Goal: Task Accomplishment & Management: Manage account settings

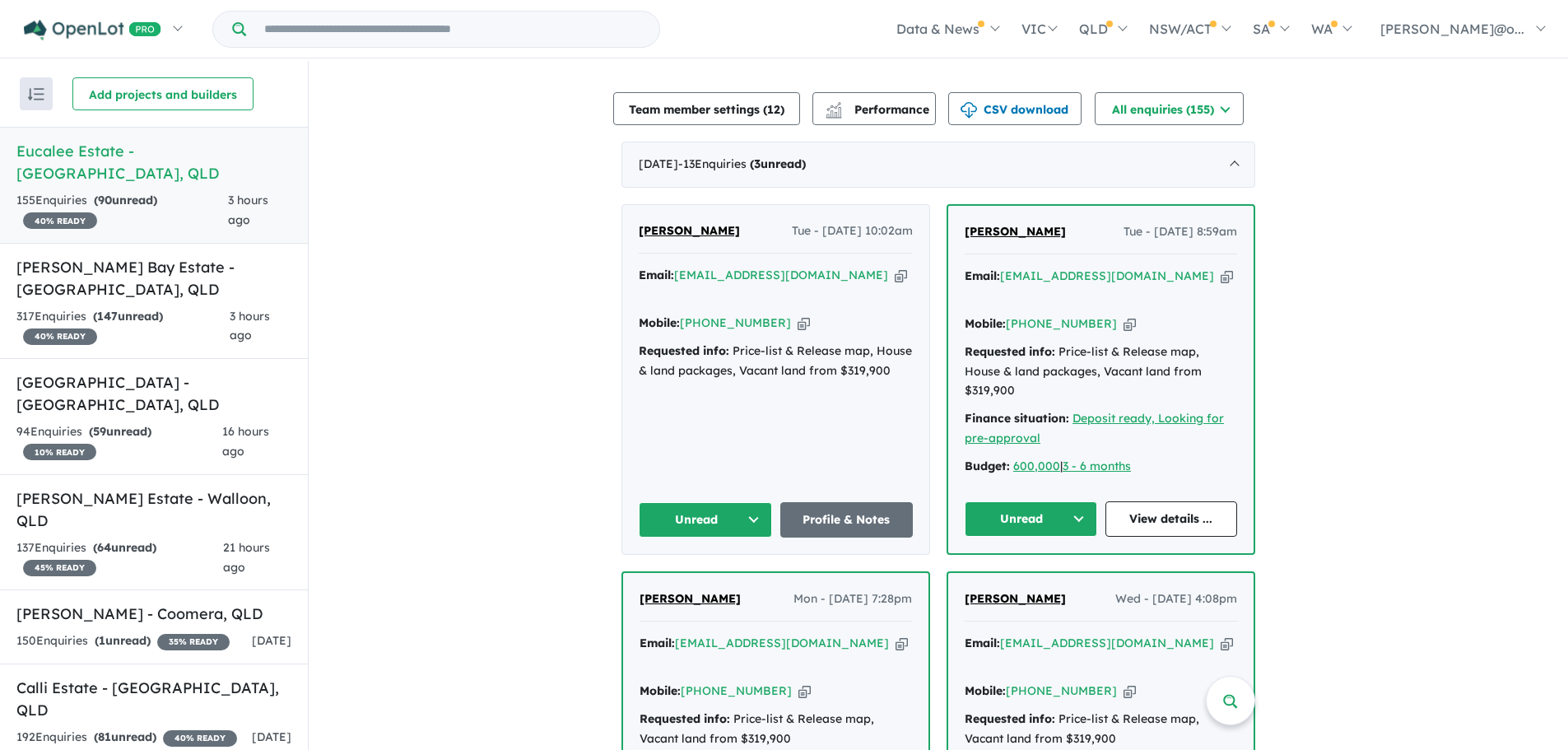
scroll to position [700, 0]
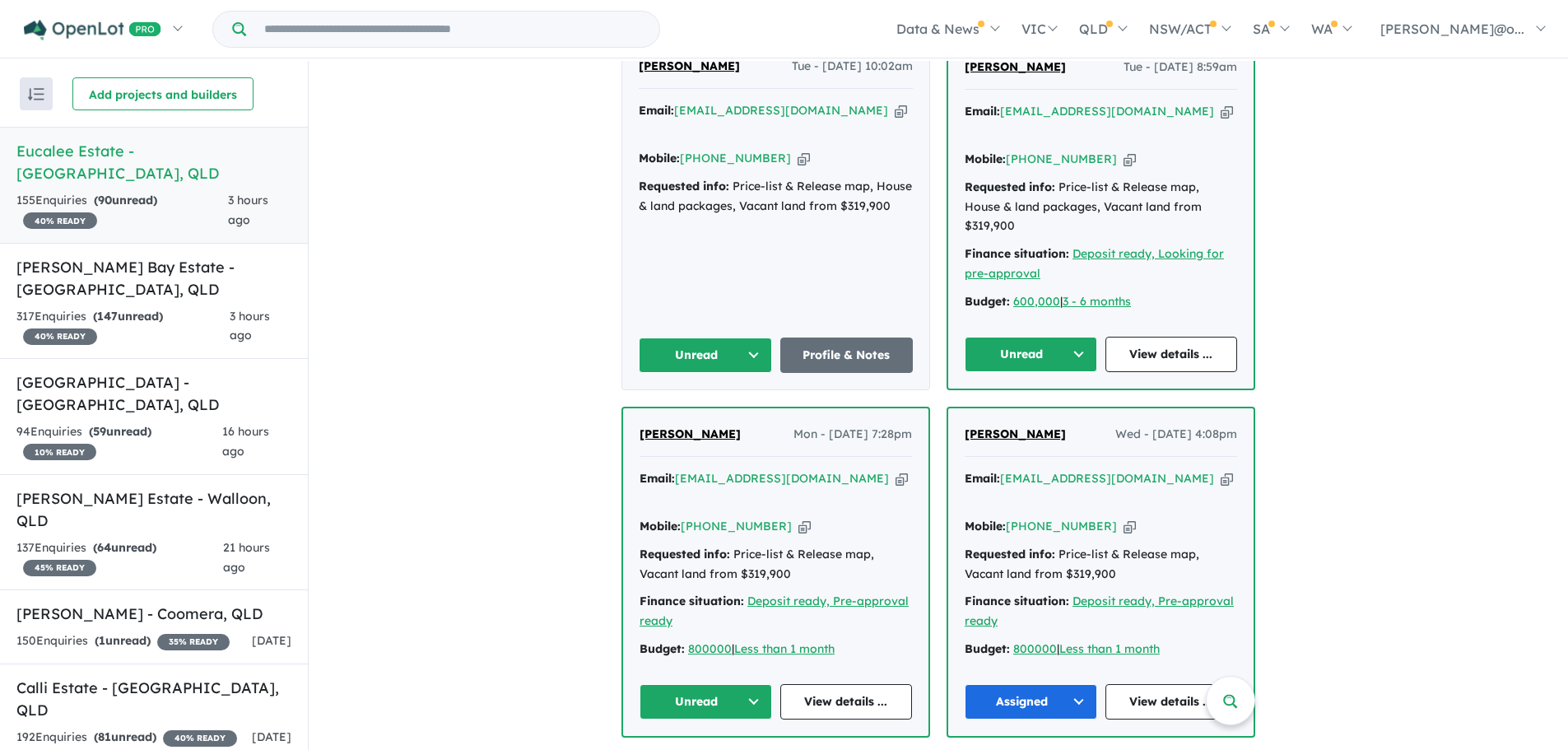
click at [754, 684] on button "Unread" at bounding box center [705, 702] width 132 height 36
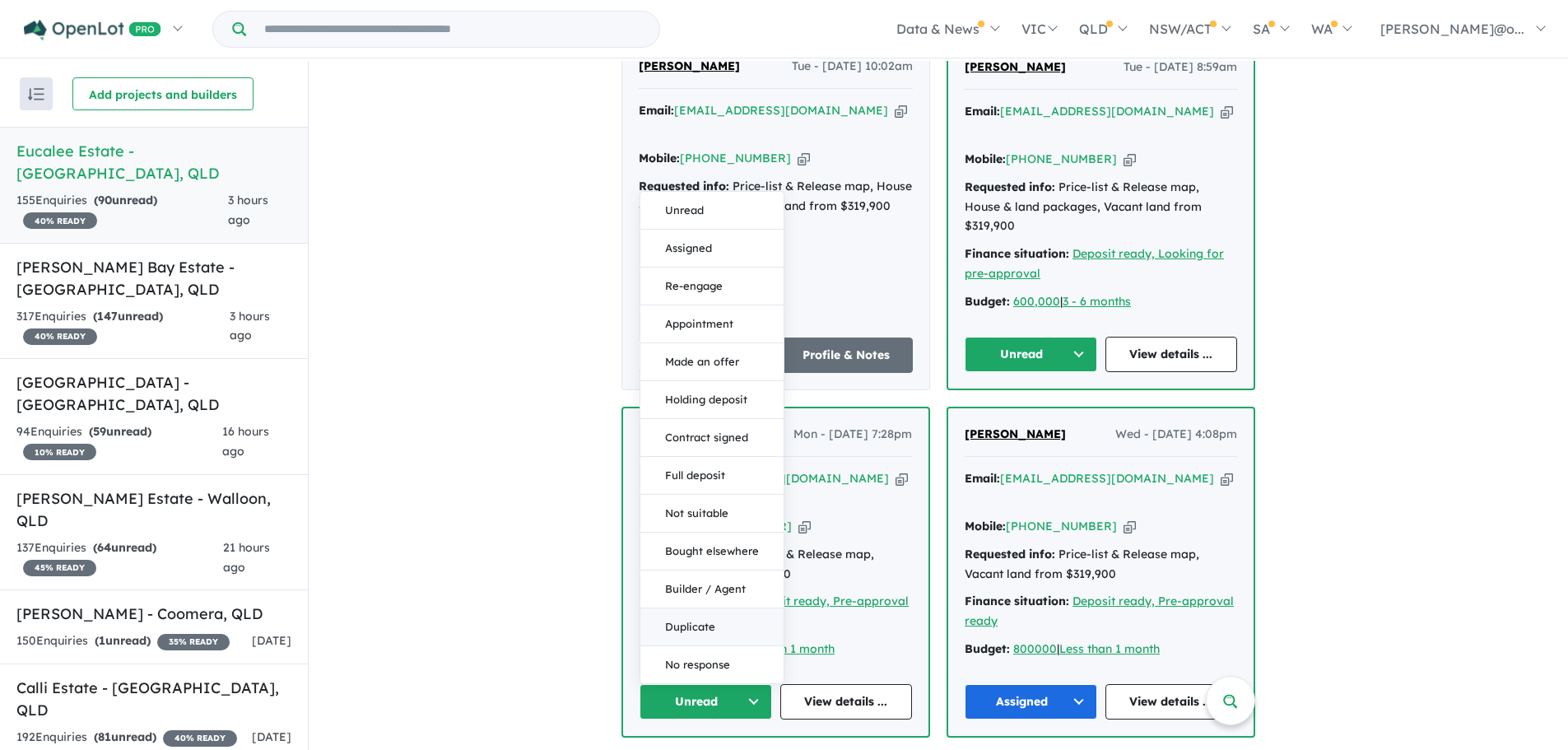
click at [724, 609] on button "Duplicate" at bounding box center [712, 627] width 143 height 38
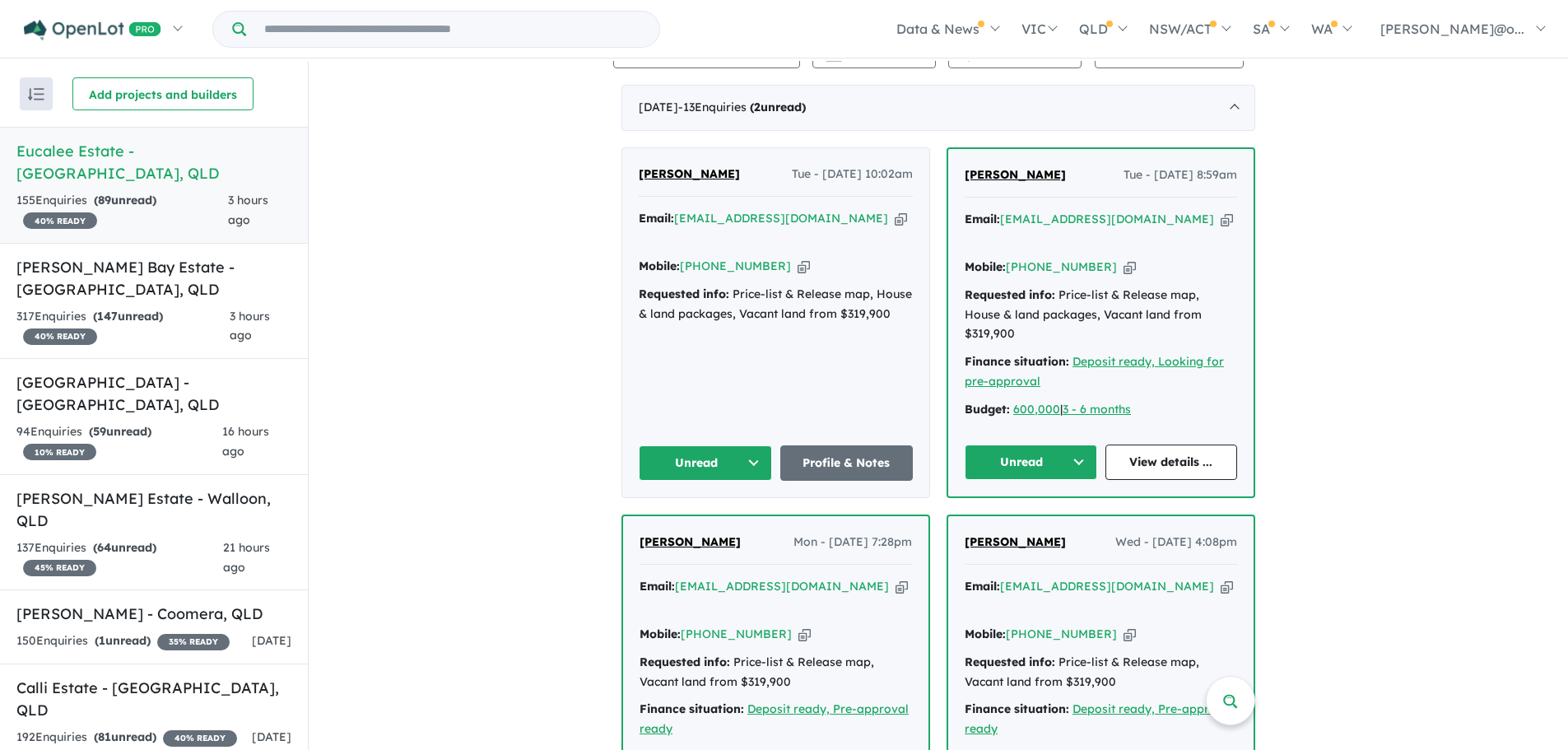
scroll to position [453, 0]
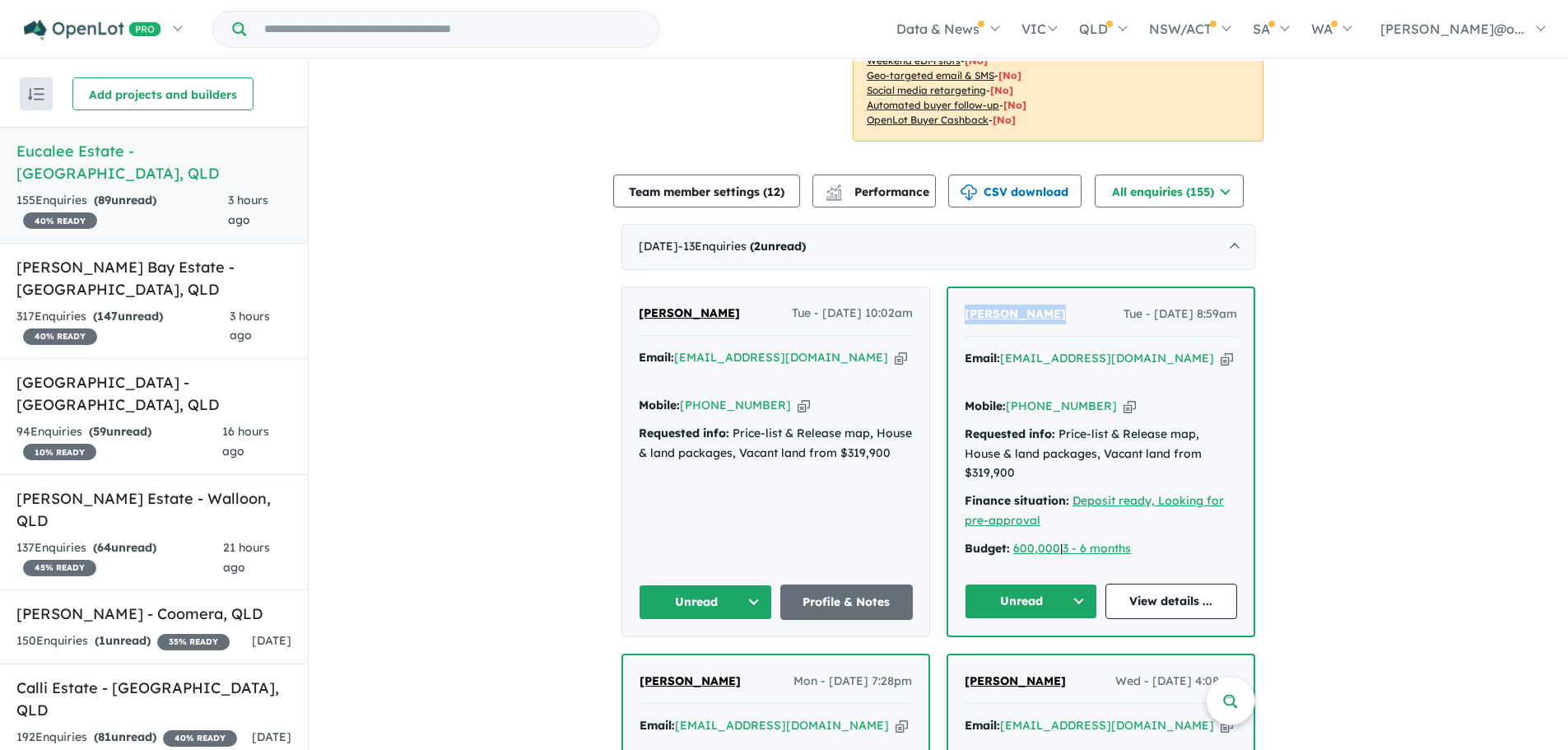
drag, startPoint x: 1065, startPoint y: 314, endPoint x: 953, endPoint y: 319, distance: 112.1
click at [953, 319] on div "[PERSON_NAME] - [DATE] 8:59am Email: [EMAIL_ADDRESS][DOMAIN_NAME] Copied! Mobil…" at bounding box center [1101, 461] width 306 height 348
copy span "[PERSON_NAME]"
click at [1068, 584] on button "Unread" at bounding box center [1031, 602] width 132 height 36
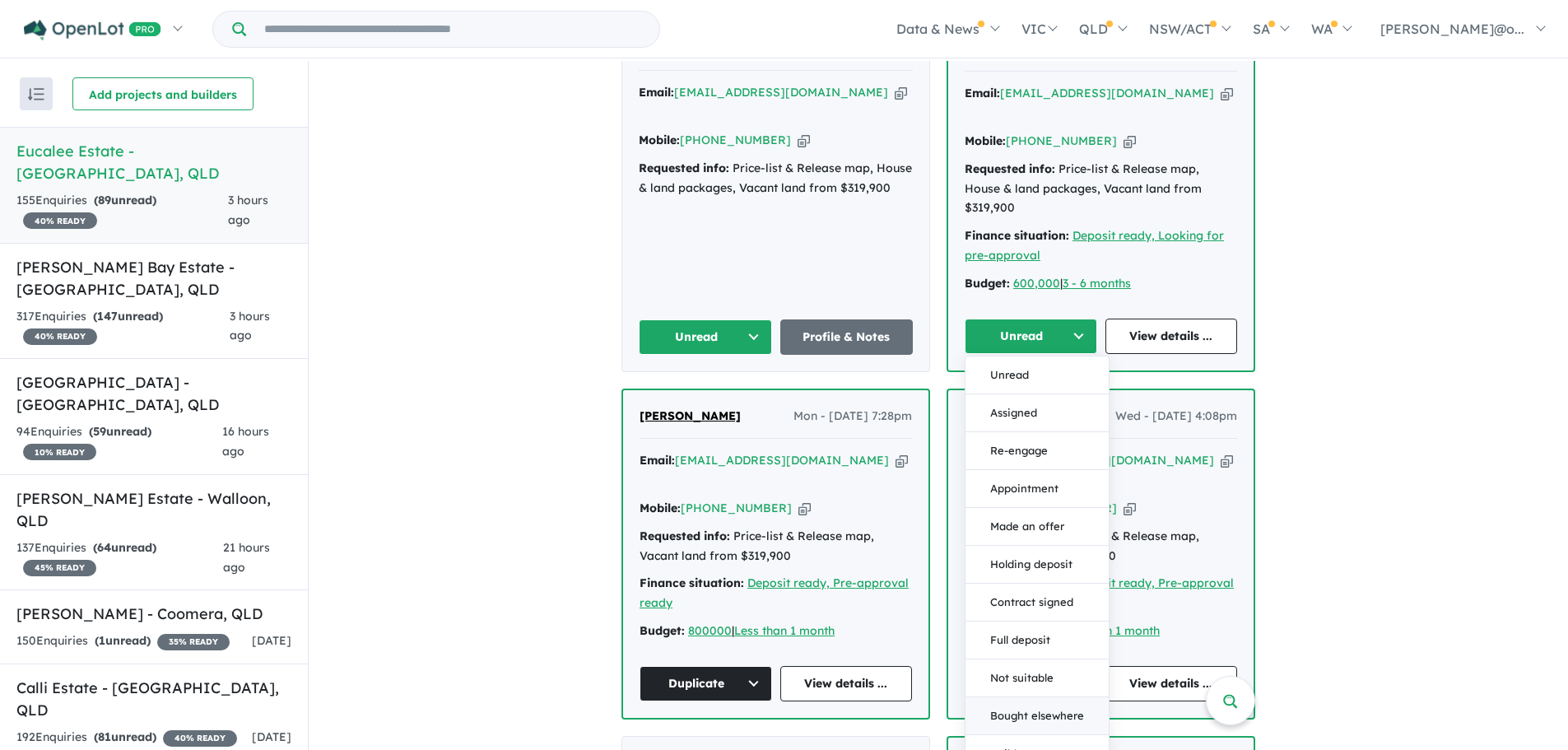
scroll to position [866, 0]
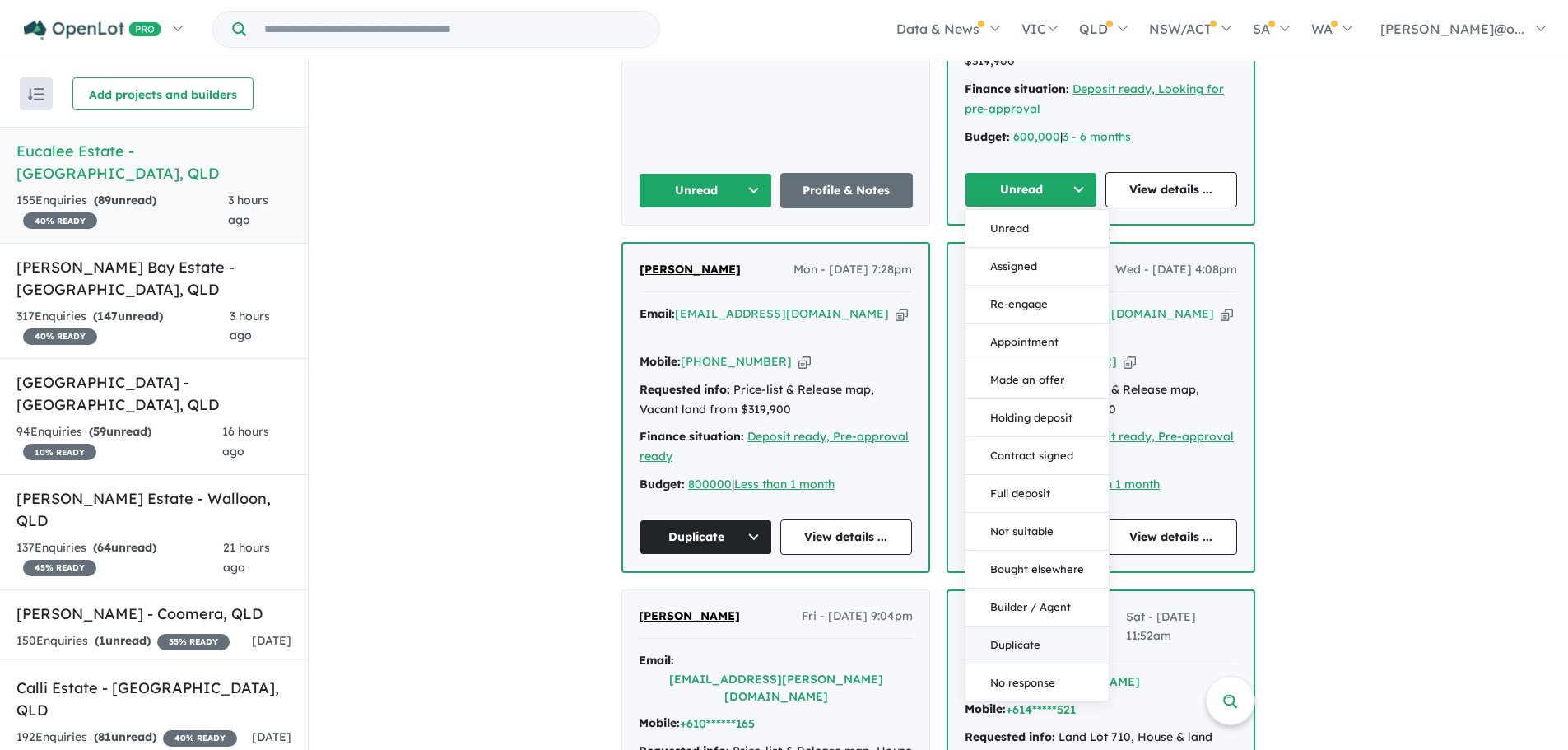
click at [1020, 626] on button "Duplicate" at bounding box center [1037, 645] width 143 height 38
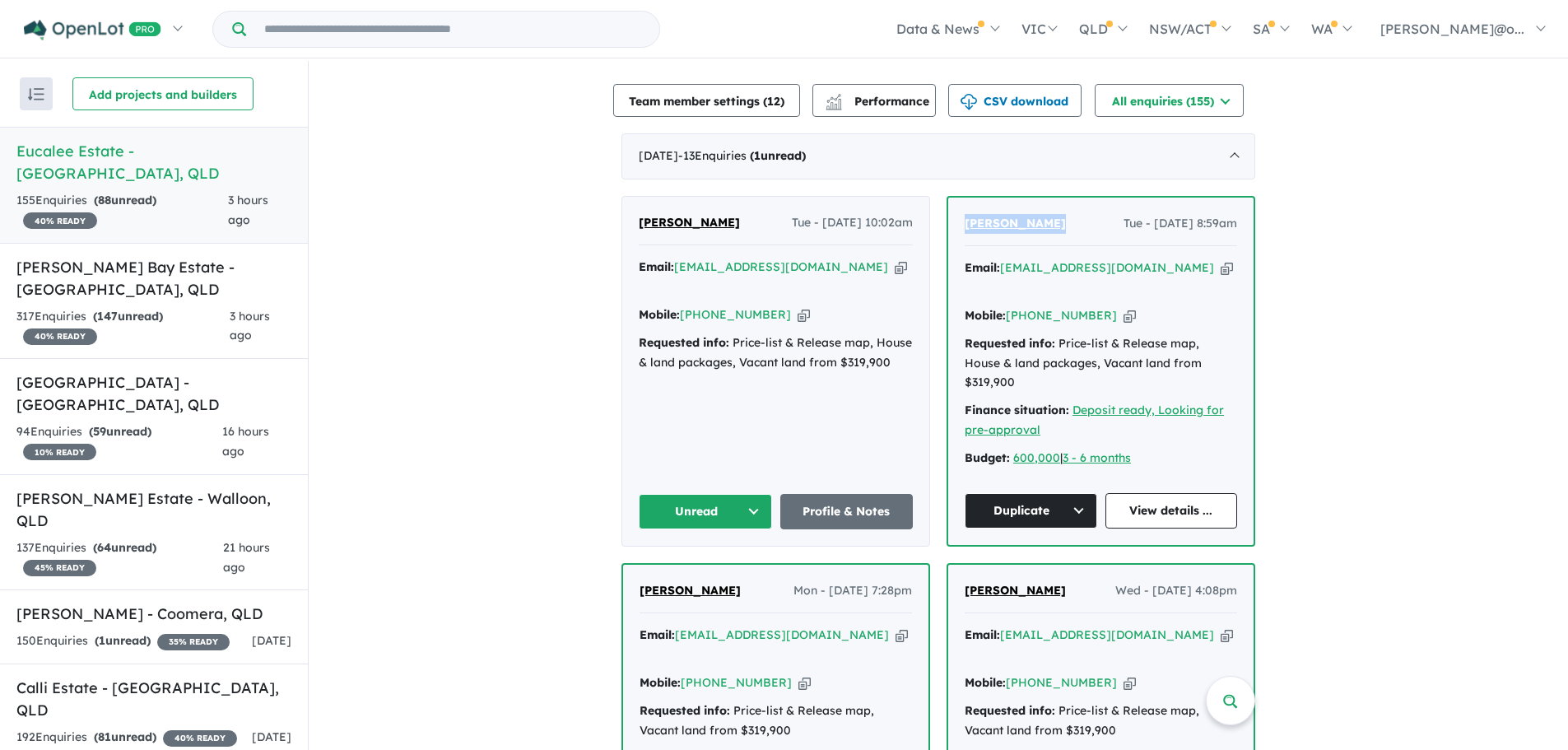
scroll to position [536, 0]
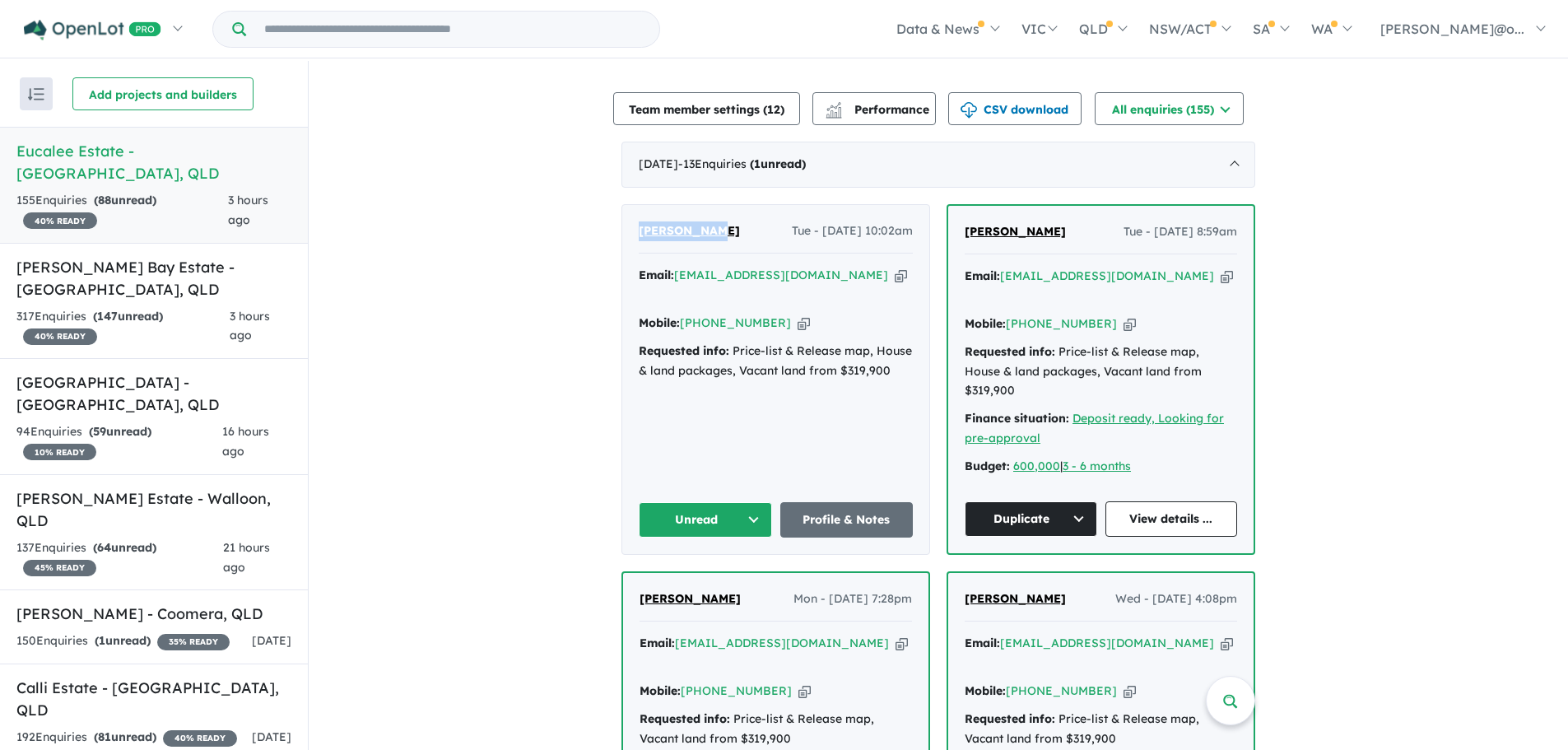
drag, startPoint x: 731, startPoint y: 234, endPoint x: 621, endPoint y: 242, distance: 110.3
click at [623, 242] on div "[PERSON_NAME] Tue - [DATE] 10:02am Email: [EMAIL_ADDRESS][DOMAIN_NAME] Copied! …" at bounding box center [776, 379] width 307 height 349
copy span "[PERSON_NAME]"
click at [895, 273] on icon "button" at bounding box center [901, 275] width 12 height 17
copy span "[PERSON_NAME]"
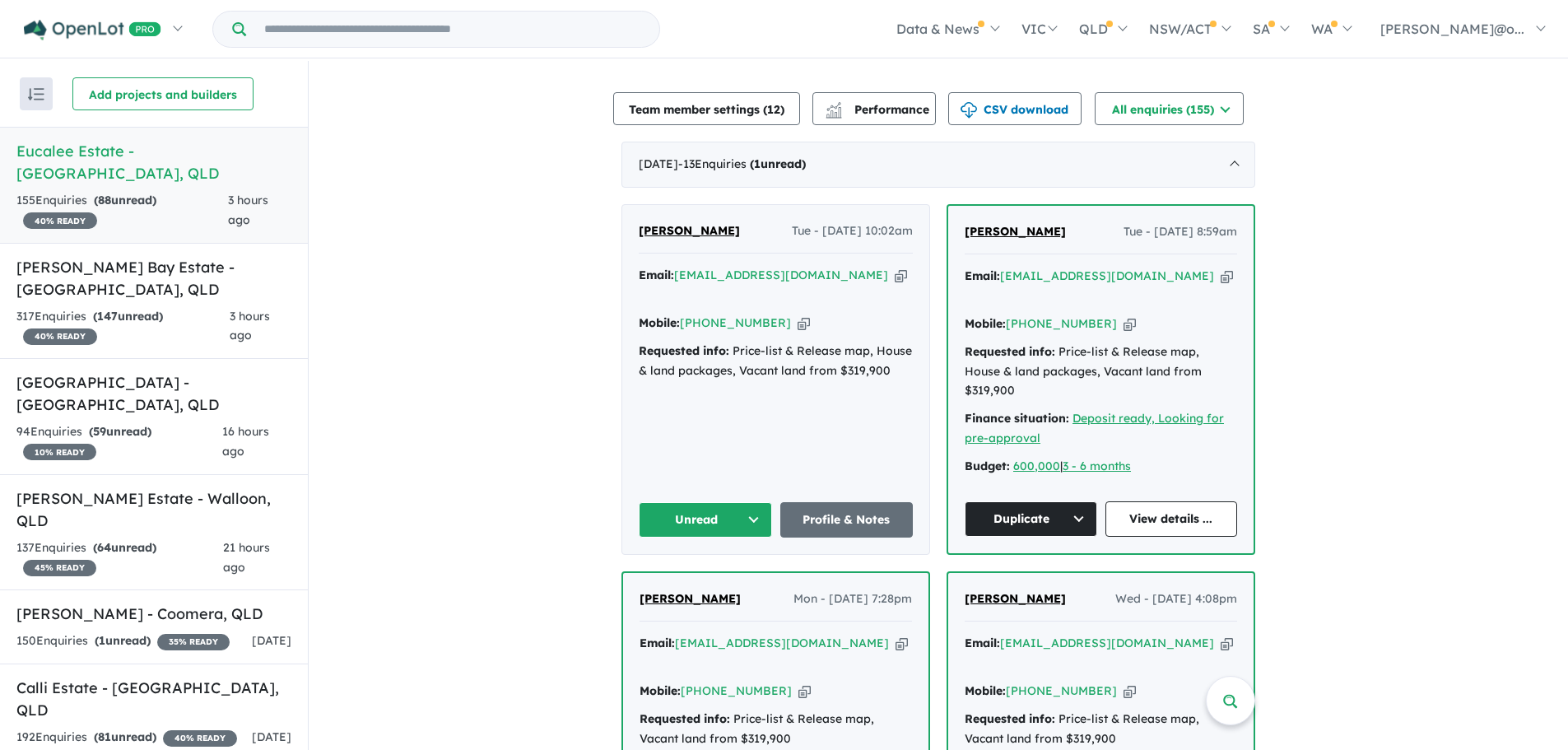
click at [791, 314] on div "Mobile: [PHONE_NUMBER] Copied!" at bounding box center [775, 324] width 274 height 20
click at [798, 315] on icon "button" at bounding box center [804, 323] width 12 height 17
click at [736, 502] on button "Unread" at bounding box center [705, 520] width 133 height 36
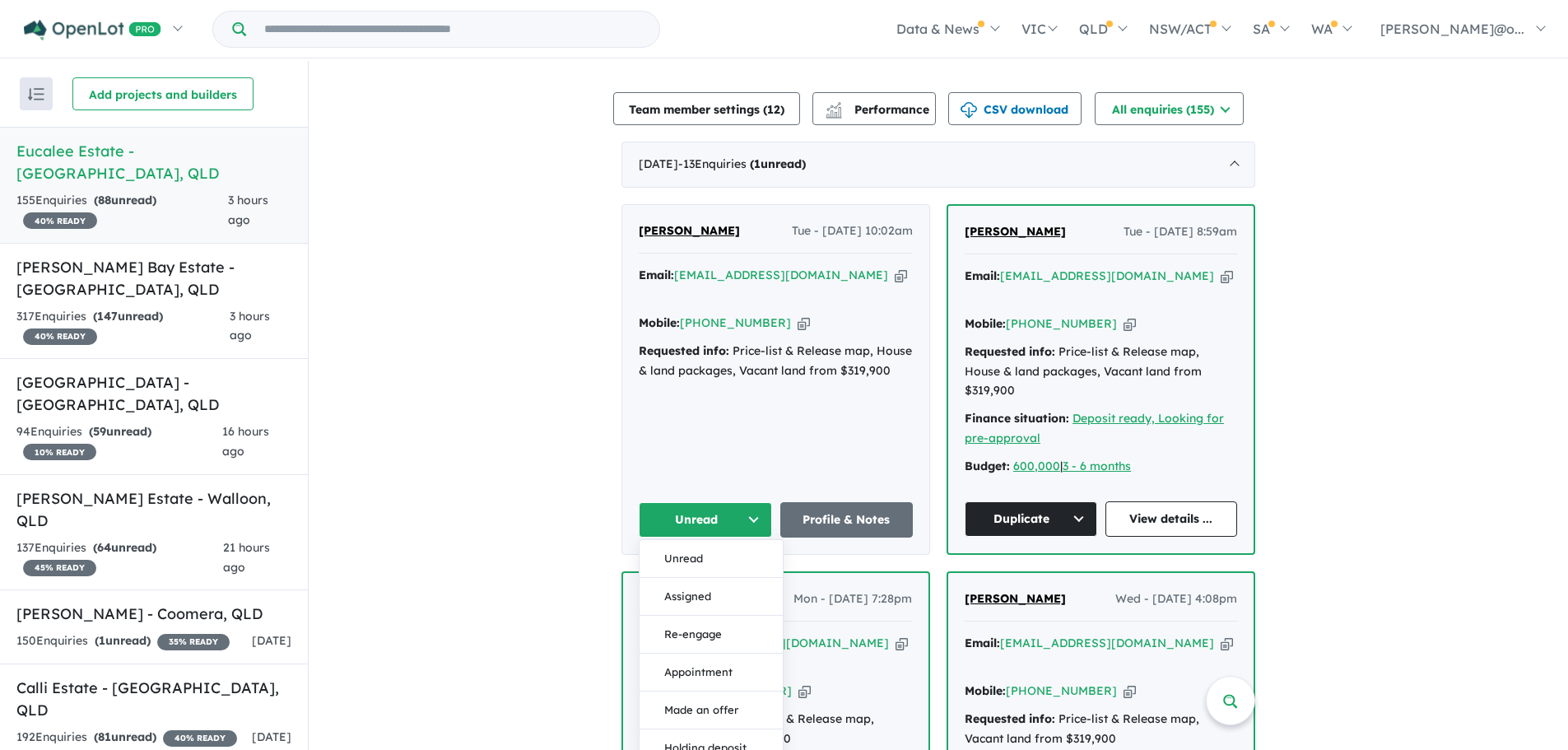
click at [745, 578] on button "Assigned" at bounding box center [711, 597] width 143 height 38
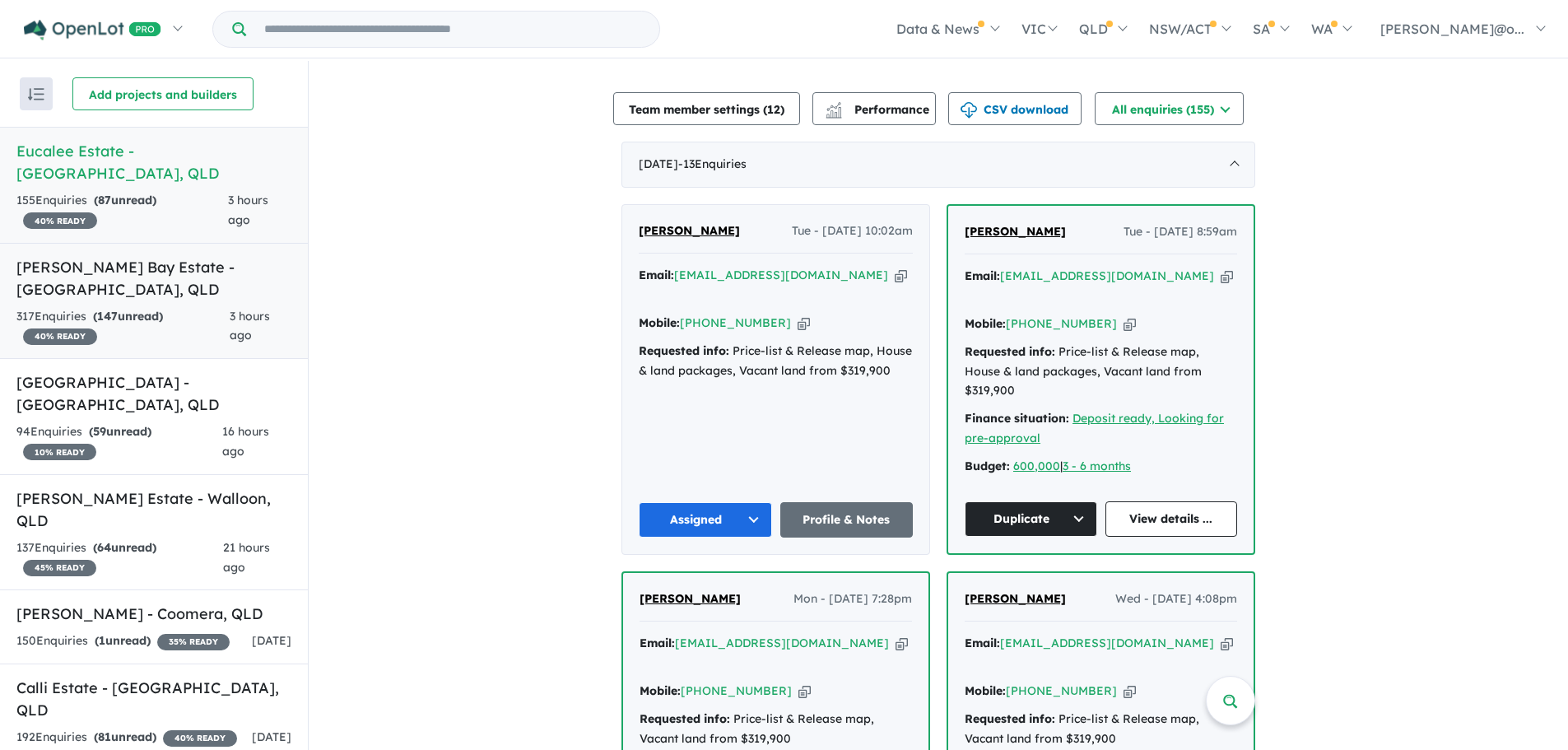
click at [152, 309] on strong "( 147 unread)" at bounding box center [128, 316] width 70 height 15
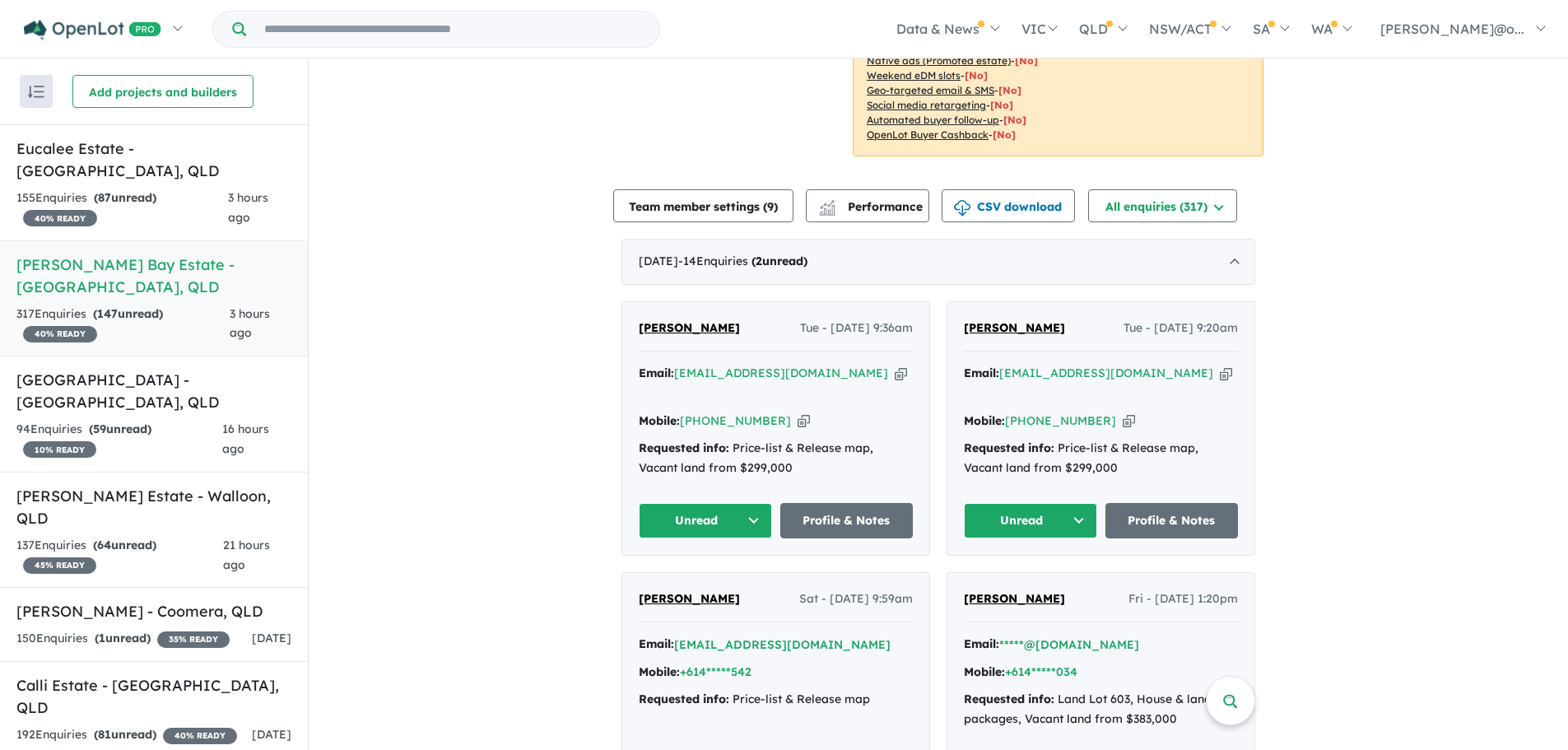
scroll to position [601, 0]
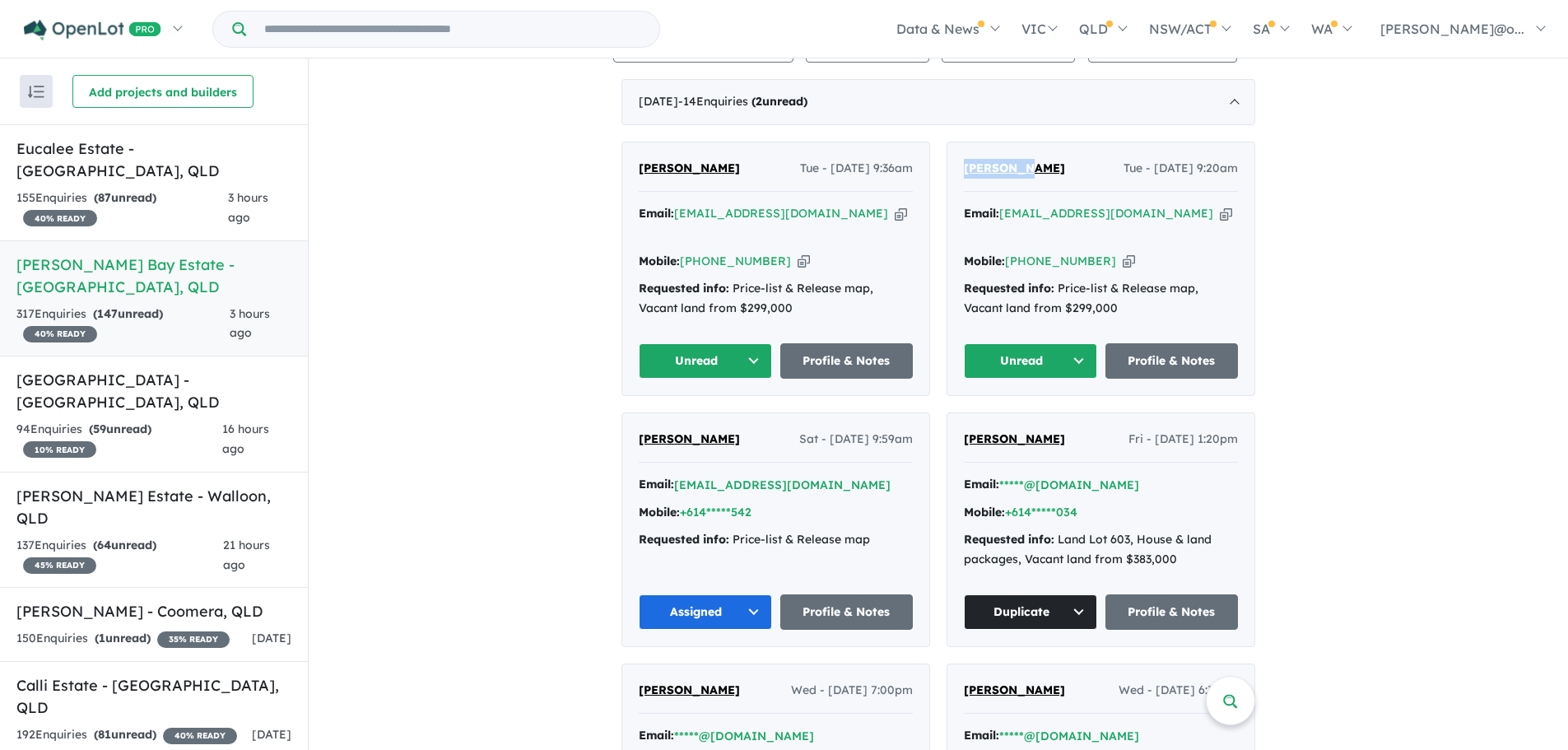
drag, startPoint x: 1041, startPoint y: 149, endPoint x: 946, endPoint y: 139, distance: 95.5
click at [947, 142] on div "[PERSON_NAME] Tue - [DATE] 9:20am Email: [EMAIL_ADDRESS][DOMAIN_NAME] Copied! M…" at bounding box center [1101, 269] width 307 height 253
click at [1112, 252] on div "Mobile: [PHONE_NUMBER] Copied!" at bounding box center [1101, 262] width 274 height 20
click at [1123, 253] on icon "button" at bounding box center [1129, 261] width 12 height 17
copy div "Copied!"
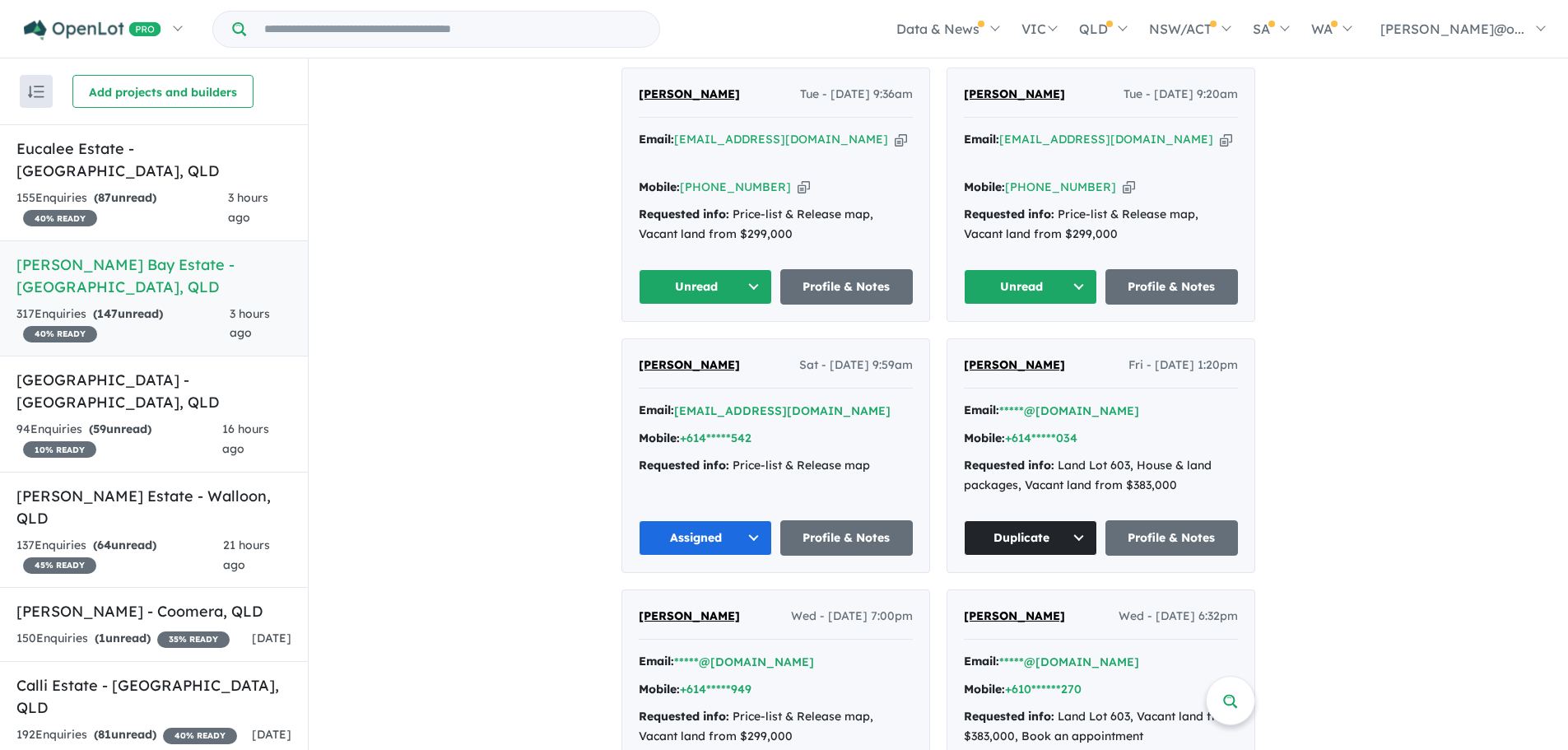
scroll to position [683, 0]
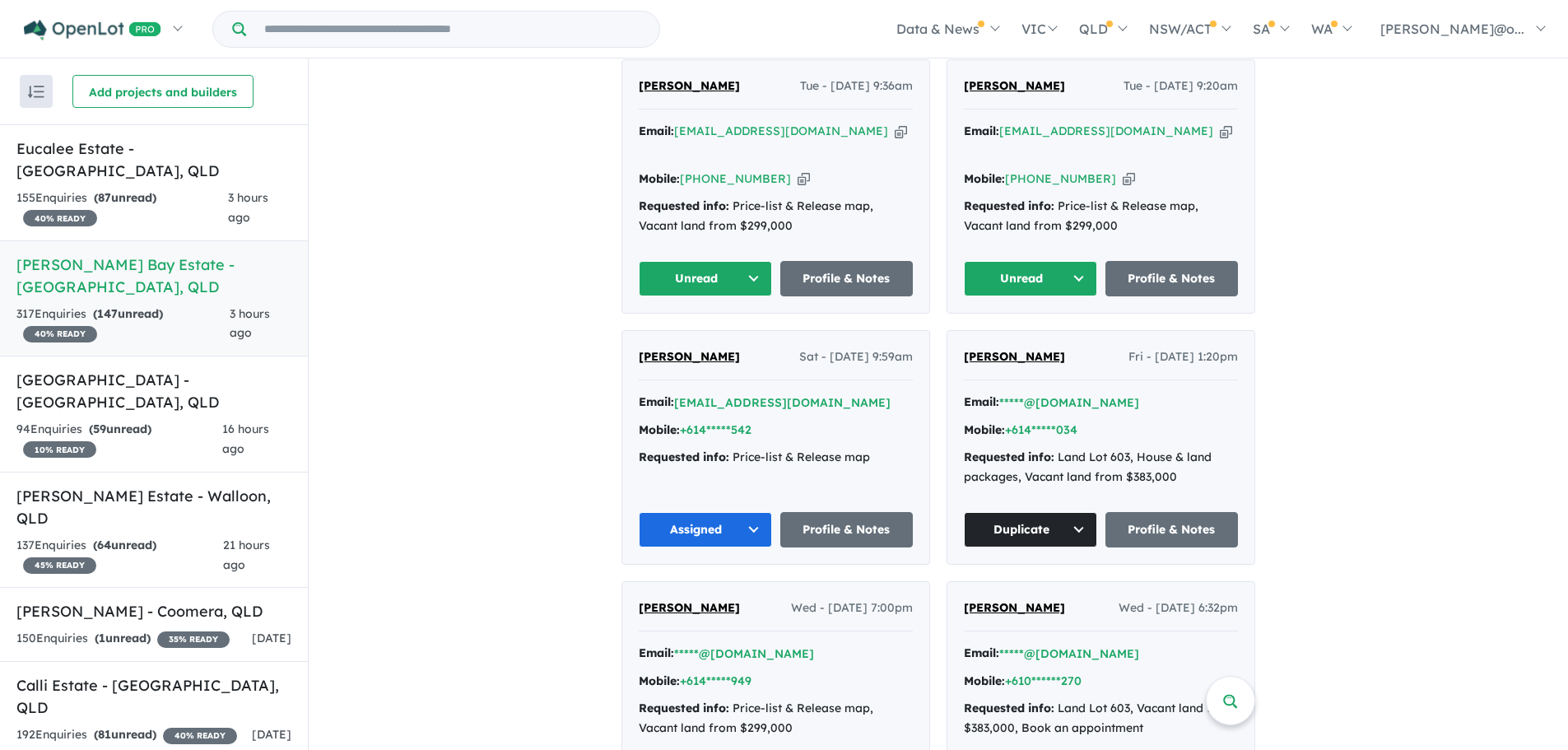
click at [1027, 261] on button "Unread" at bounding box center [1031, 279] width 133 height 36
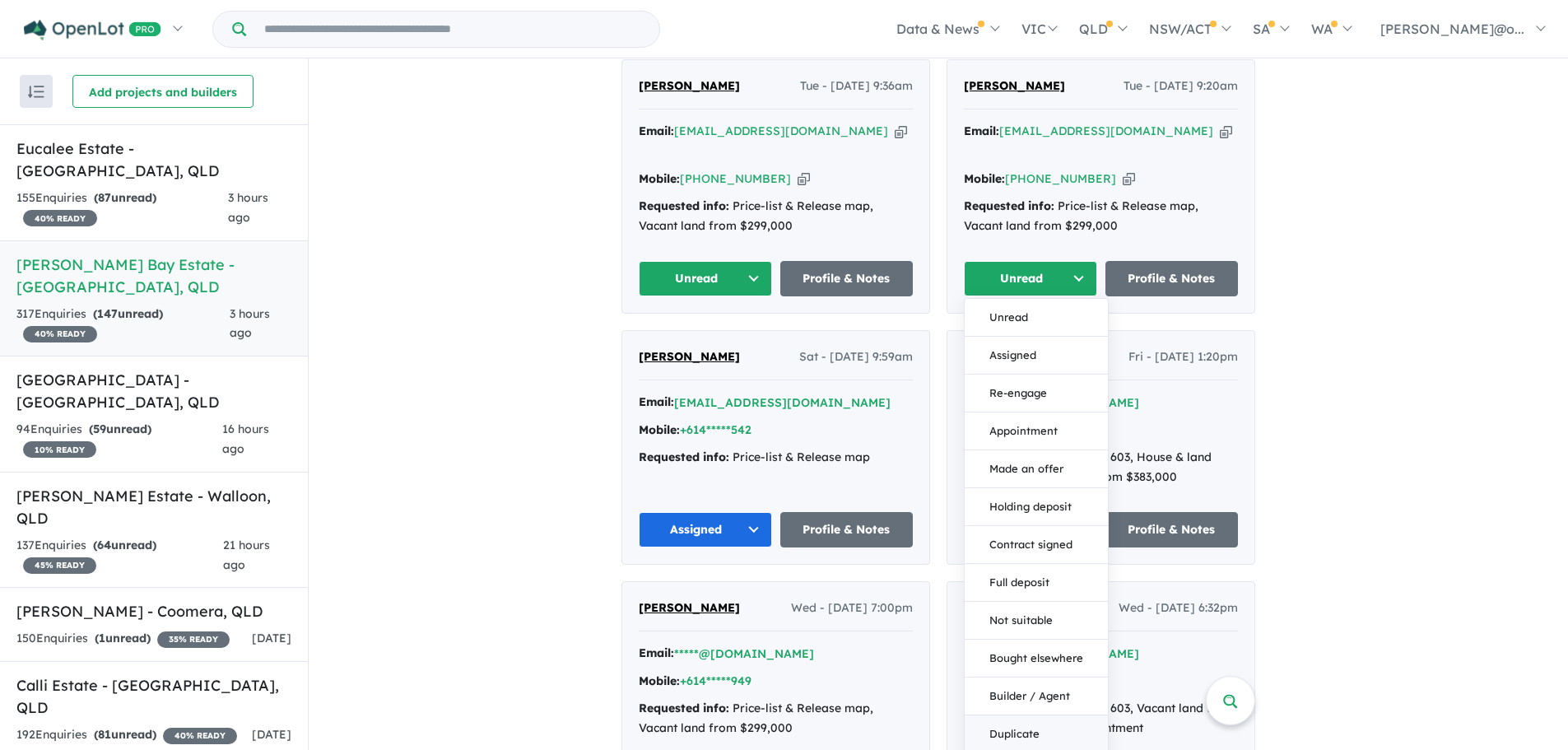
click at [1032, 715] on button "Duplicate" at bounding box center [1037, 734] width 143 height 38
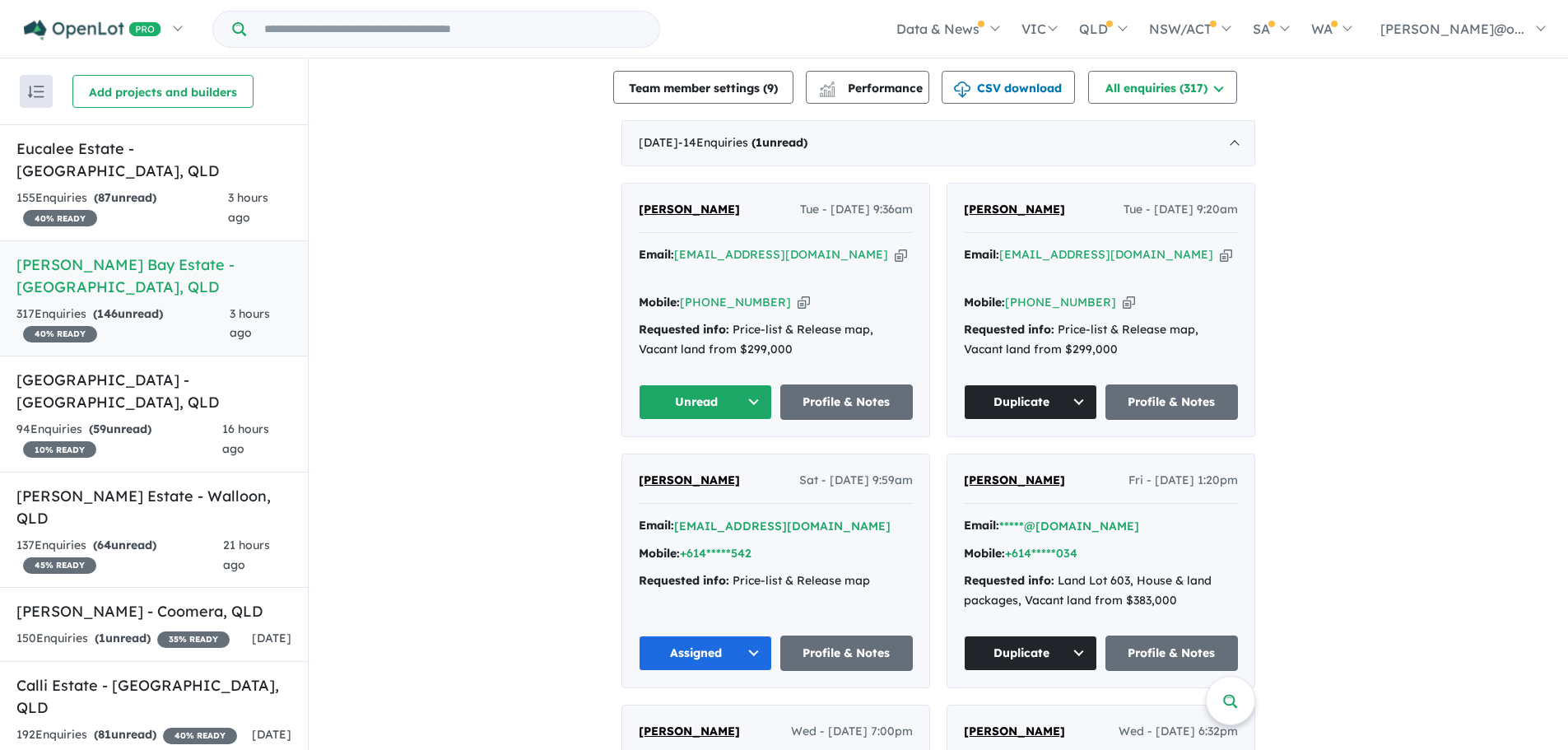
scroll to position [436, 0]
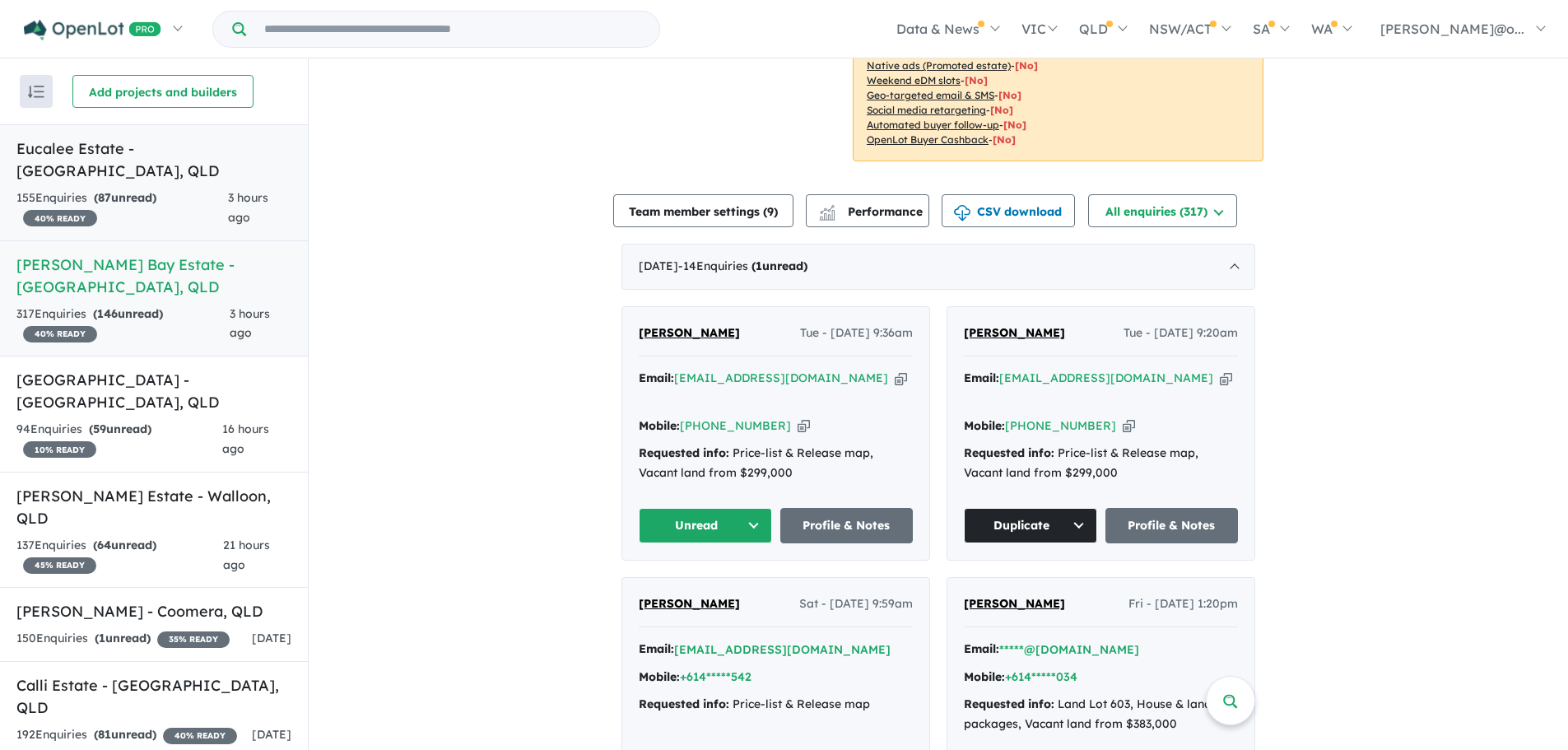
click at [178, 192] on div "155 Enquir ies ( 87 unread) 40 % READY" at bounding box center [123, 208] width 211 height 40
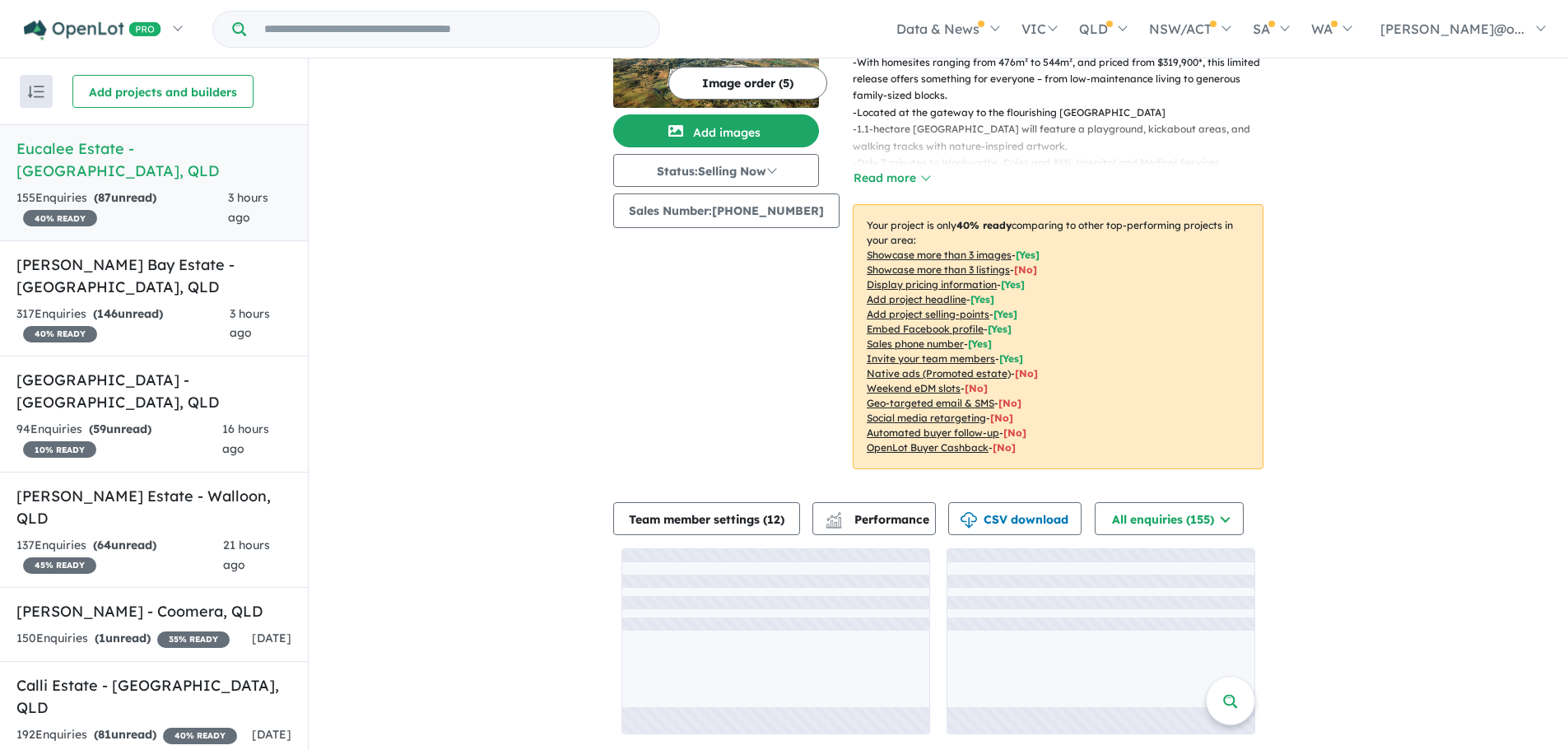
scroll to position [125, 0]
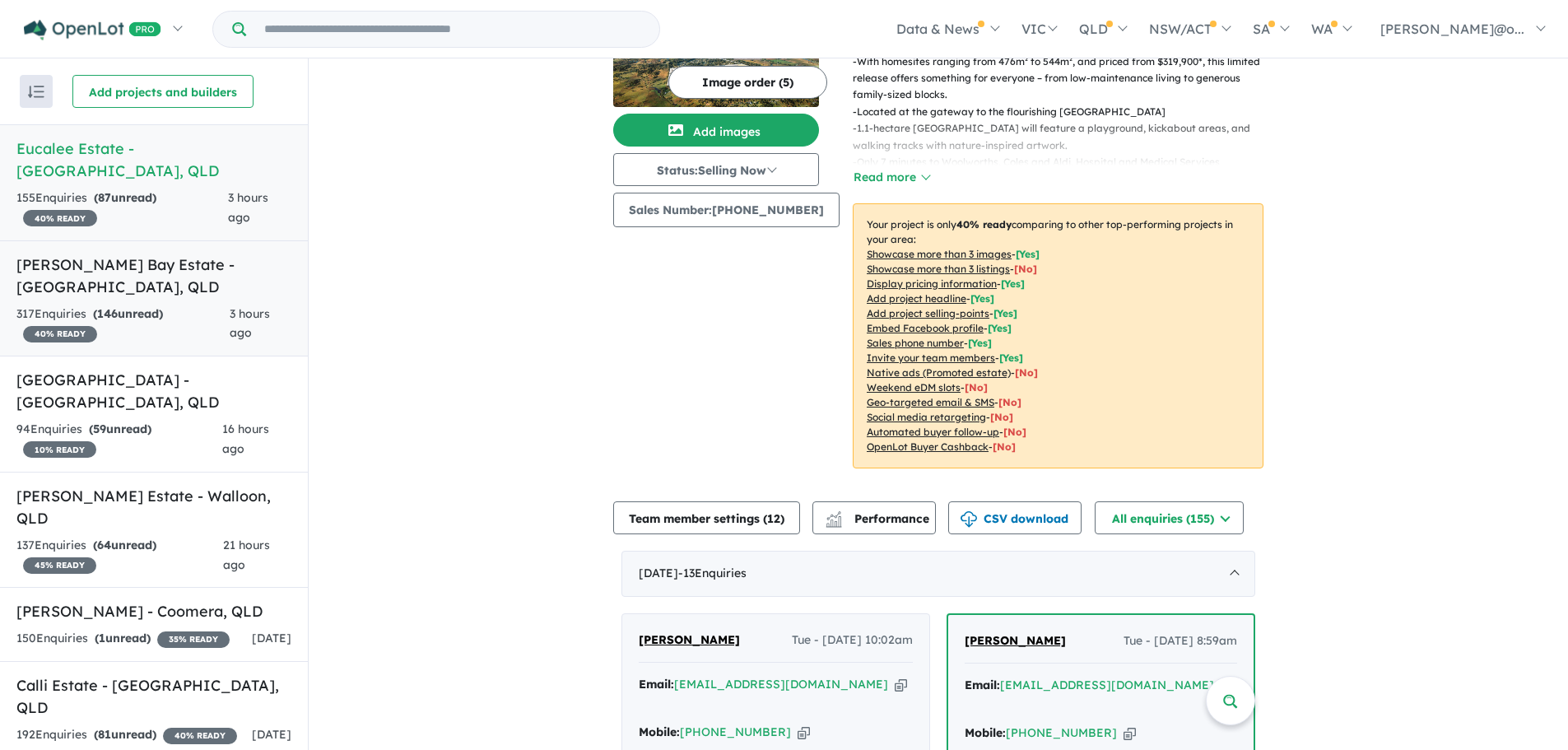
click at [163, 306] on strong "( 146 unread)" at bounding box center [128, 313] width 70 height 15
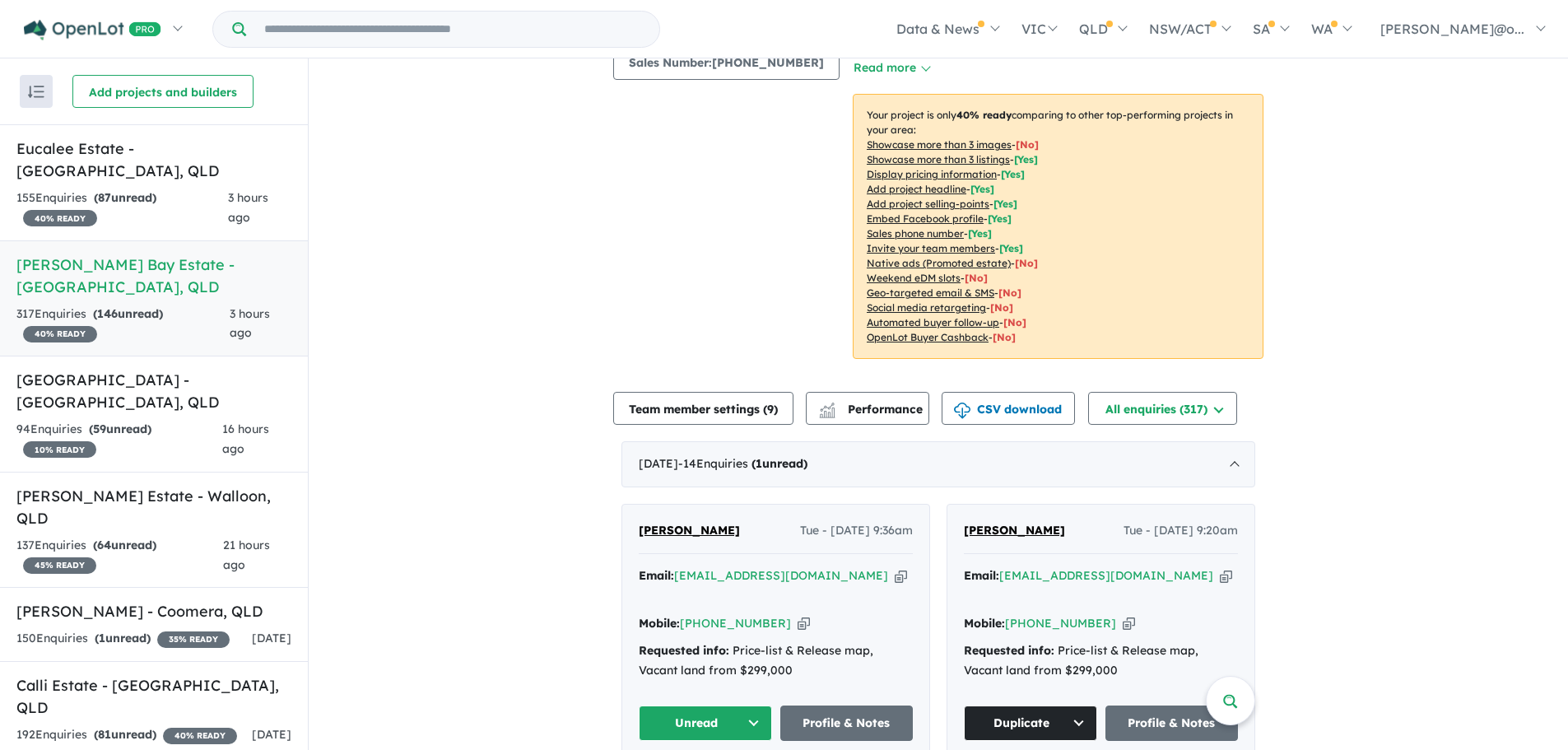
scroll to position [354, 0]
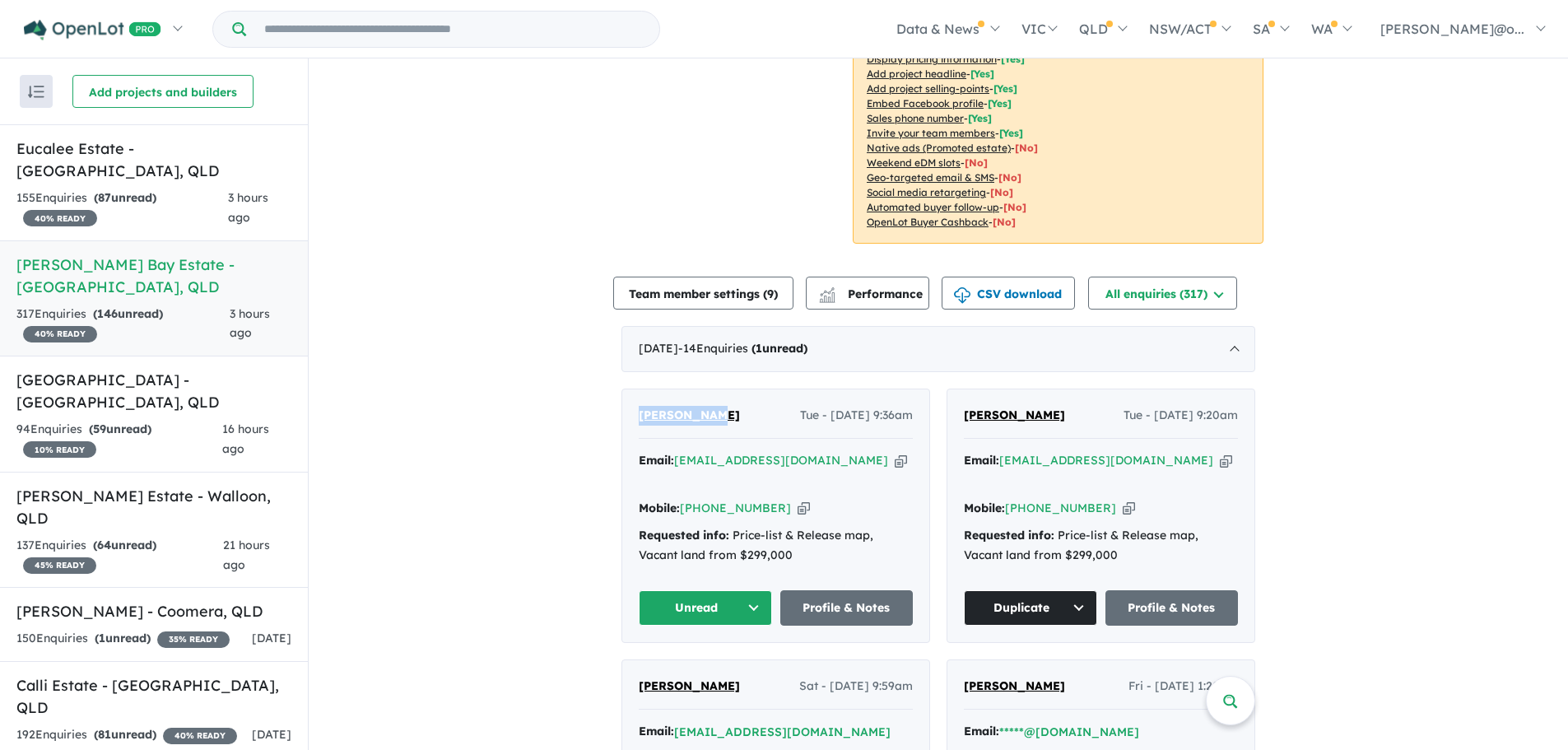
drag, startPoint x: 716, startPoint y: 389, endPoint x: 626, endPoint y: 386, distance: 90.0
click at [626, 389] on div "[PERSON_NAME] Tue - [DATE] 9:36am Email: [EMAIL_ADDRESS][DOMAIN_NAME] Copied! M…" at bounding box center [776, 516] width 307 height 253
copy span "[PERSON_NAME]"
click at [895, 452] on icon "button" at bounding box center [901, 460] width 12 height 17
copy span "[PERSON_NAME]"
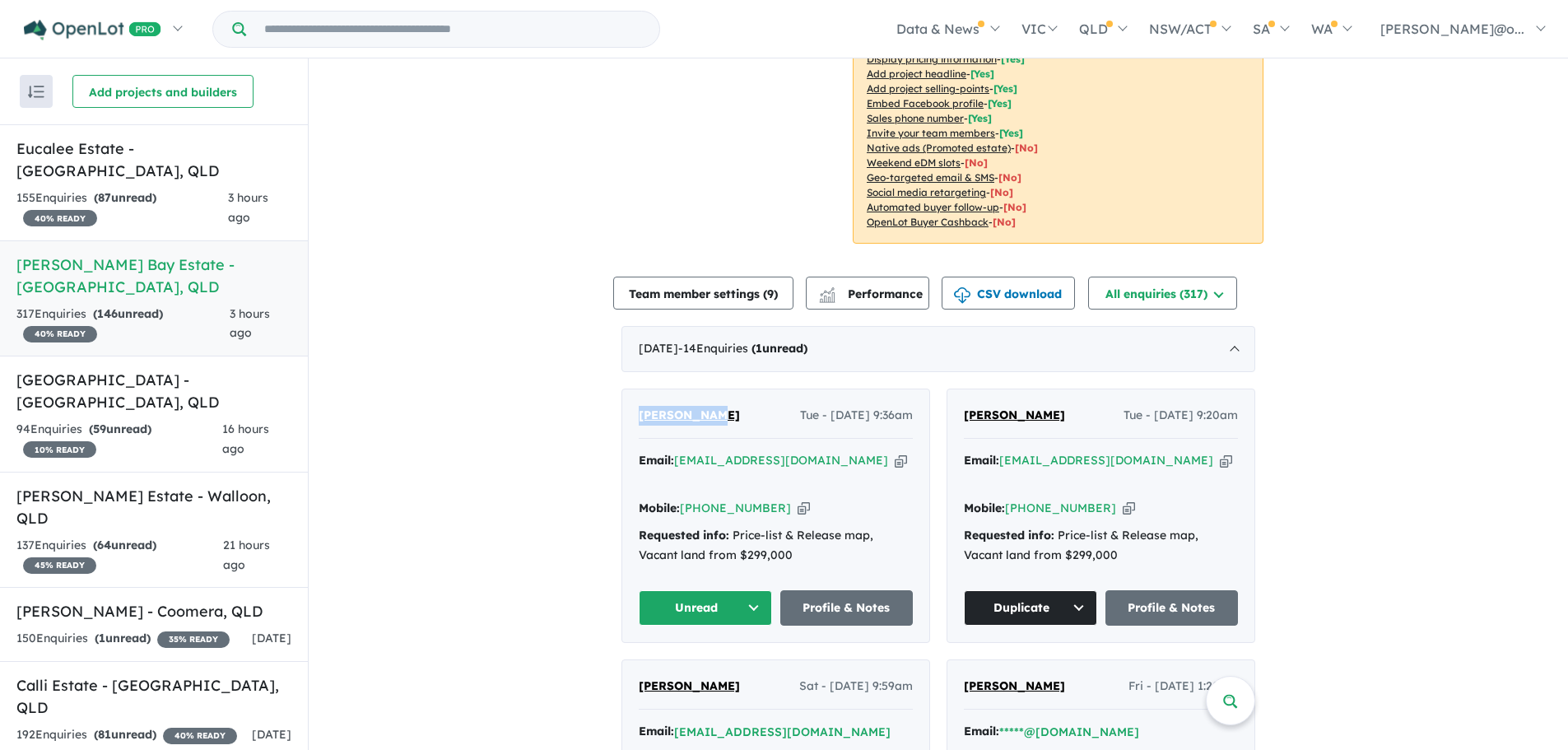
click at [798, 500] on icon "button" at bounding box center [804, 508] width 12 height 17
copy span "[PERSON_NAME]"
click at [711, 591] on button "Unread" at bounding box center [705, 609] width 133 height 36
click at [723, 666] on button "Assigned" at bounding box center [711, 685] width 143 height 38
click at [151, 421] on strong "( 59 unread)" at bounding box center [120, 428] width 63 height 15
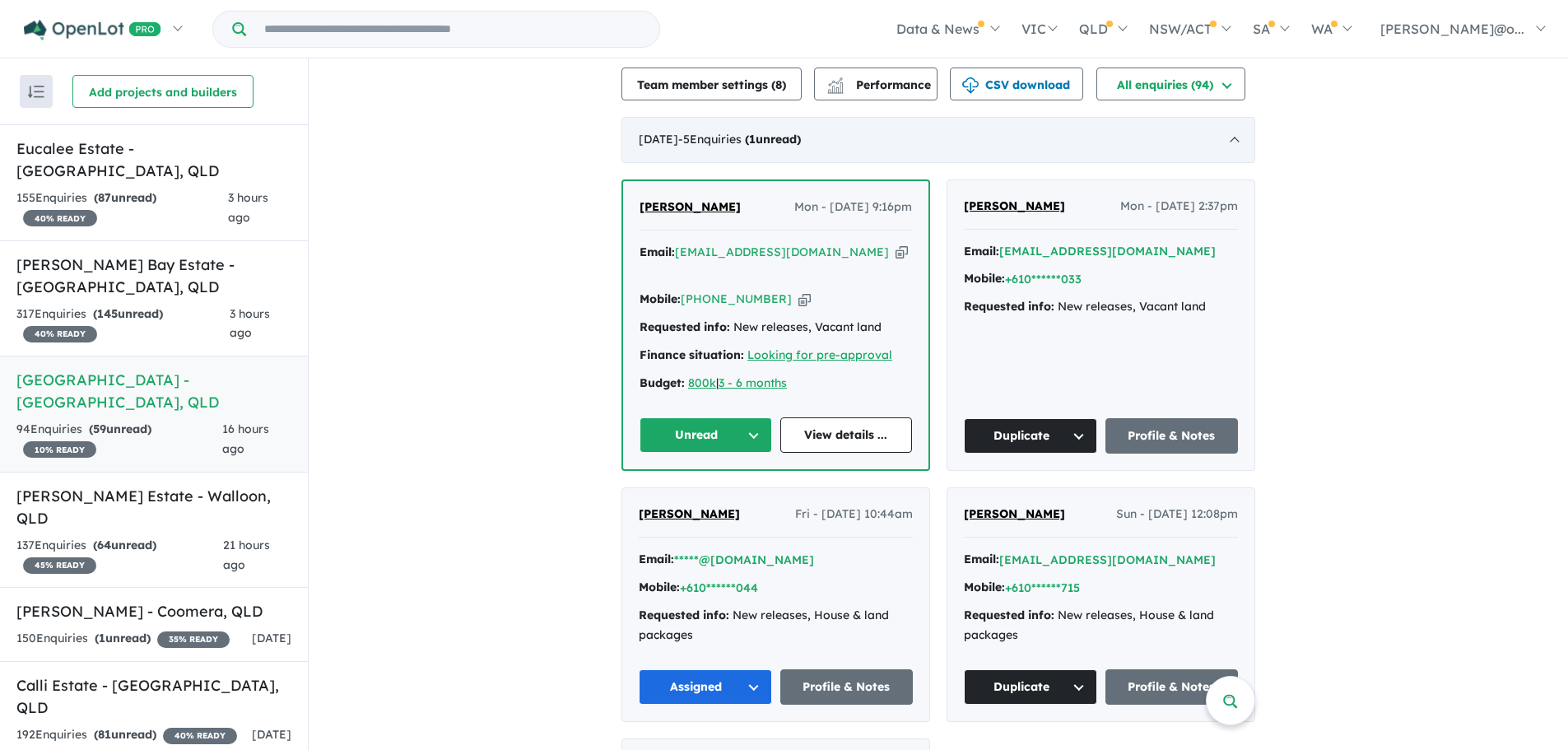
scroll to position [247, 0]
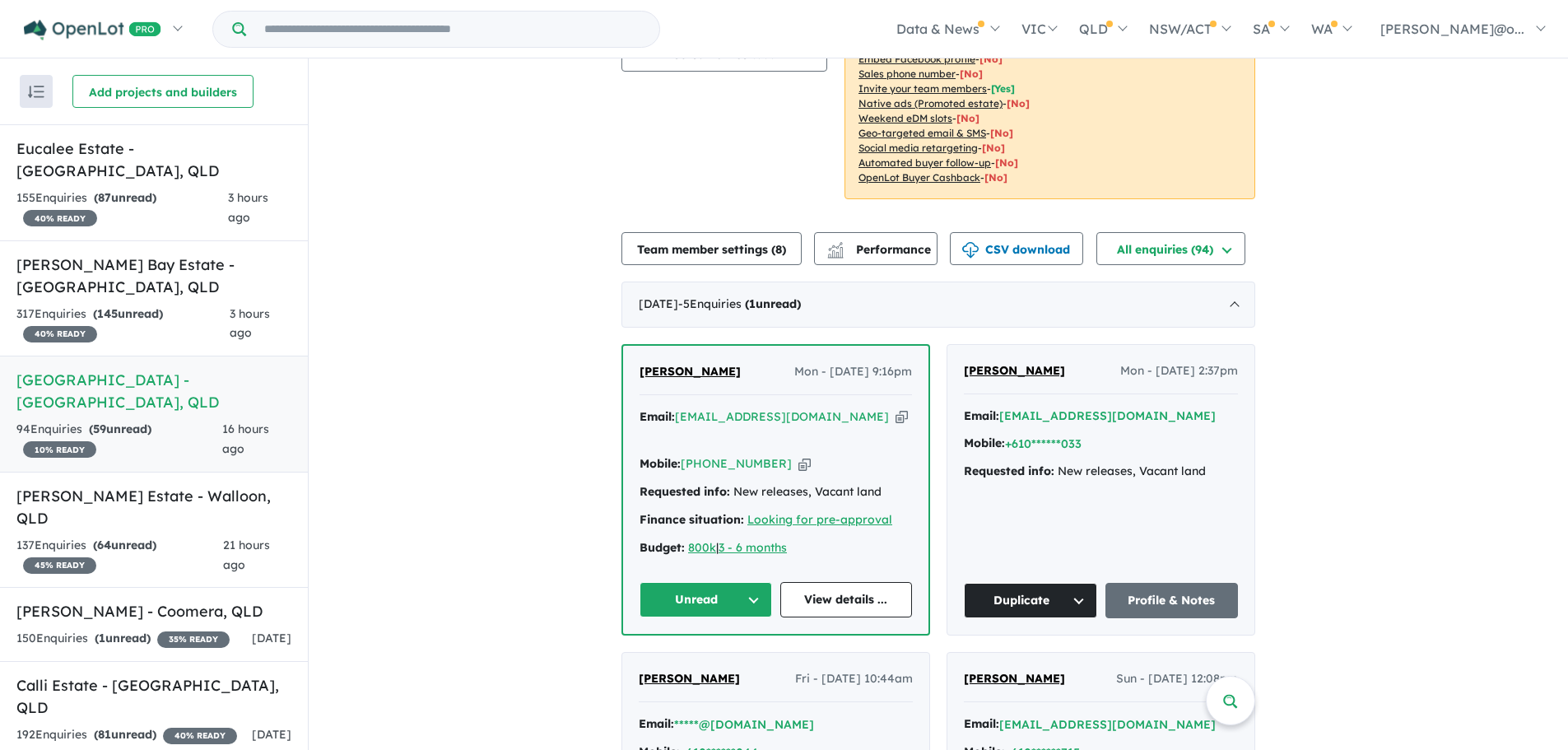
drag, startPoint x: 747, startPoint y: 349, endPoint x: 613, endPoint y: 344, distance: 134.1
copy span "[PERSON_NAME]"
click at [896, 408] on icon "button" at bounding box center [902, 416] width 12 height 17
copy span "[PERSON_NAME]"
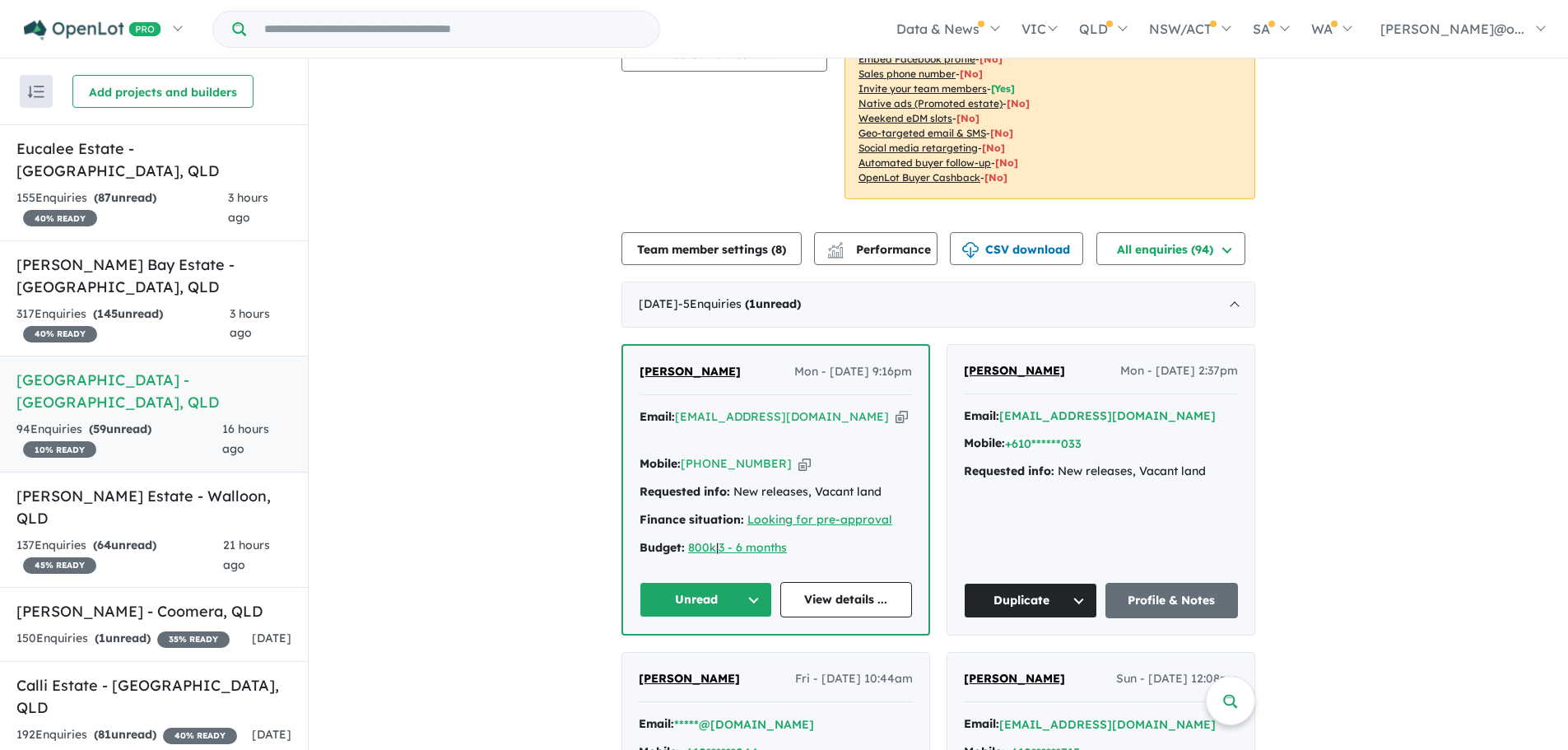
click at [799, 455] on icon "button" at bounding box center [805, 463] width 12 height 17
copy span "[PERSON_NAME]"
click at [704, 577] on div "[PERSON_NAME] Mon - [DATE] 9:16pm Email: [EMAIL_ADDRESS][DOMAIN_NAME] Copied! M…" at bounding box center [776, 490] width 306 height 289
click at [703, 582] on button "Unread" at bounding box center [705, 600] width 132 height 36
click at [737, 657] on button "Assigned" at bounding box center [712, 676] width 143 height 38
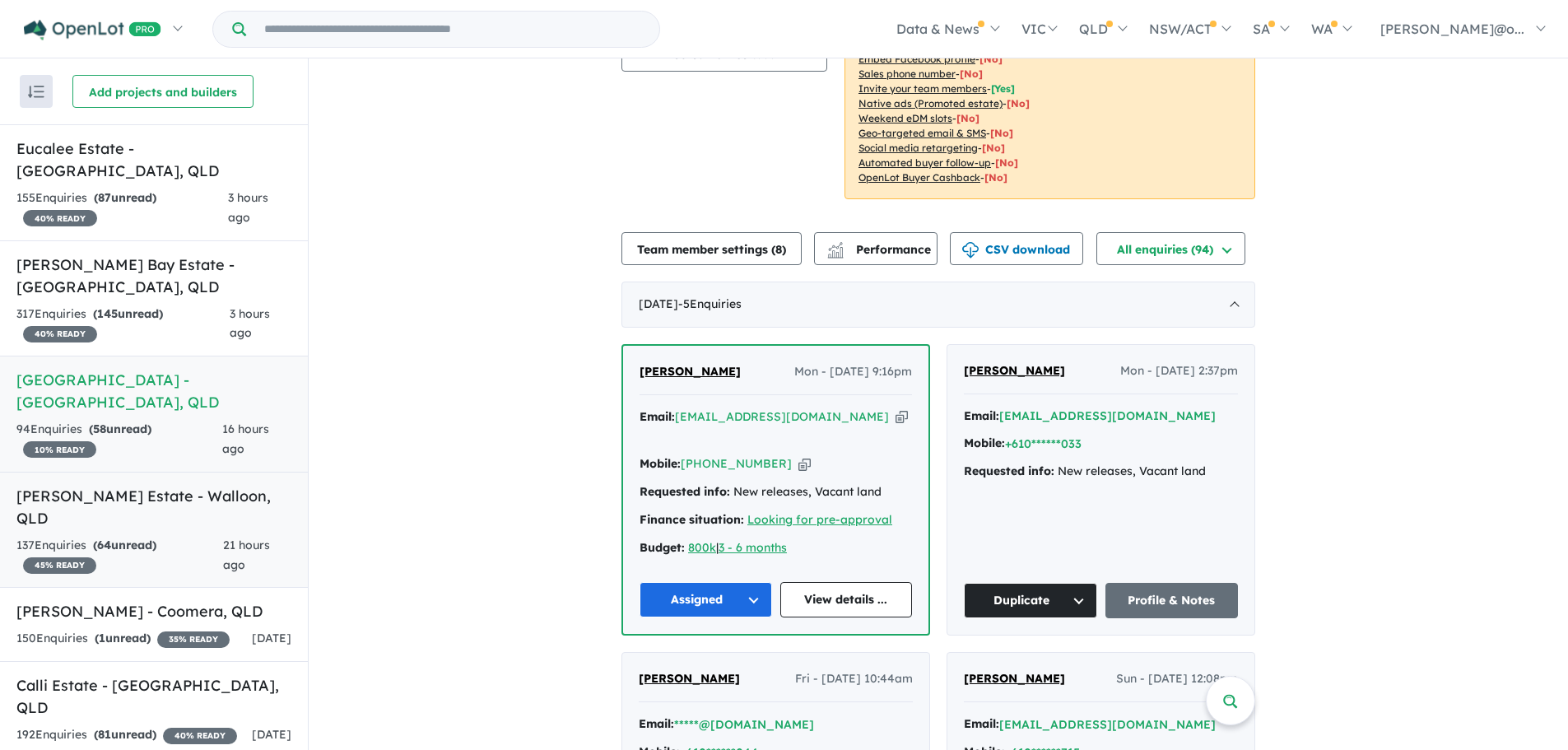
click at [156, 538] on strong "( 64 unread)" at bounding box center [125, 545] width 64 height 15
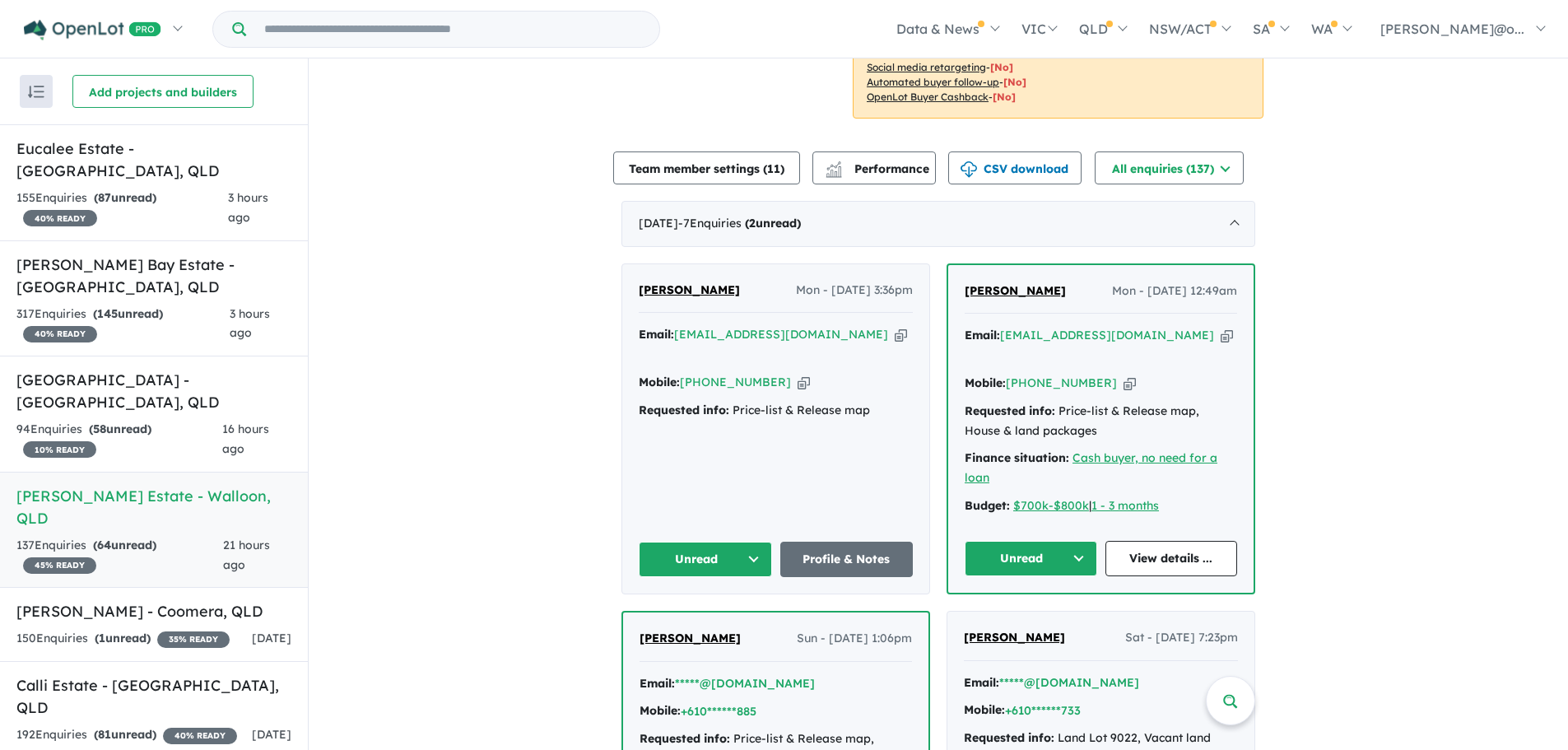
scroll to position [453, 0]
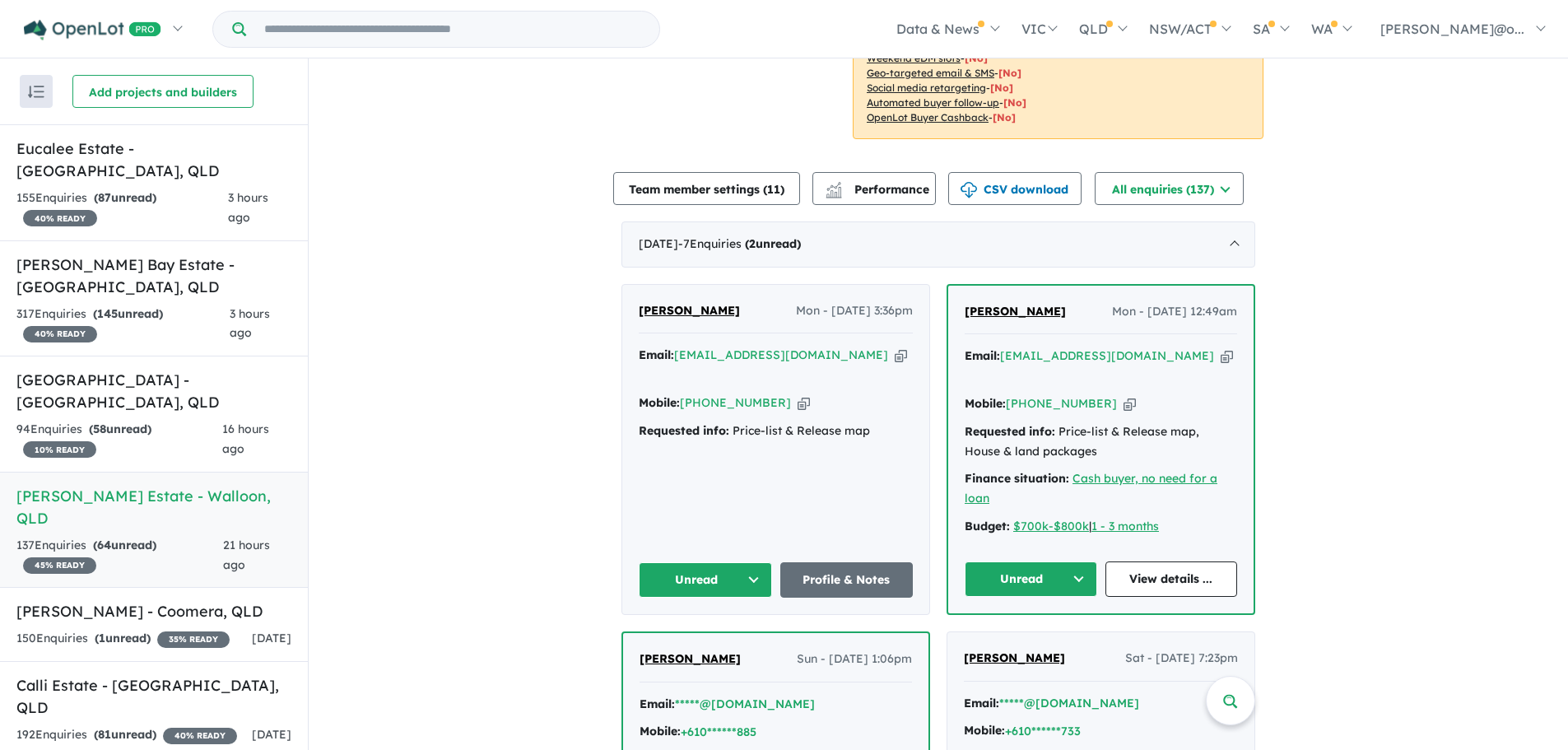
drag, startPoint x: 1068, startPoint y: 312, endPoint x: 949, endPoint y: 311, distance: 119.0
click at [949, 311] on div "[PERSON_NAME] - [DATE] 12:49am Email: [EMAIL_ADDRESS][DOMAIN_NAME] Copied! Mobi…" at bounding box center [1101, 449] width 306 height 328
click at [1124, 395] on icon "button" at bounding box center [1130, 403] width 12 height 17
click at [1221, 354] on icon "button" at bounding box center [1227, 356] width 12 height 17
click at [1051, 562] on button "Unread" at bounding box center [1031, 580] width 132 height 36
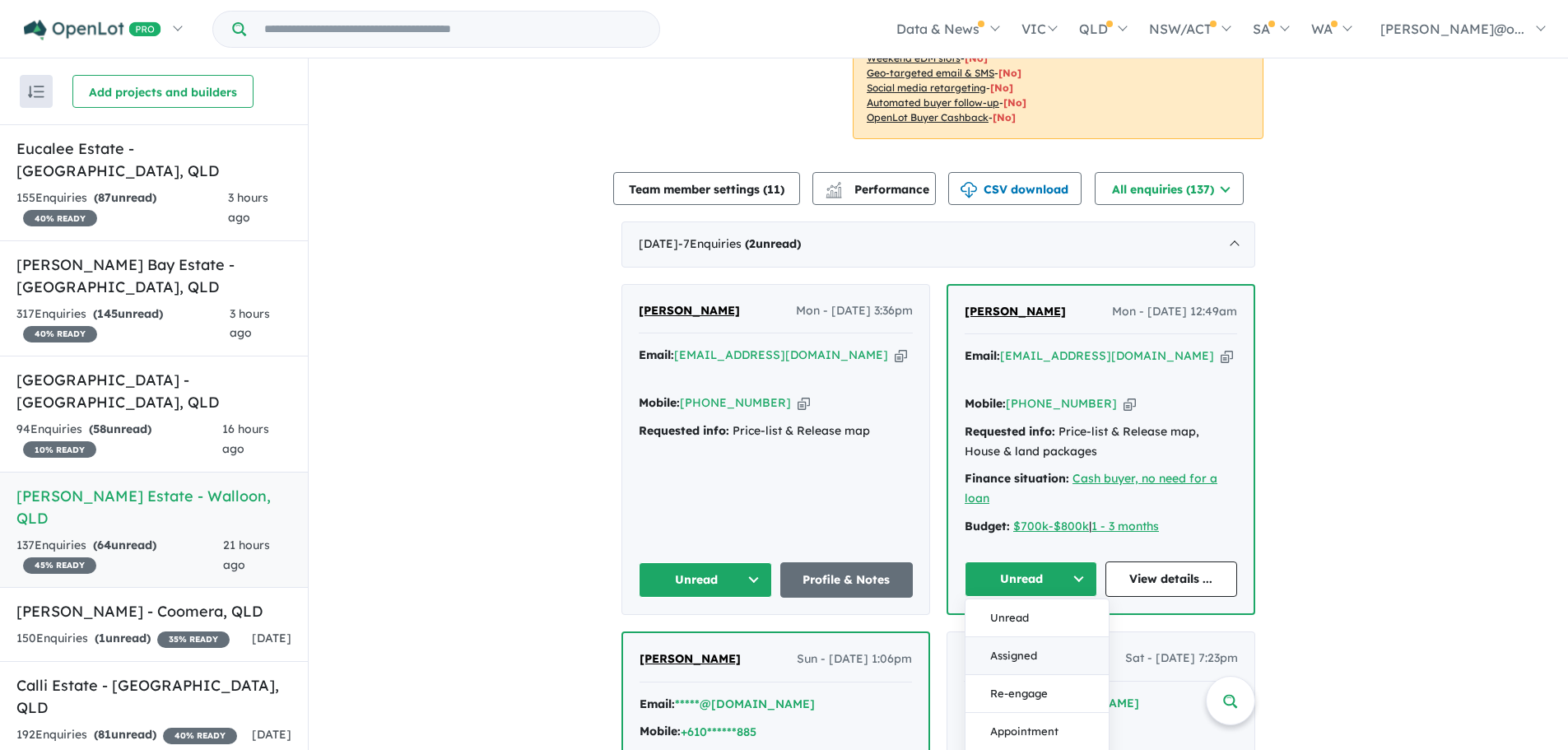
click at [1051, 640] on button "Assigned" at bounding box center [1037, 656] width 143 height 38
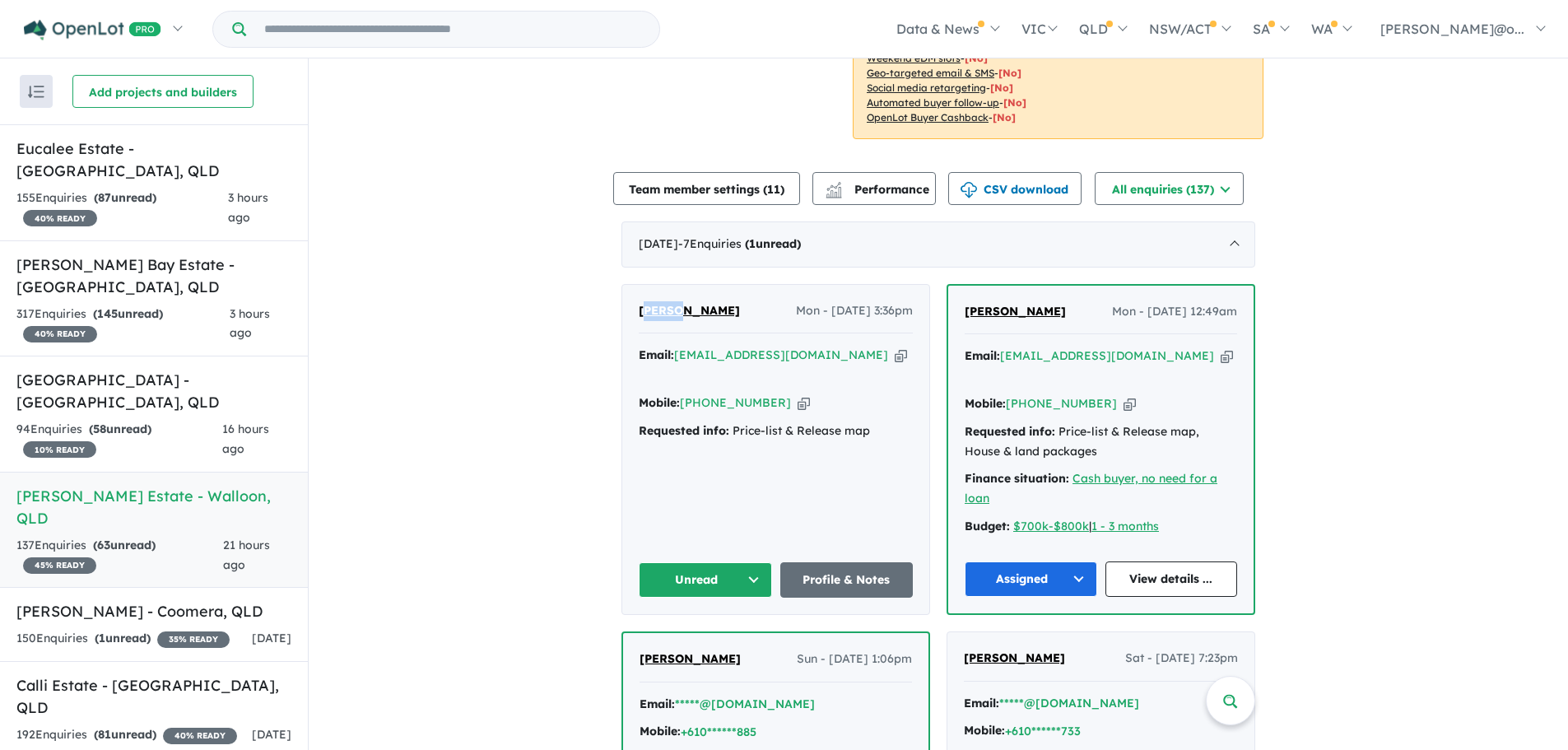
drag, startPoint x: 645, startPoint y: 295, endPoint x: 688, endPoint y: 309, distance: 45.2
click at [688, 309] on div "[PERSON_NAME] Mon - [DATE] 3:36pm Email: [EMAIL_ADDRESS][DOMAIN_NAME] Copied! M…" at bounding box center [776, 449] width 307 height 330
click at [627, 297] on div "[PERSON_NAME] Mon - [DATE] 3:36pm Email: [EMAIL_ADDRESS][DOMAIN_NAME] Copied! M…" at bounding box center [776, 449] width 307 height 330
drag, startPoint x: 628, startPoint y: 297, endPoint x: 687, endPoint y: 331, distance: 68.1
click at [687, 331] on div "[PERSON_NAME] Mon - [DATE] 3:36pm Email: [EMAIL_ADDRESS][DOMAIN_NAME] Copied! M…" at bounding box center [776, 449] width 307 height 330
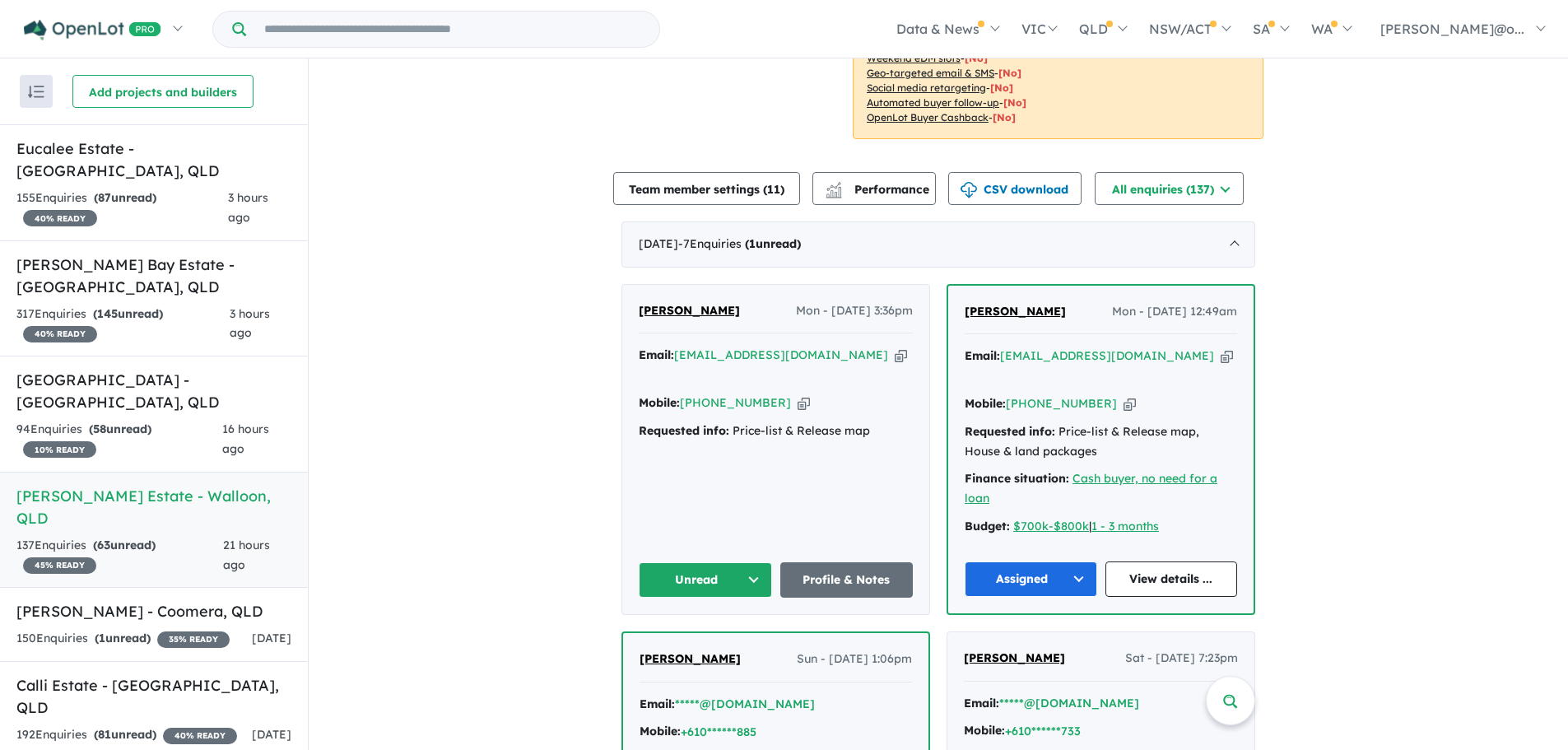
click at [718, 573] on button "Unread" at bounding box center [705, 580] width 133 height 36
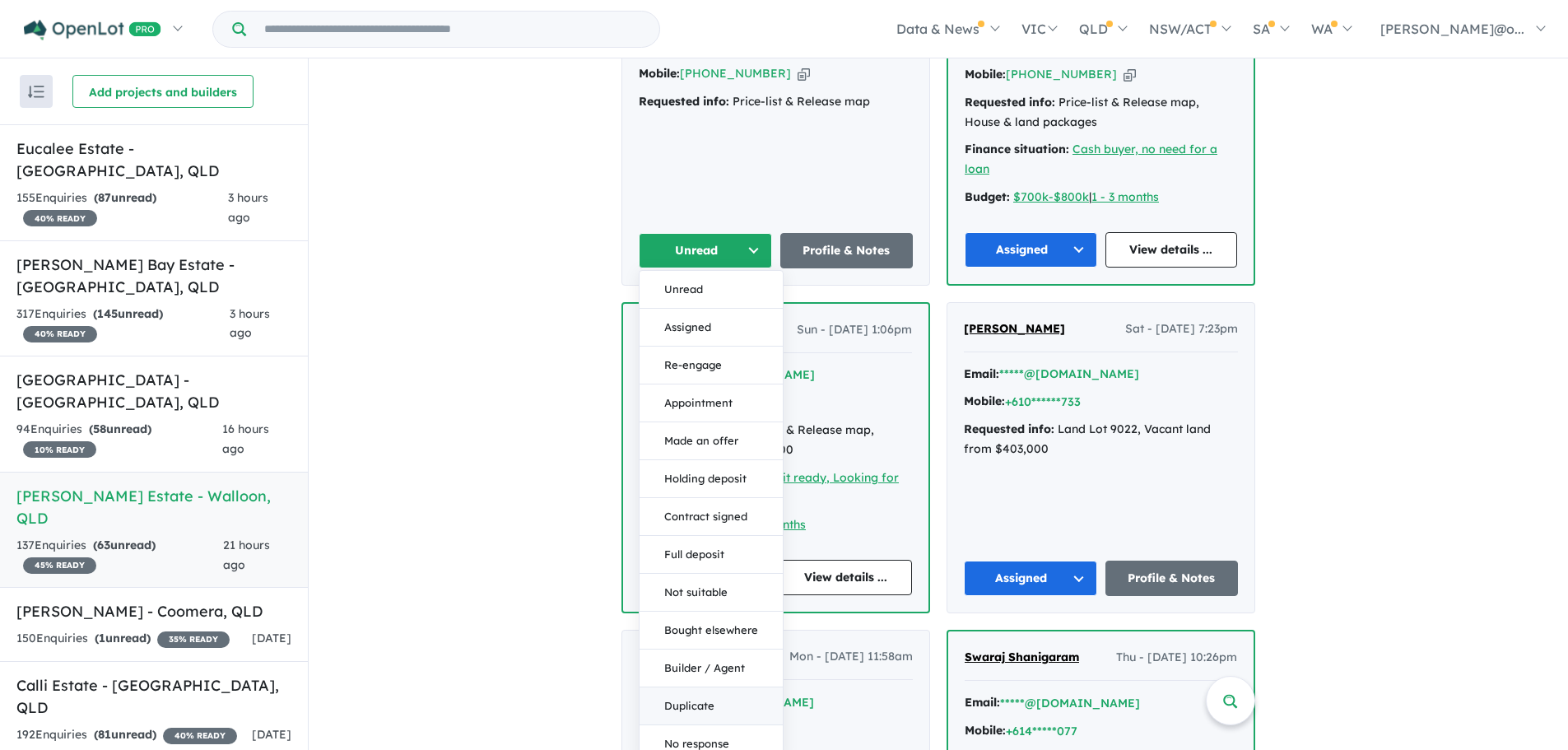
click at [721, 687] on button "Duplicate" at bounding box center [711, 706] width 143 height 38
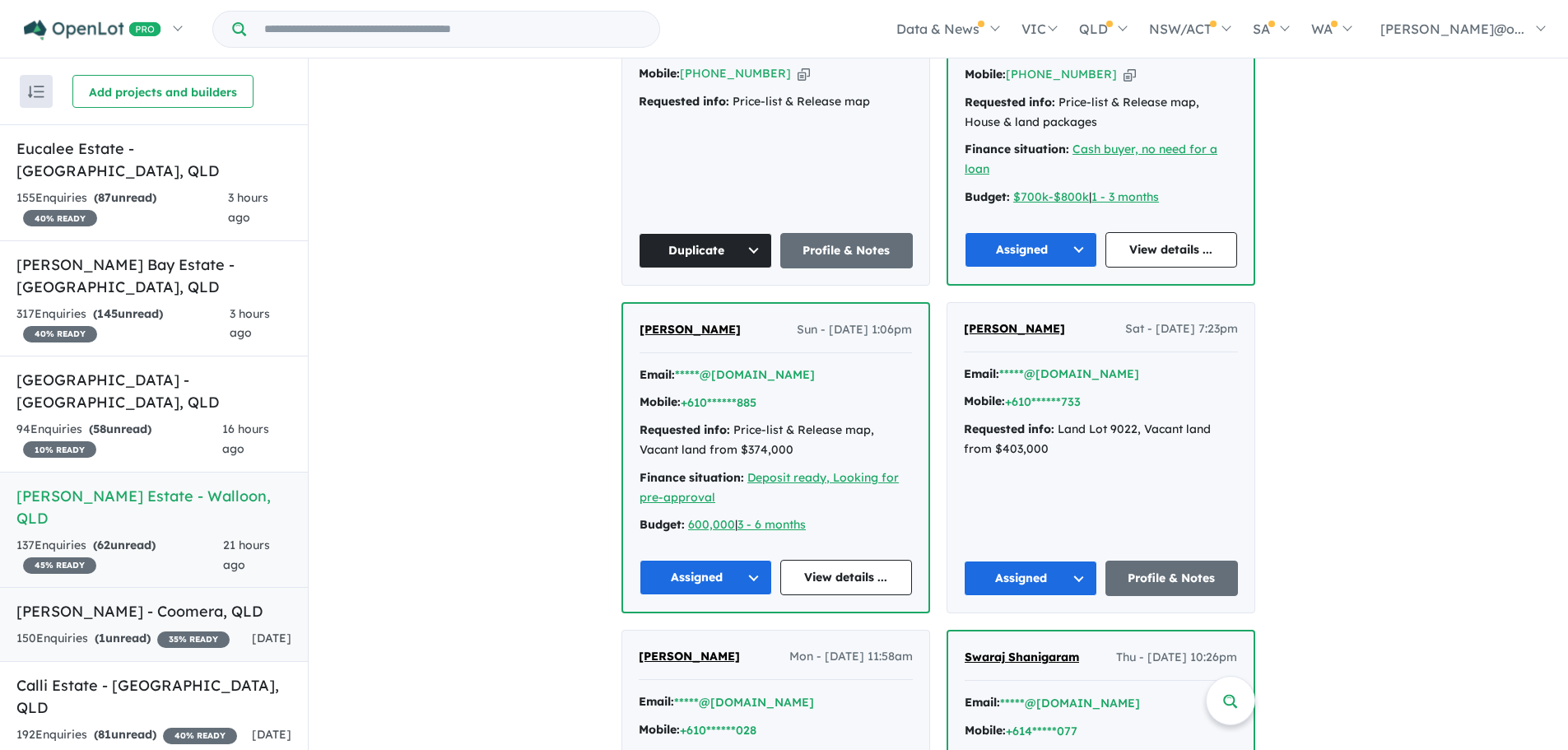
click at [145, 600] on h5 "[PERSON_NAME] - Coomera , [GEOGRAPHIC_DATA]" at bounding box center [154, 611] width 275 height 22
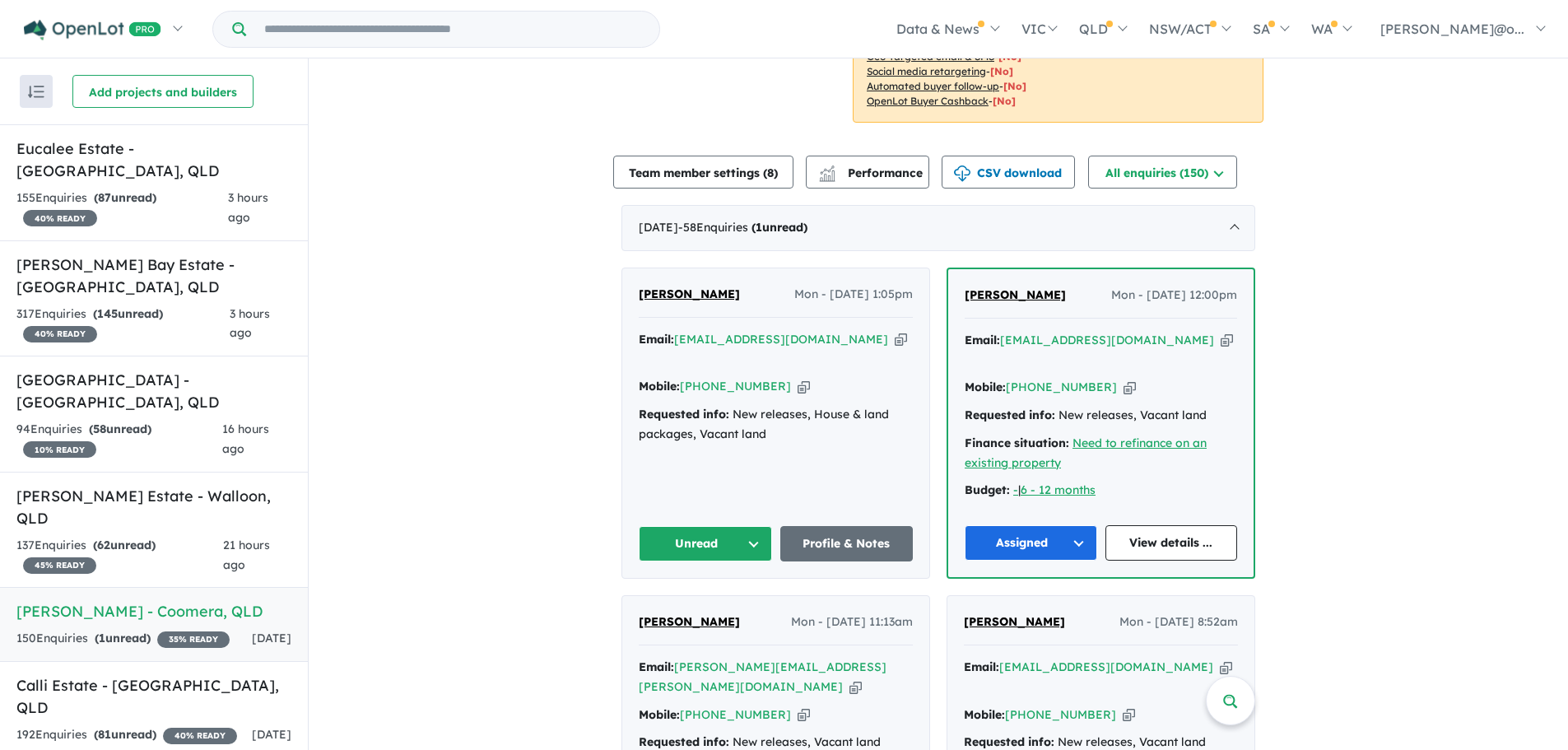
scroll to position [441, 0]
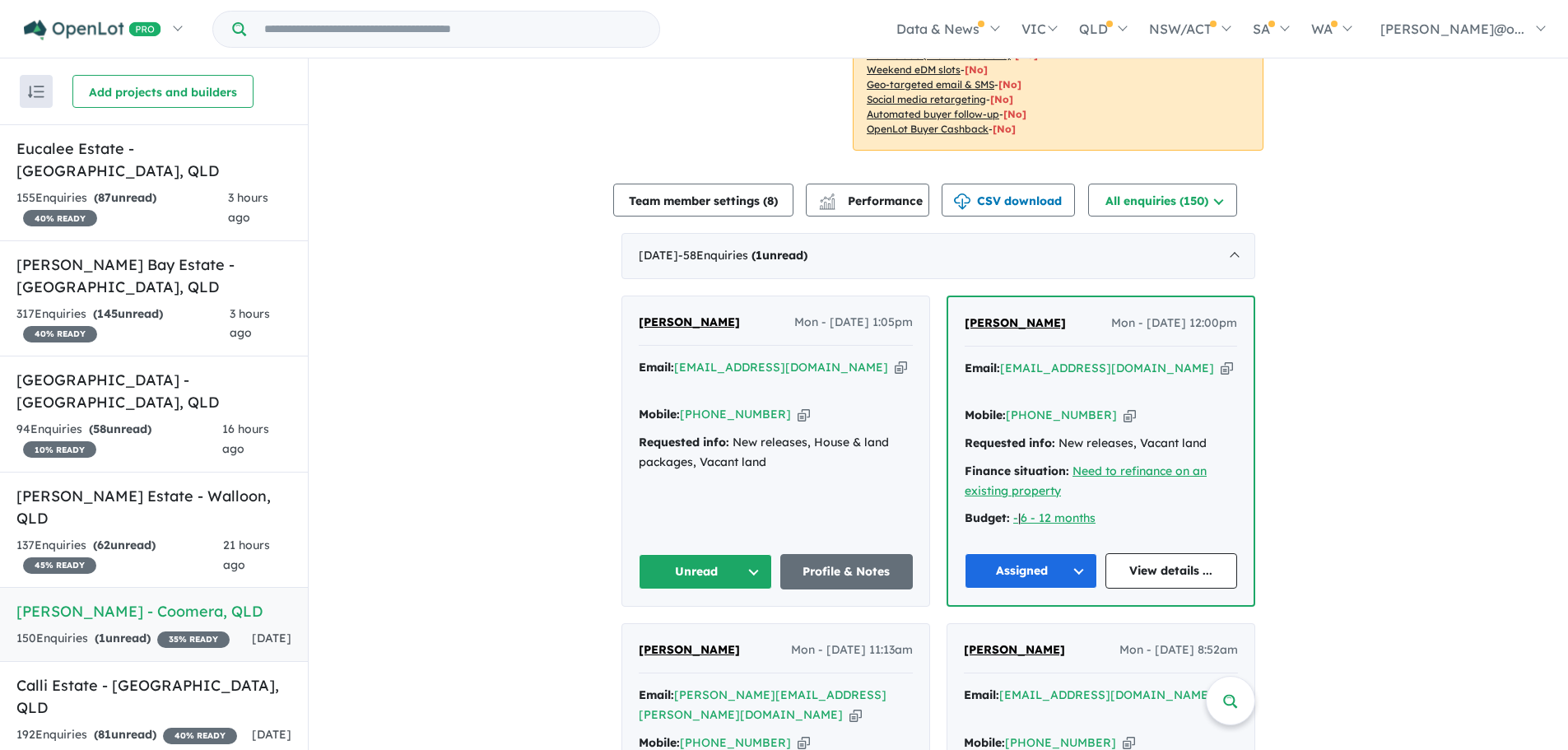
drag, startPoint x: 744, startPoint y: 306, endPoint x: 623, endPoint y: 314, distance: 121.3
click at [623, 314] on div "[PERSON_NAME] - [DATE] 1:05pm Email: [EMAIL_ADDRESS][DOMAIN_NAME] Copied! Mobil…" at bounding box center [776, 451] width 307 height 310
click at [735, 554] on button "Unread" at bounding box center [705, 572] width 133 height 36
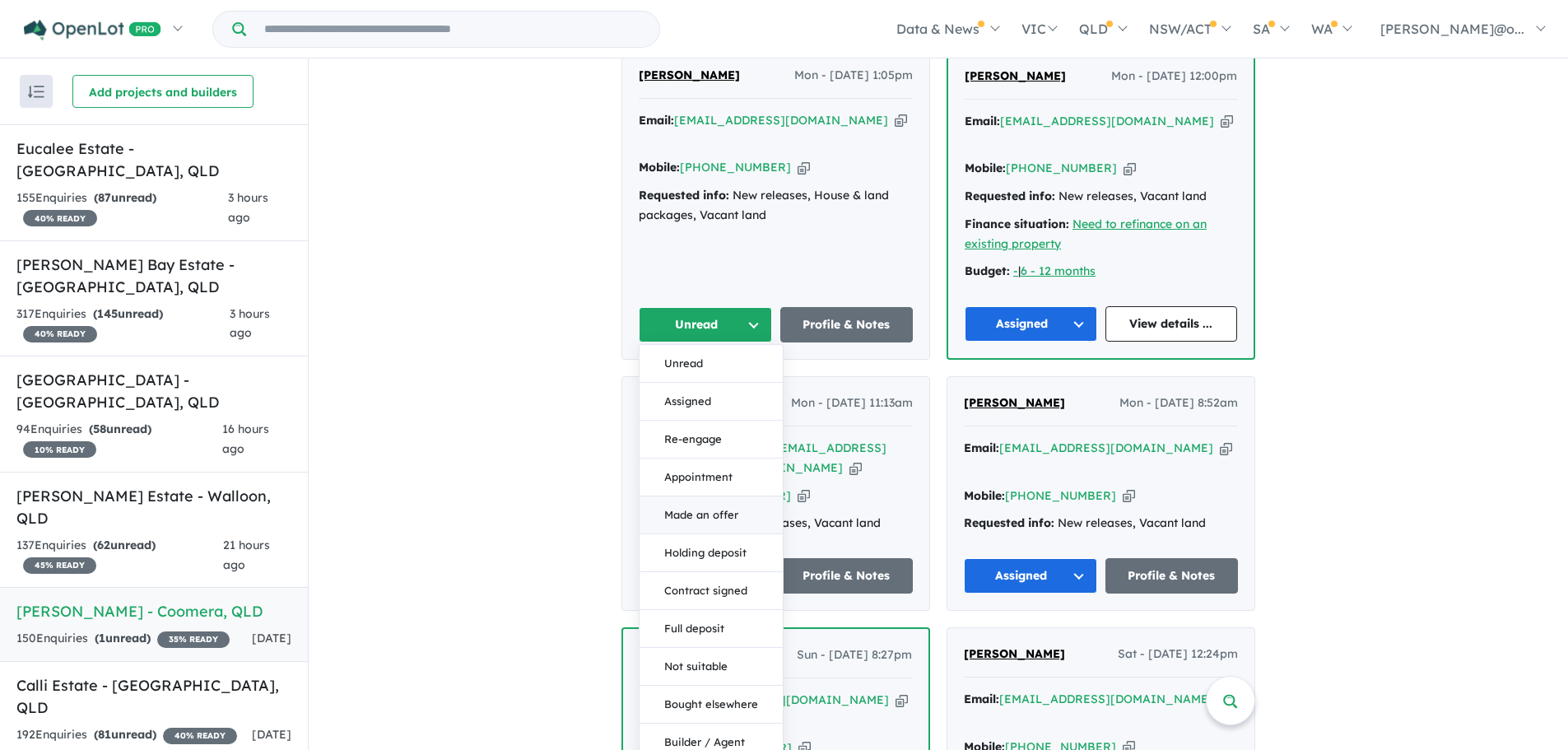
scroll to position [1017, 0]
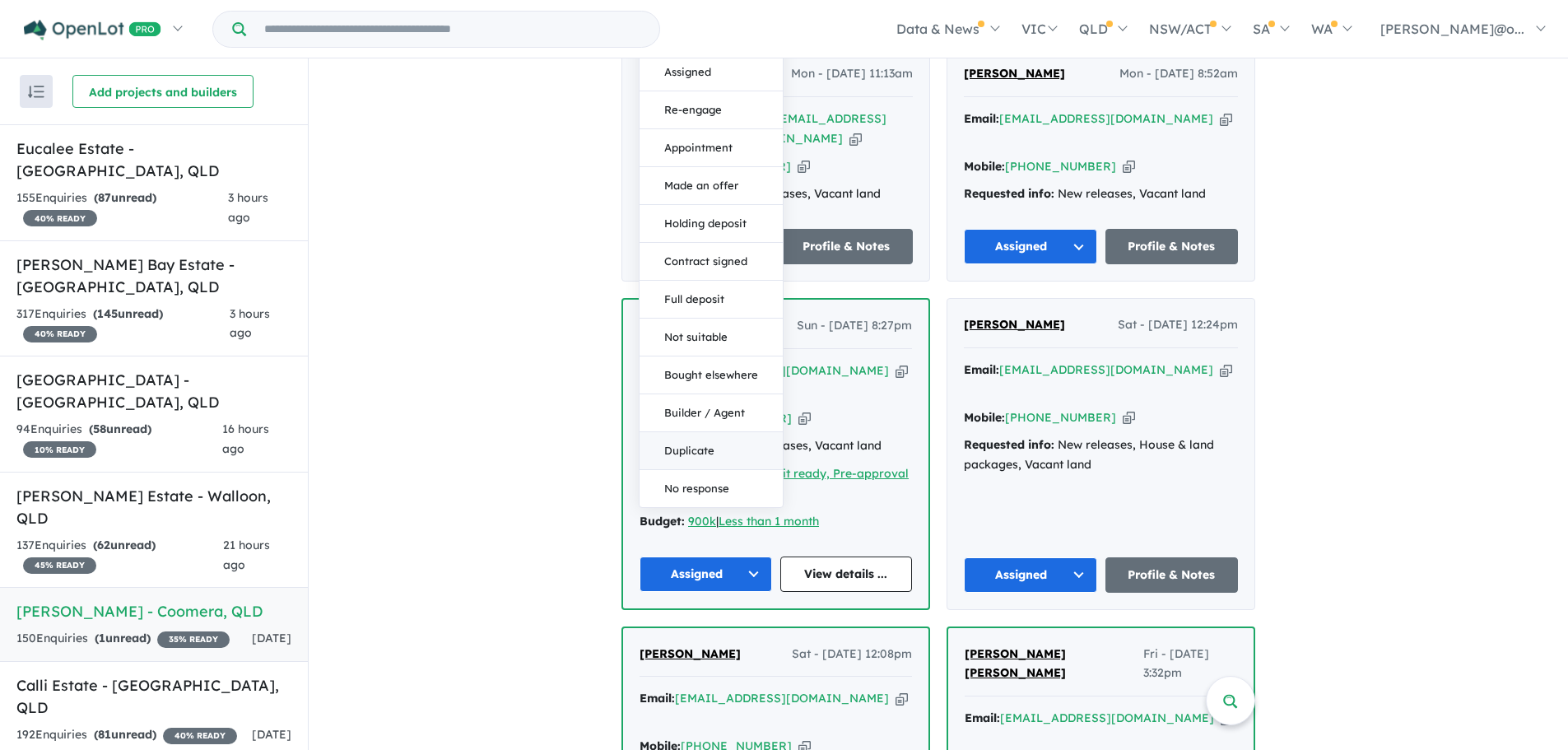
click at [715, 432] on button "Duplicate" at bounding box center [711, 451] width 143 height 38
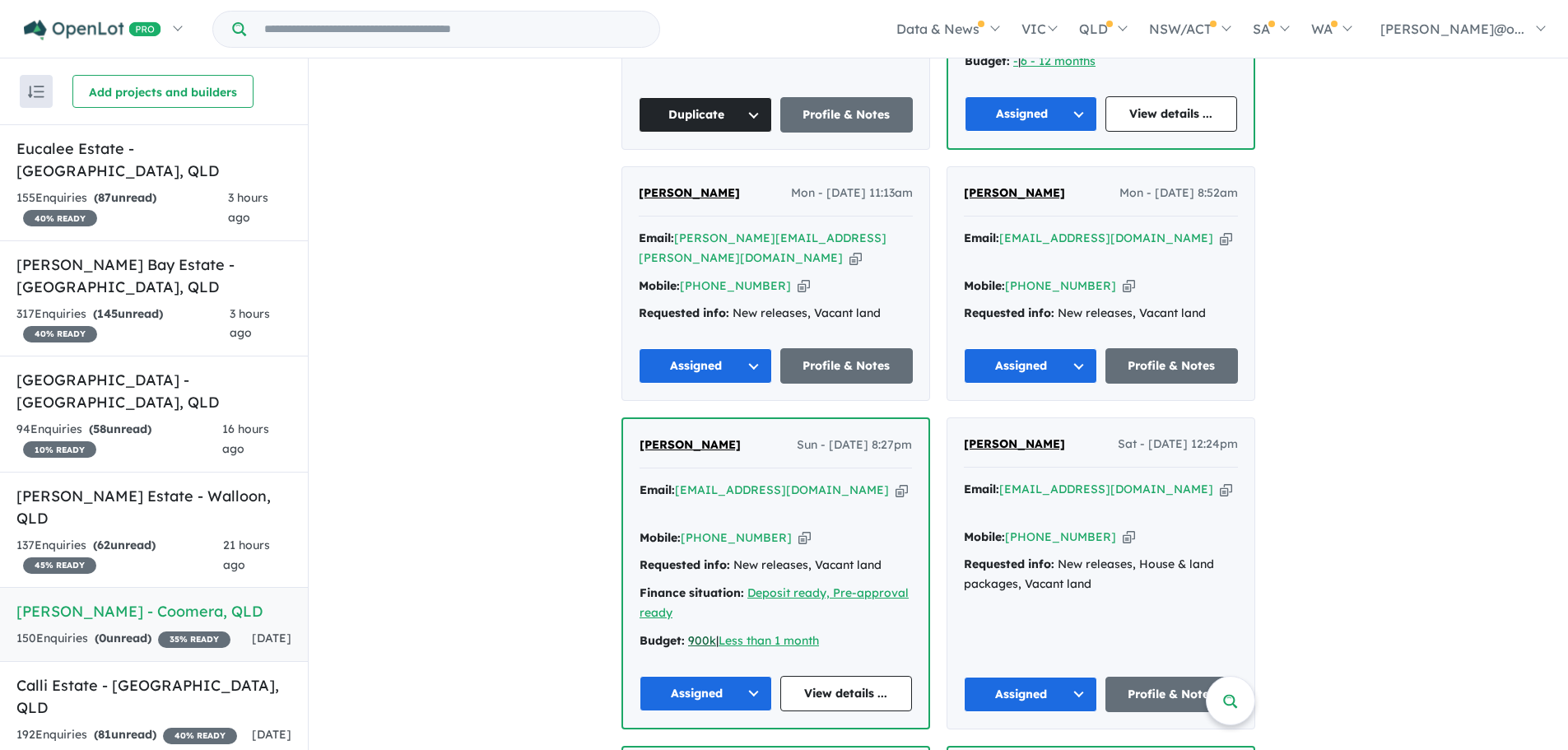
scroll to position [771, 0]
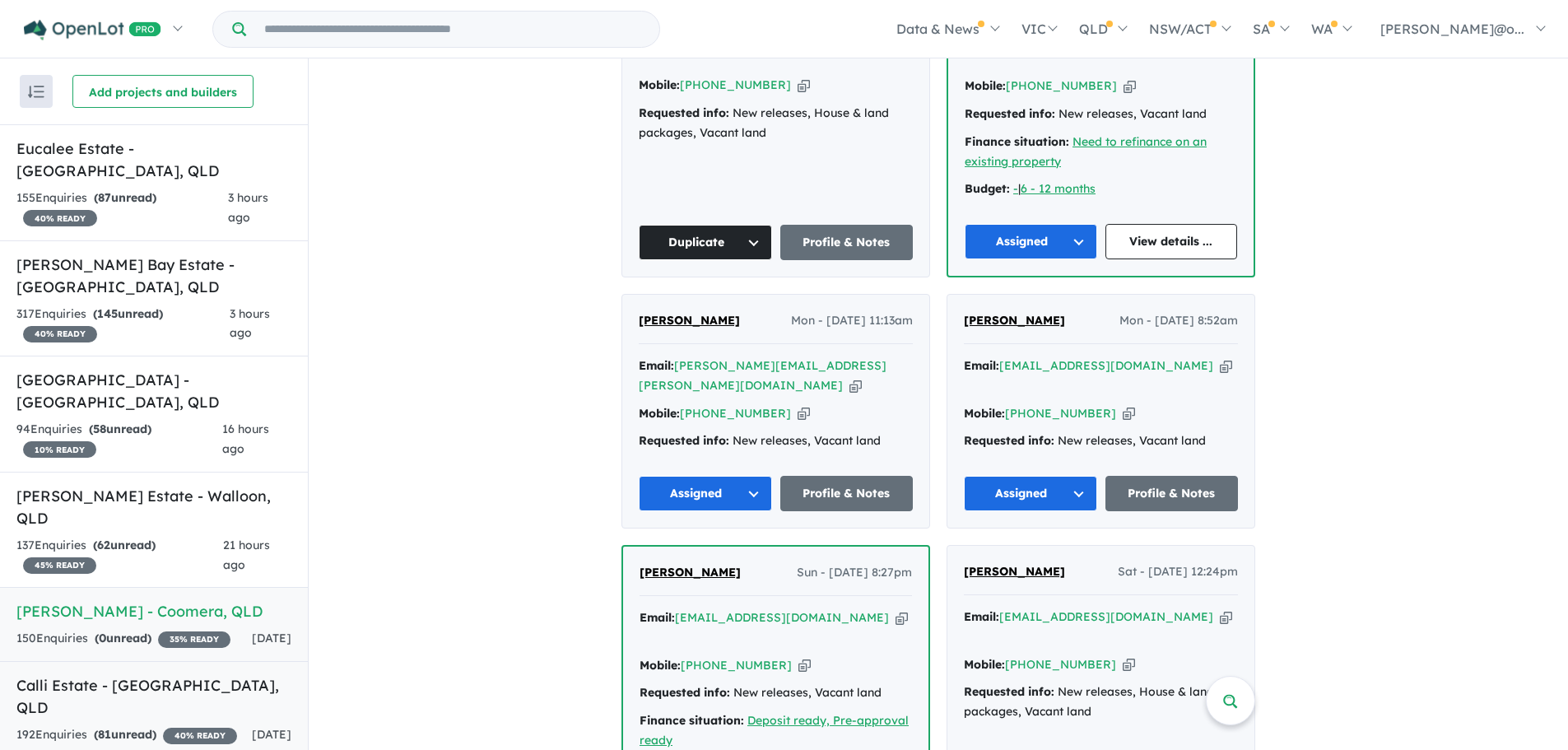
click at [98, 725] on div "192 Enquir ies ( 81 unread) 40 % READY" at bounding box center [127, 735] width 220 height 20
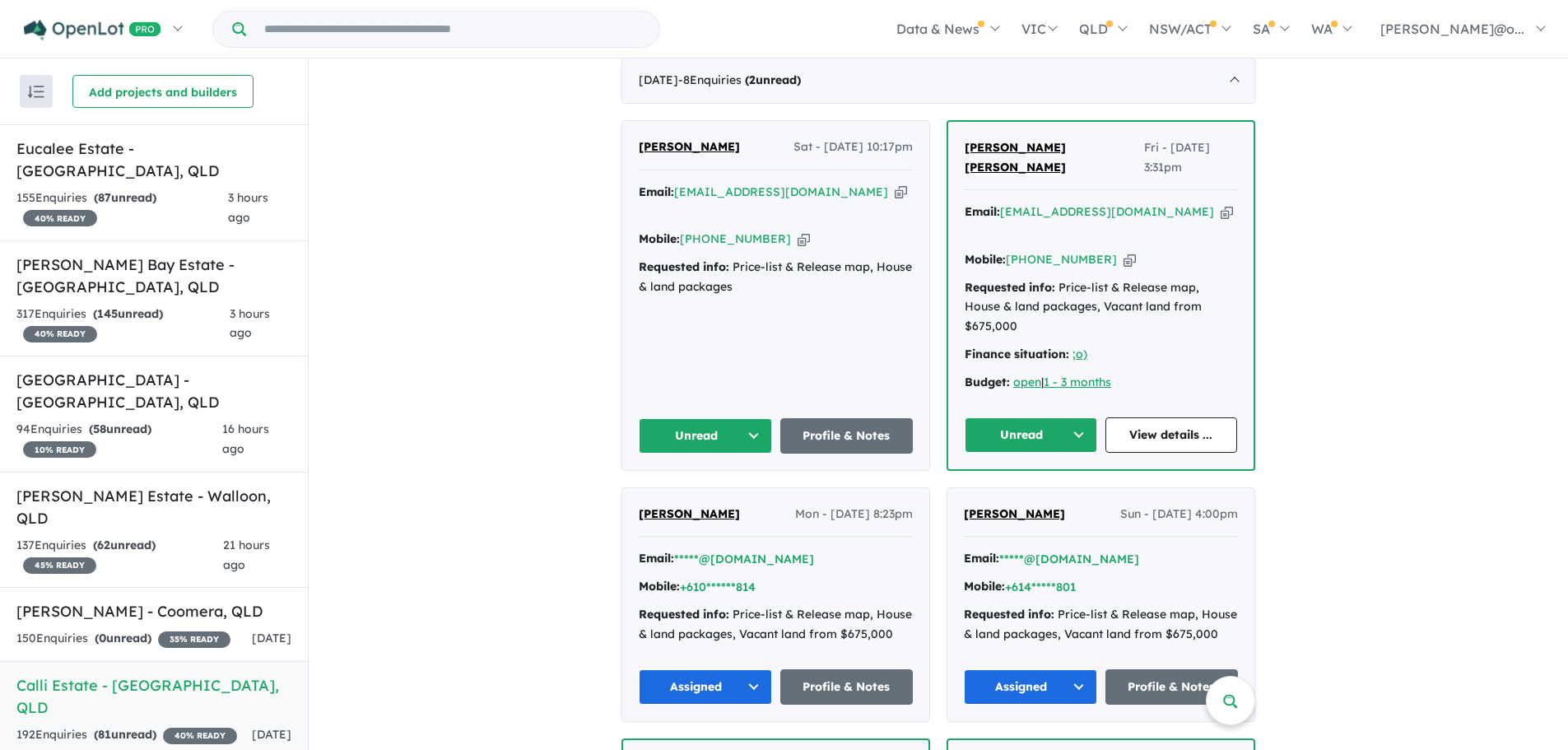
scroll to position [585, 0]
click at [1124, 250] on icon "button" at bounding box center [1130, 258] width 12 height 17
click at [1022, 416] on button "Unread" at bounding box center [1031, 434] width 132 height 36
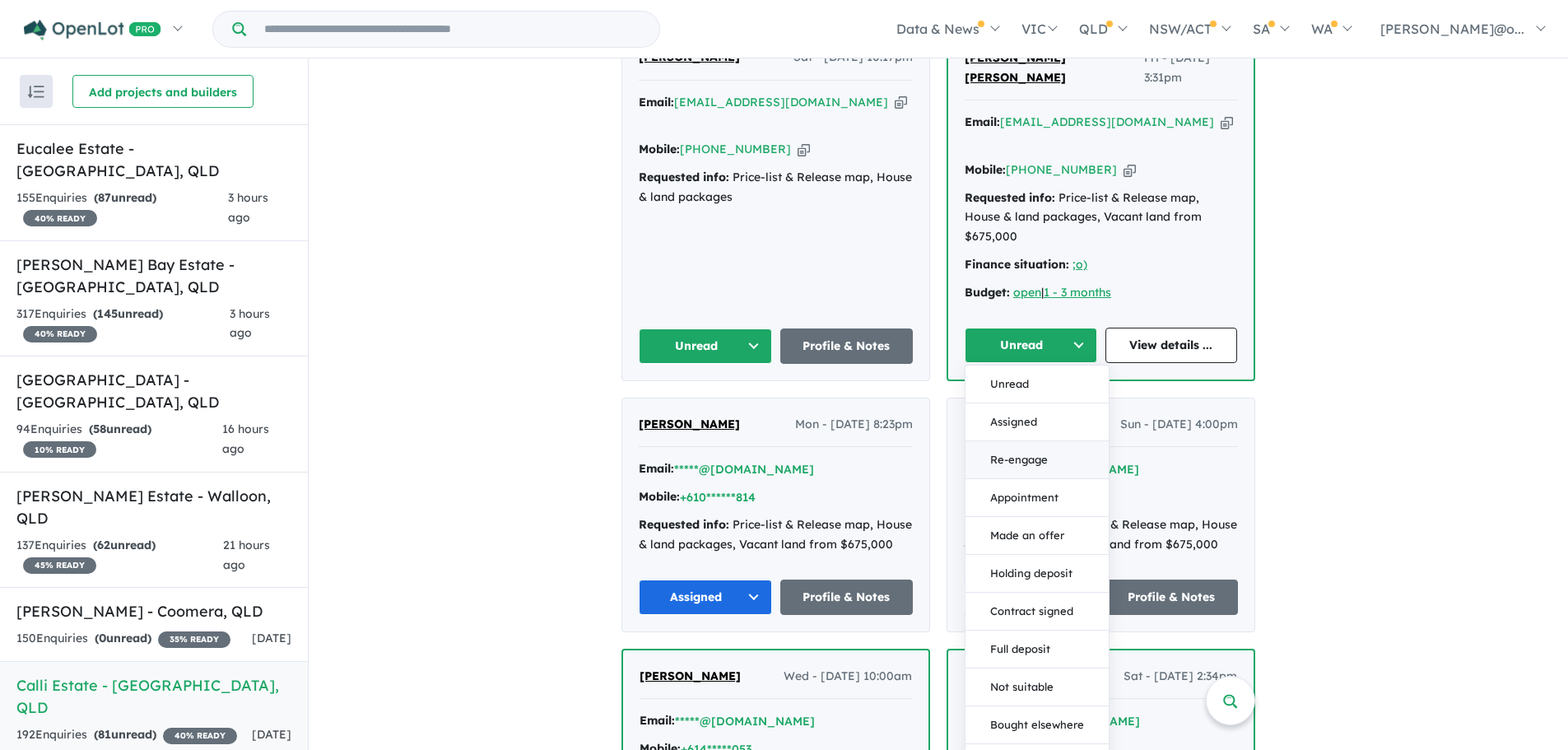
scroll to position [832, 0]
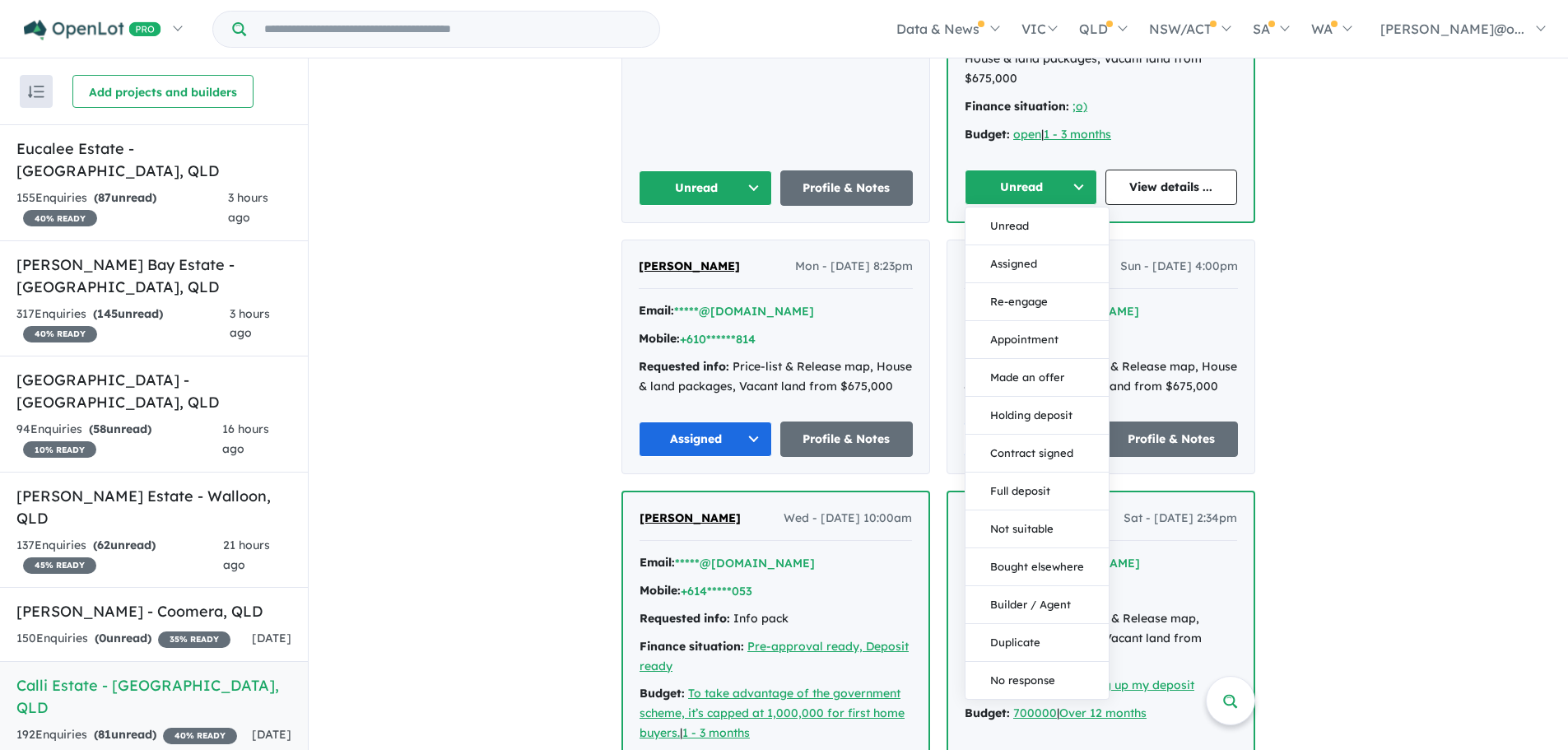
click at [1023, 624] on button "Duplicate" at bounding box center [1037, 642] width 143 height 38
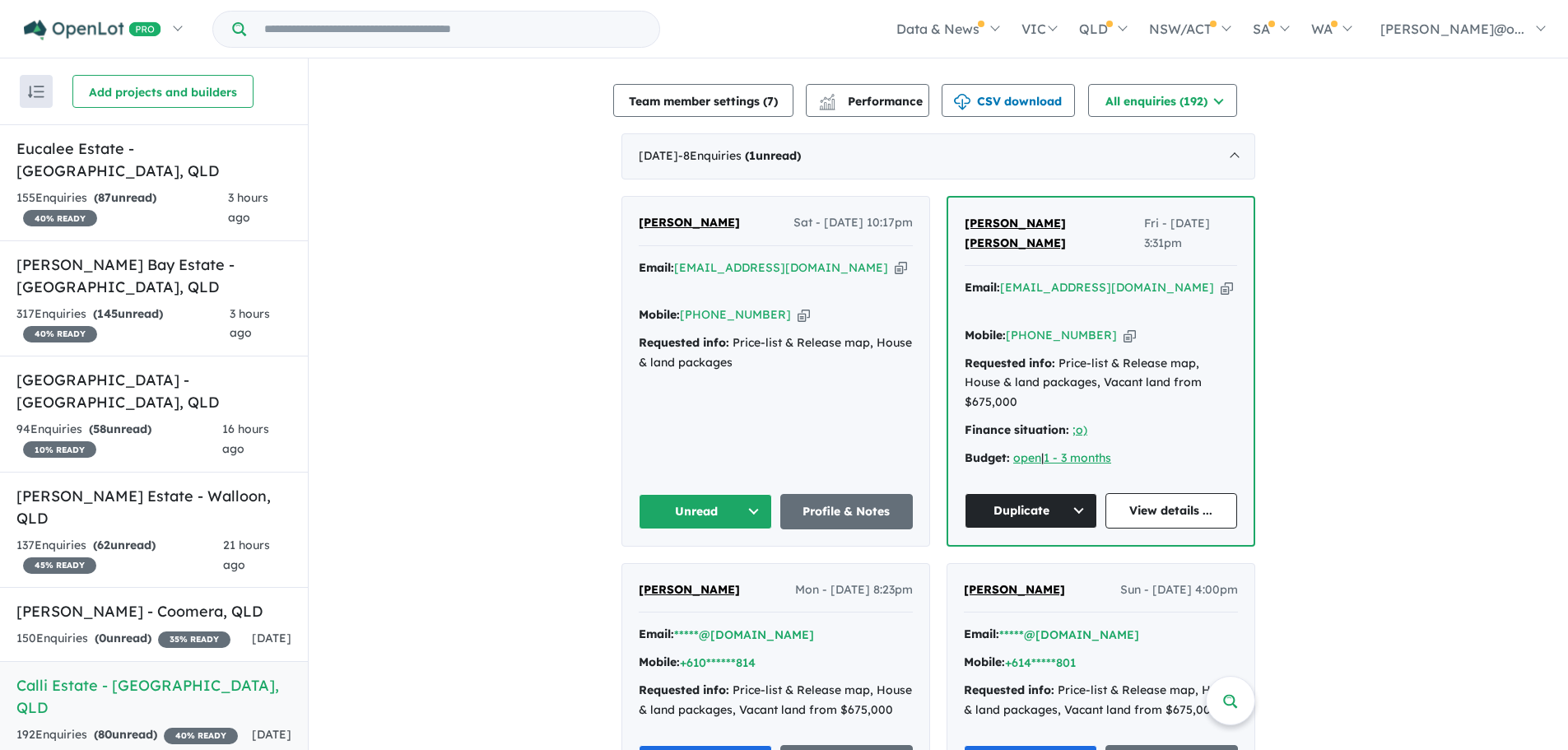
scroll to position [502, 0]
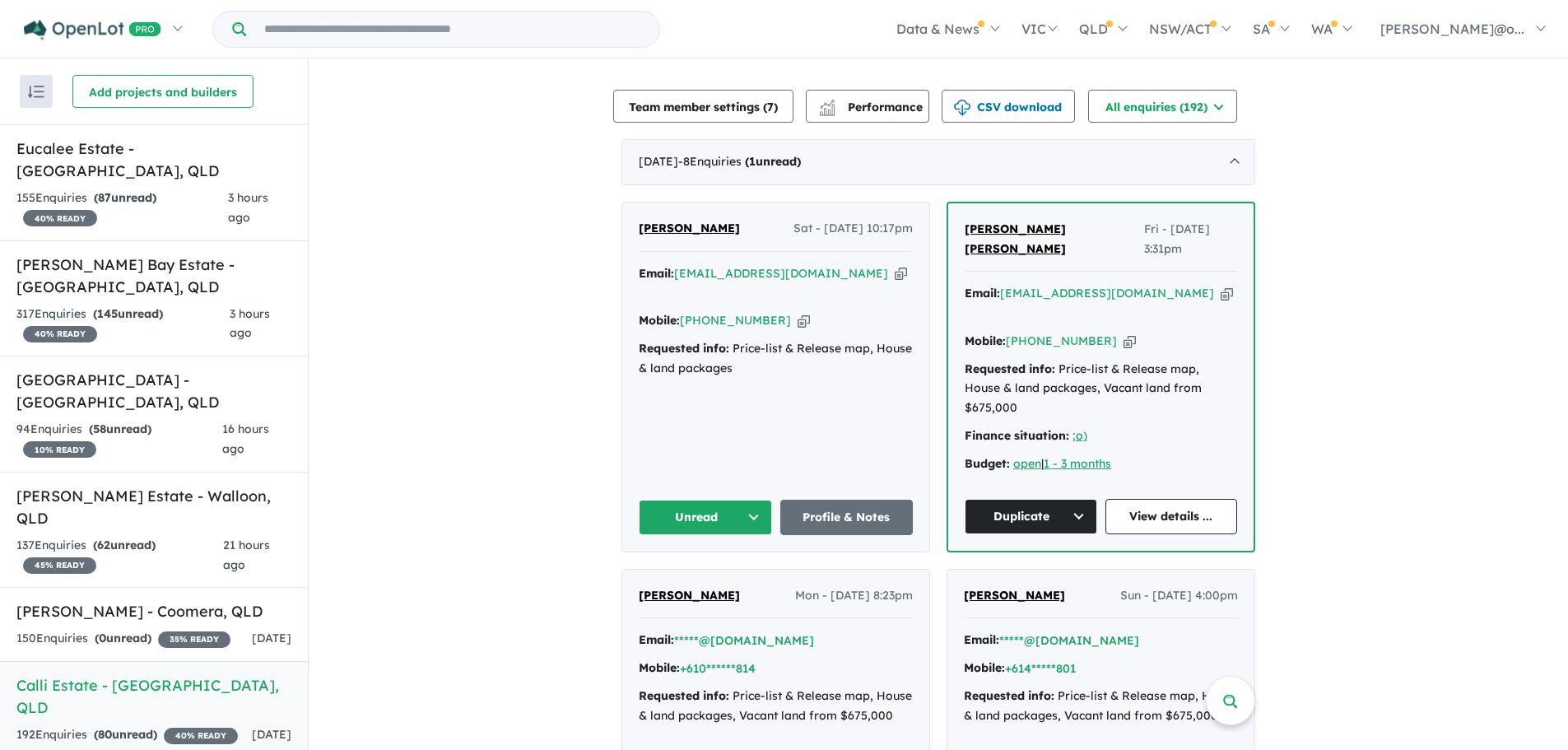
click at [798, 312] on icon "button" at bounding box center [804, 320] width 12 height 17
drag, startPoint x: 707, startPoint y: 444, endPoint x: 724, endPoint y: 458, distance: 22.0
click at [706, 500] on button "Unread" at bounding box center [705, 518] width 133 height 36
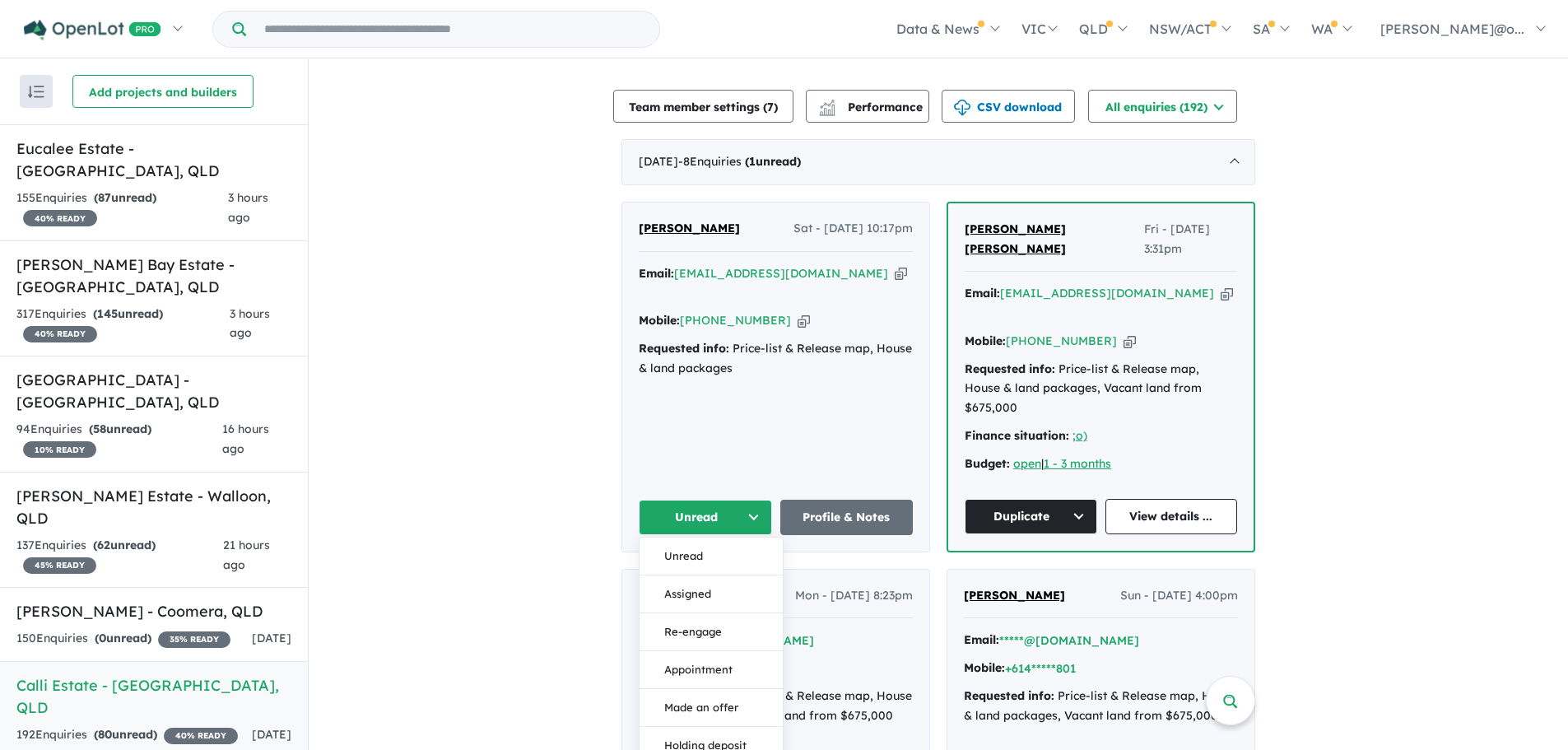
scroll to position [749, 0]
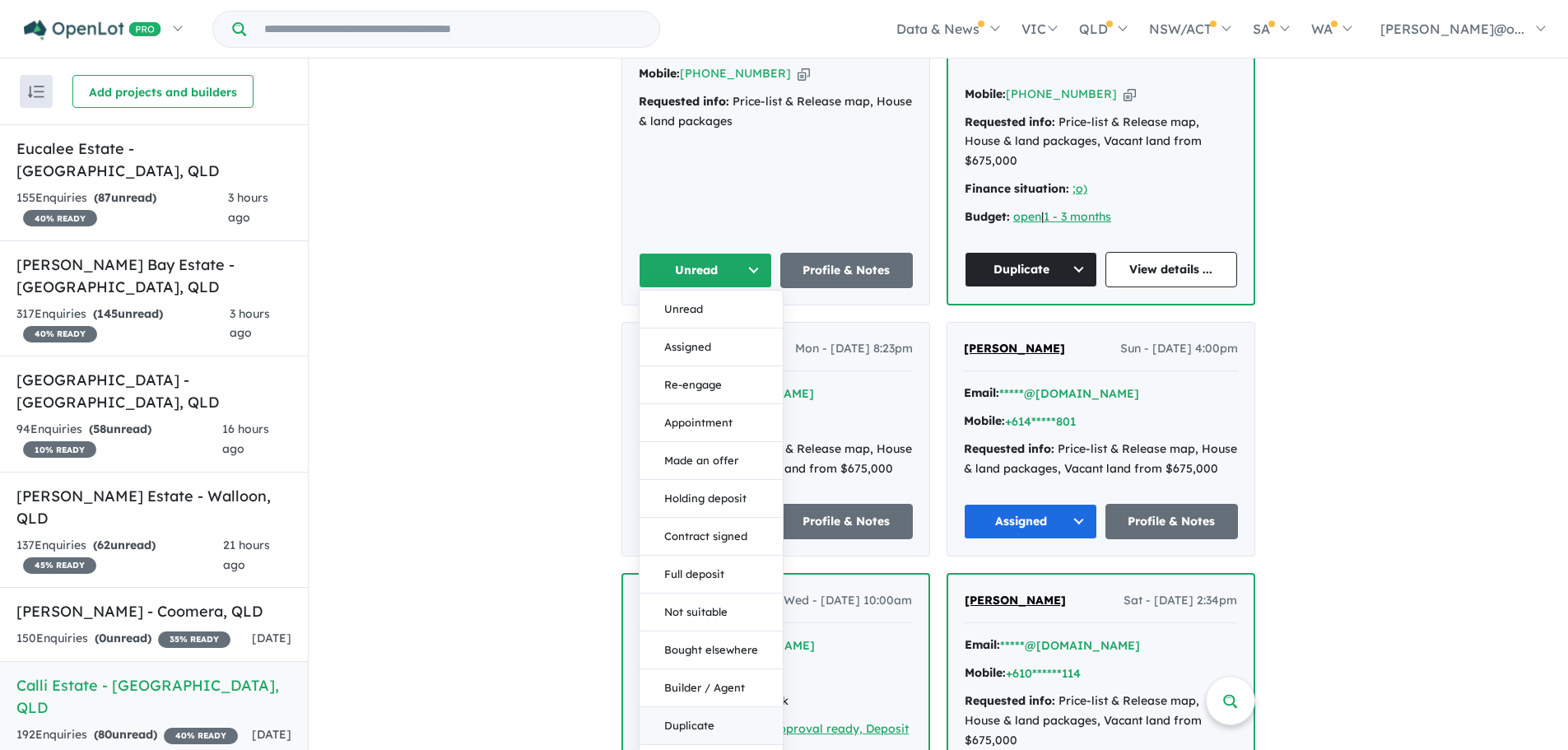
click at [718, 707] on button "Duplicate" at bounding box center [711, 726] width 143 height 38
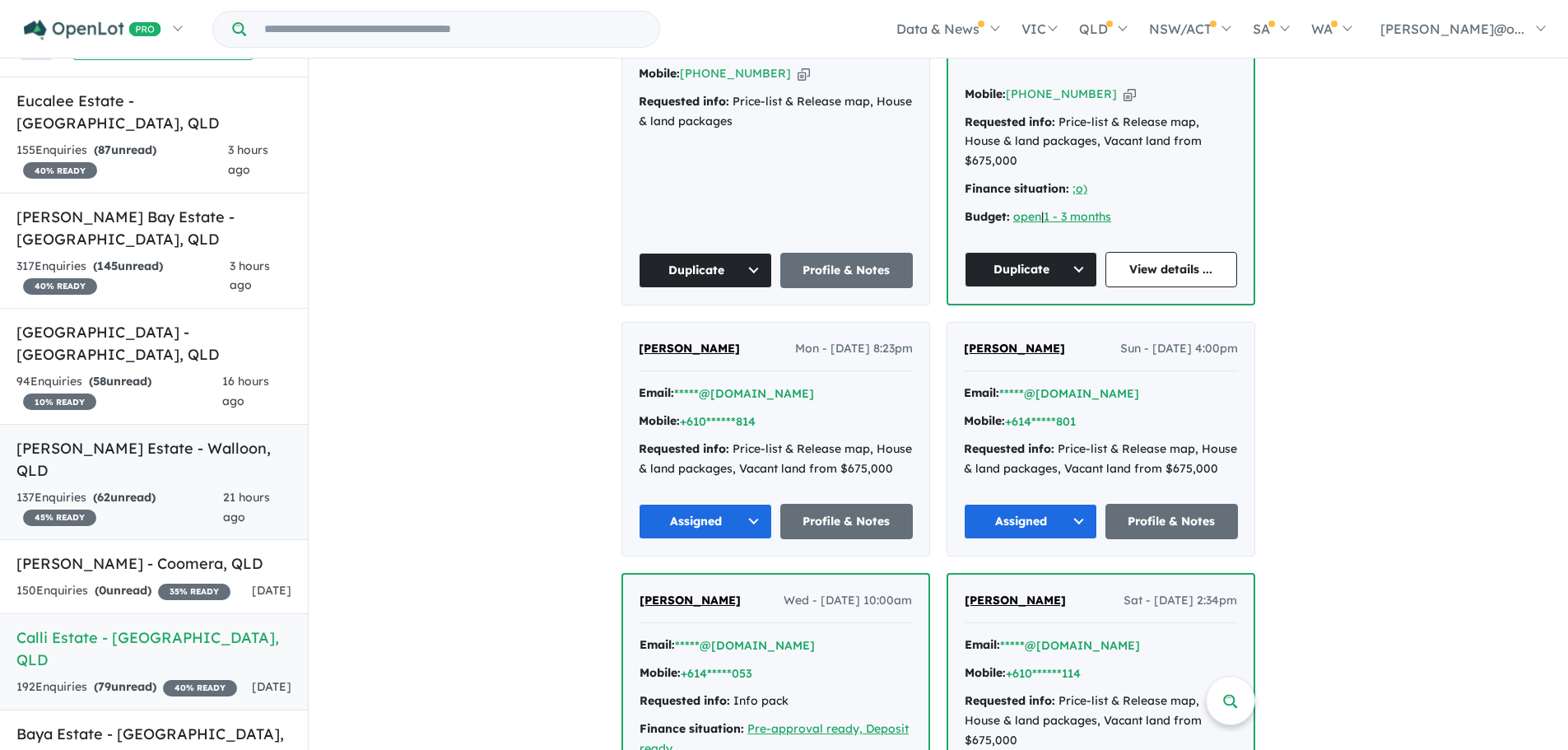
scroll to position [74, 0]
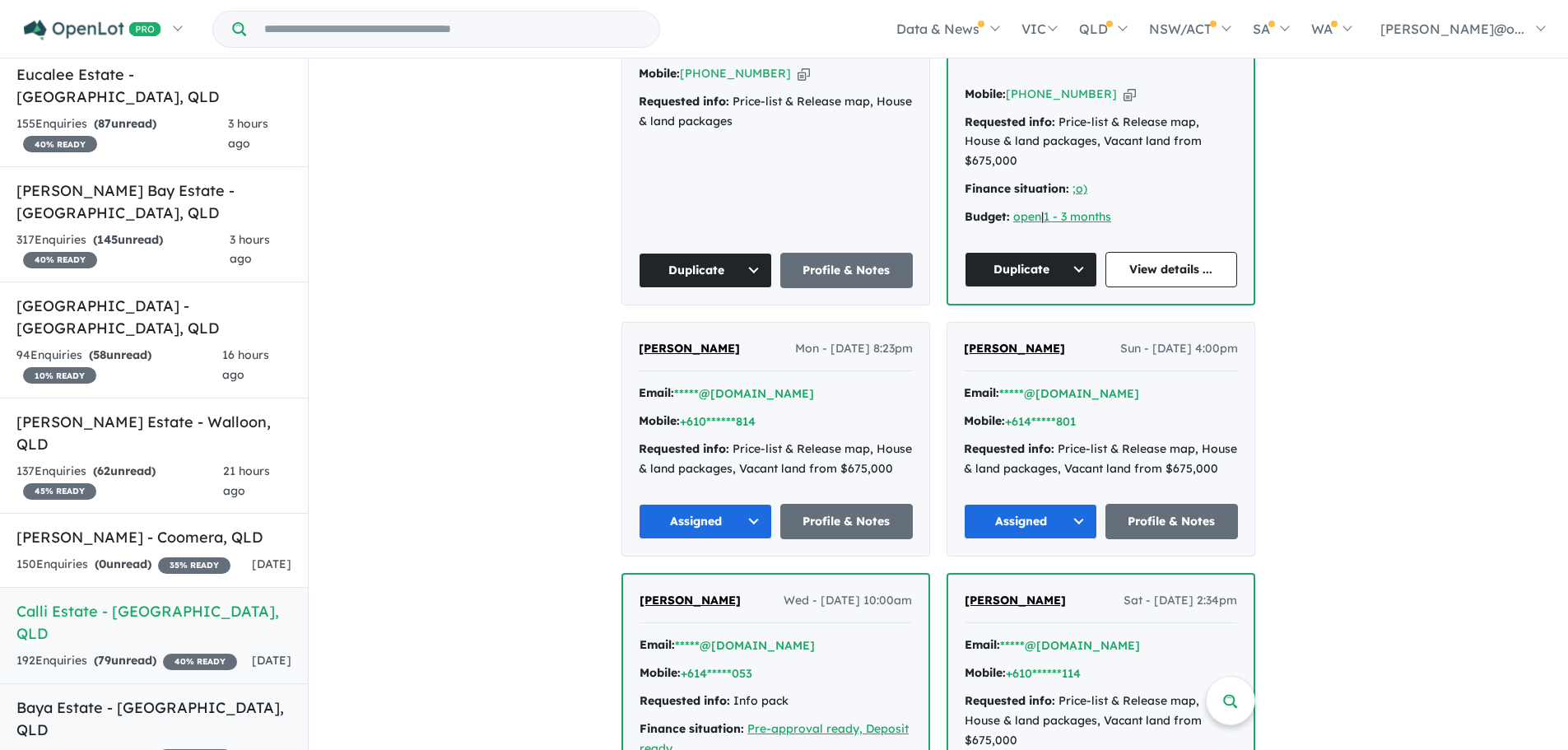
click at [205, 696] on h5 "Baya Estate - [GEOGRAPHIC_DATA] , [GEOGRAPHIC_DATA]" at bounding box center [154, 718] width 275 height 45
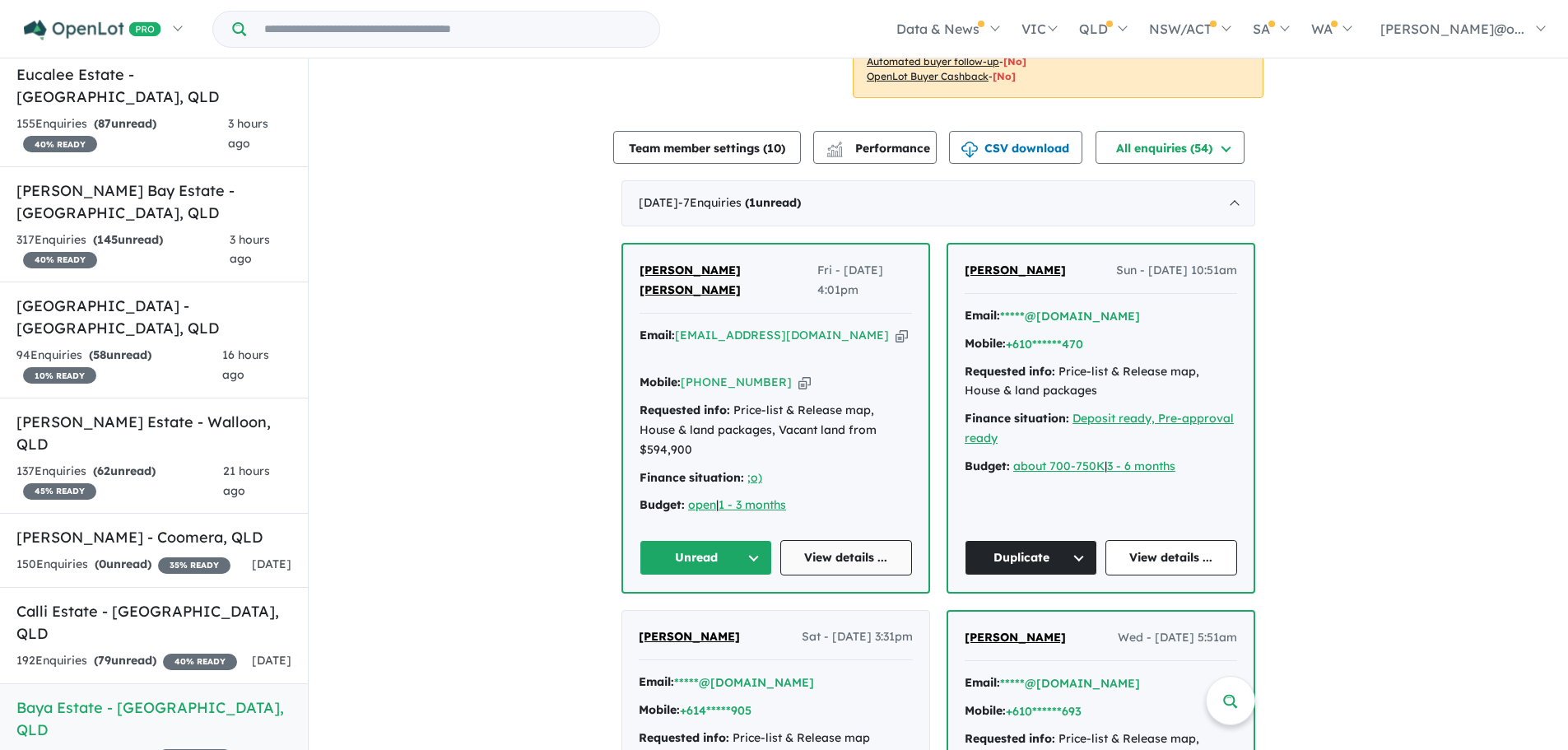
scroll to position [601, 0]
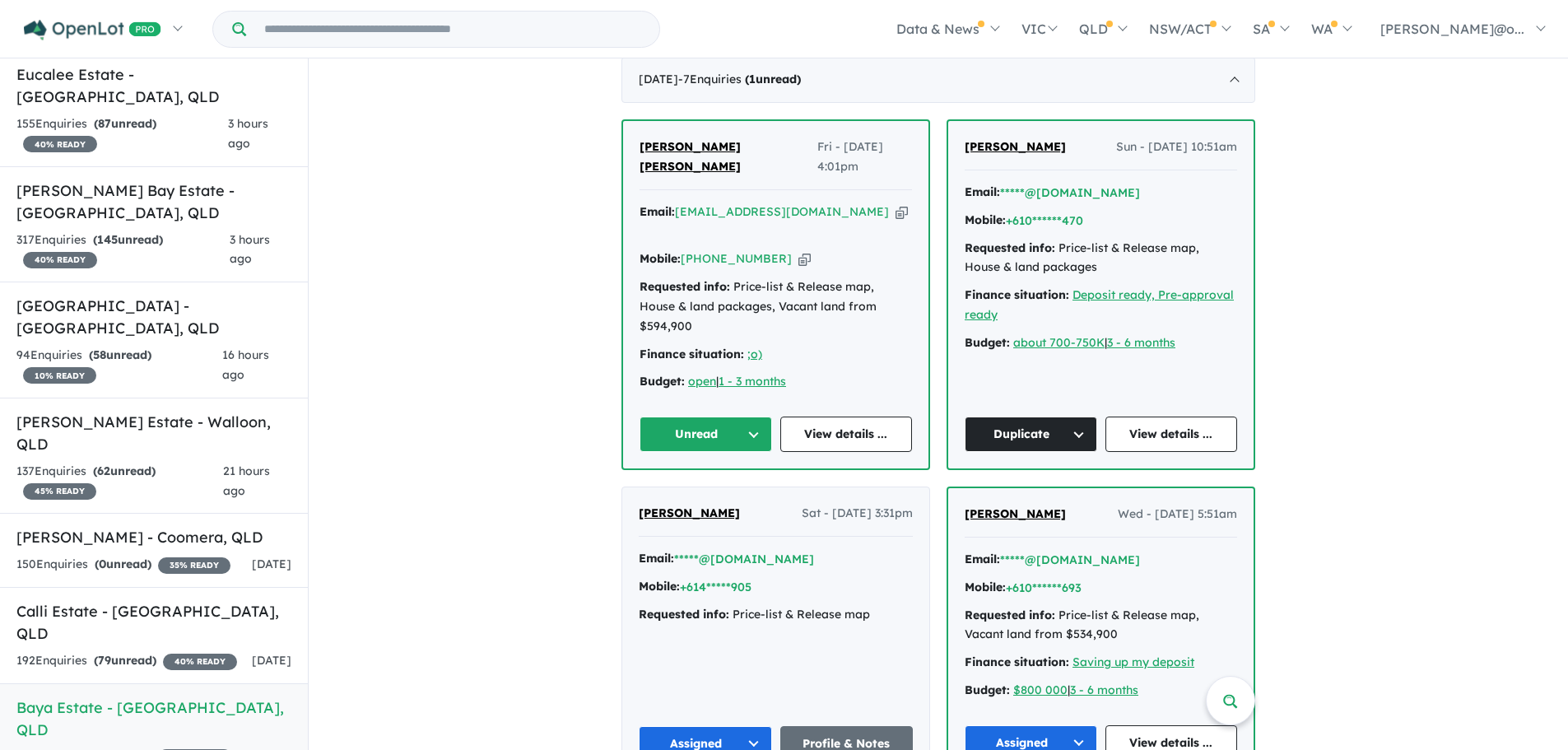
click at [896, 203] on icon "button" at bounding box center [902, 211] width 12 height 17
click at [799, 249] on div "Mobile: [PHONE_NUMBER] Copied!" at bounding box center [776, 259] width 273 height 20
click at [770, 249] on div "Mobile: [PHONE_NUMBER] Copied!" at bounding box center [776, 259] width 273 height 20
click at [799, 250] on icon "button" at bounding box center [805, 258] width 12 height 17
drag, startPoint x: 714, startPoint y: 144, endPoint x: 626, endPoint y: 144, distance: 88.0
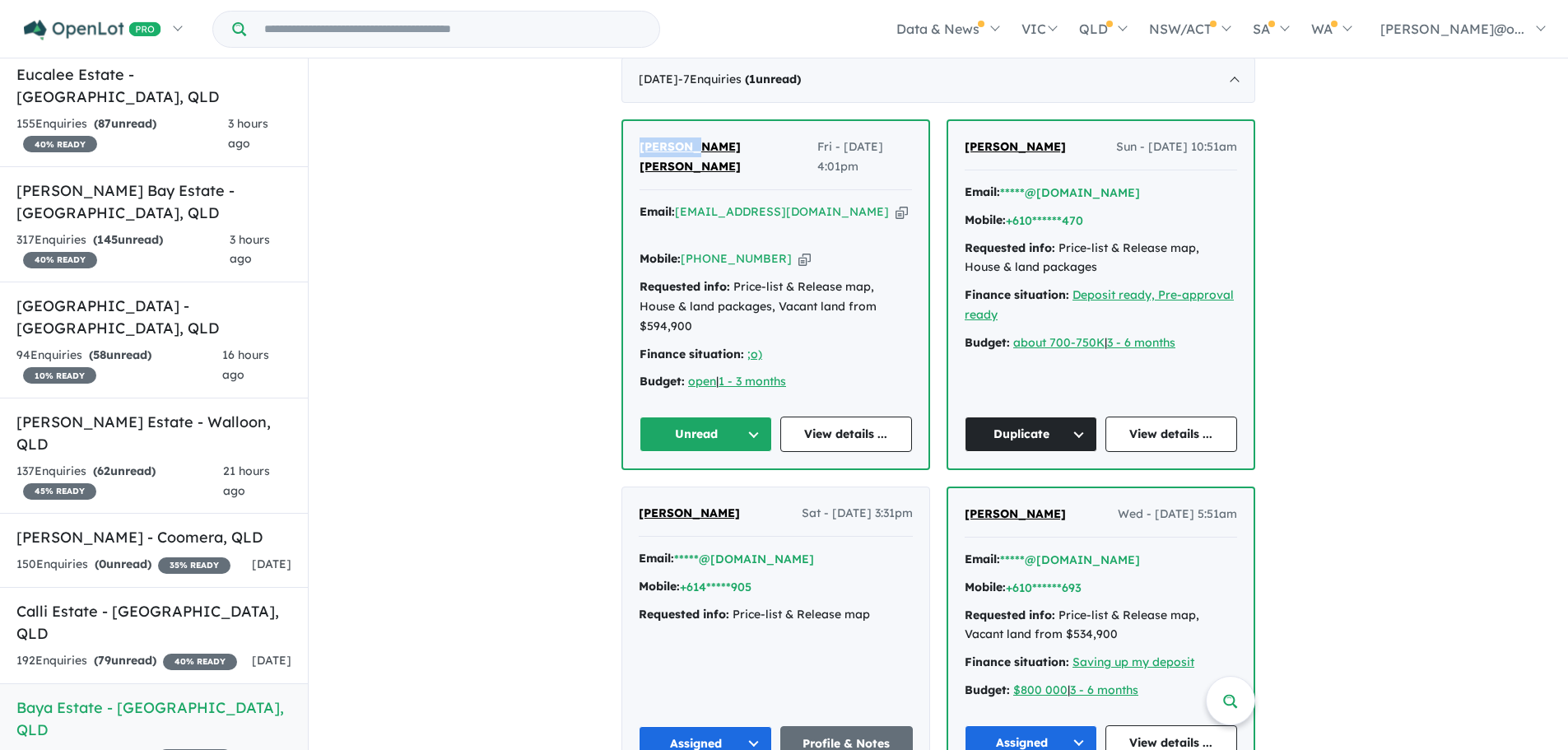
click at [626, 144] on div "[PERSON_NAME] [PERSON_NAME] Fri - [DATE] 4:01pm Email: [EMAIL_ADDRESS][DOMAIN_N…" at bounding box center [776, 294] width 306 height 348
click at [896, 203] on icon "button" at bounding box center [902, 211] width 12 height 17
click at [799, 250] on icon "button" at bounding box center [805, 258] width 12 height 17
click at [723, 416] on button "Unread" at bounding box center [705, 434] width 132 height 36
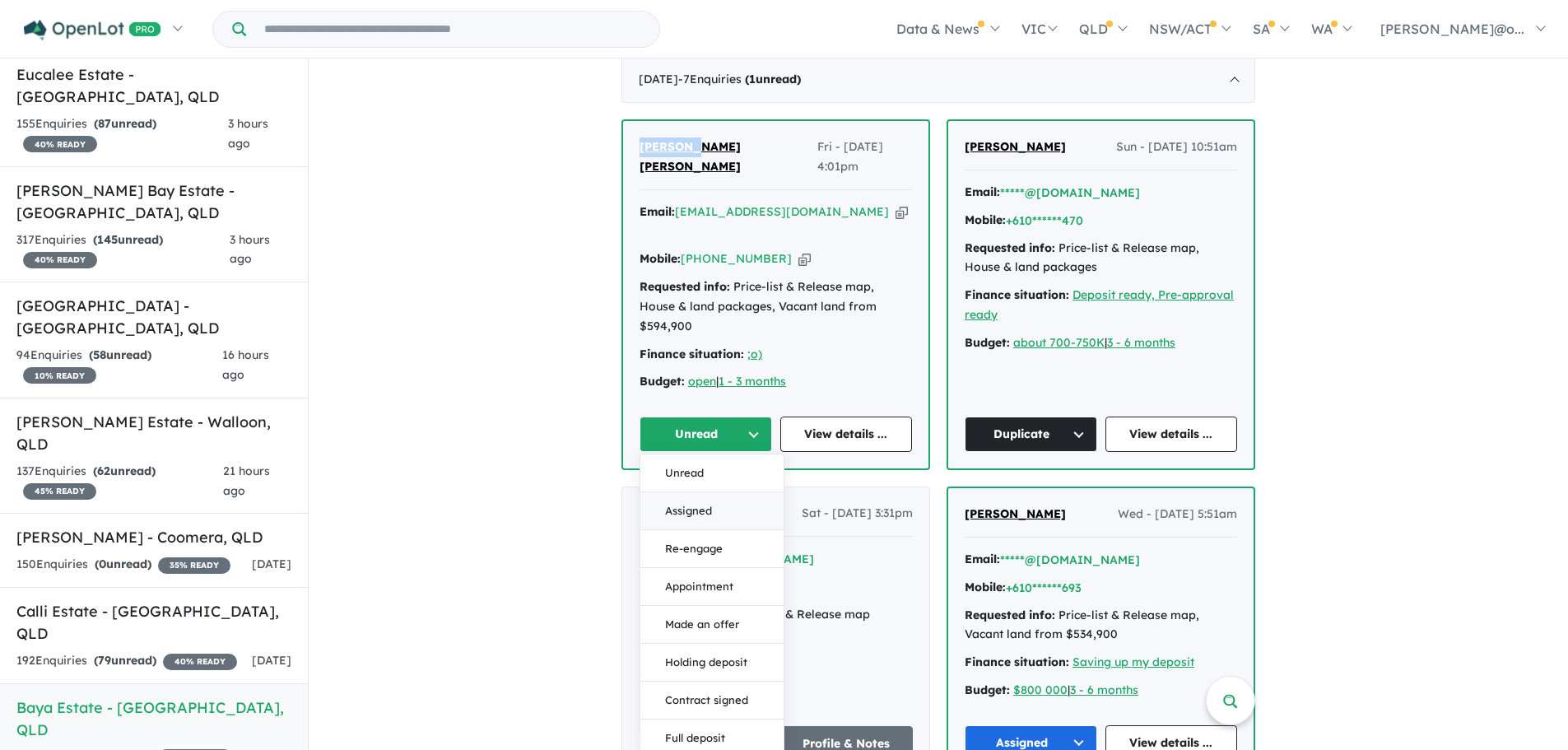
click at [695, 492] on button "Assigned" at bounding box center [712, 511] width 143 height 38
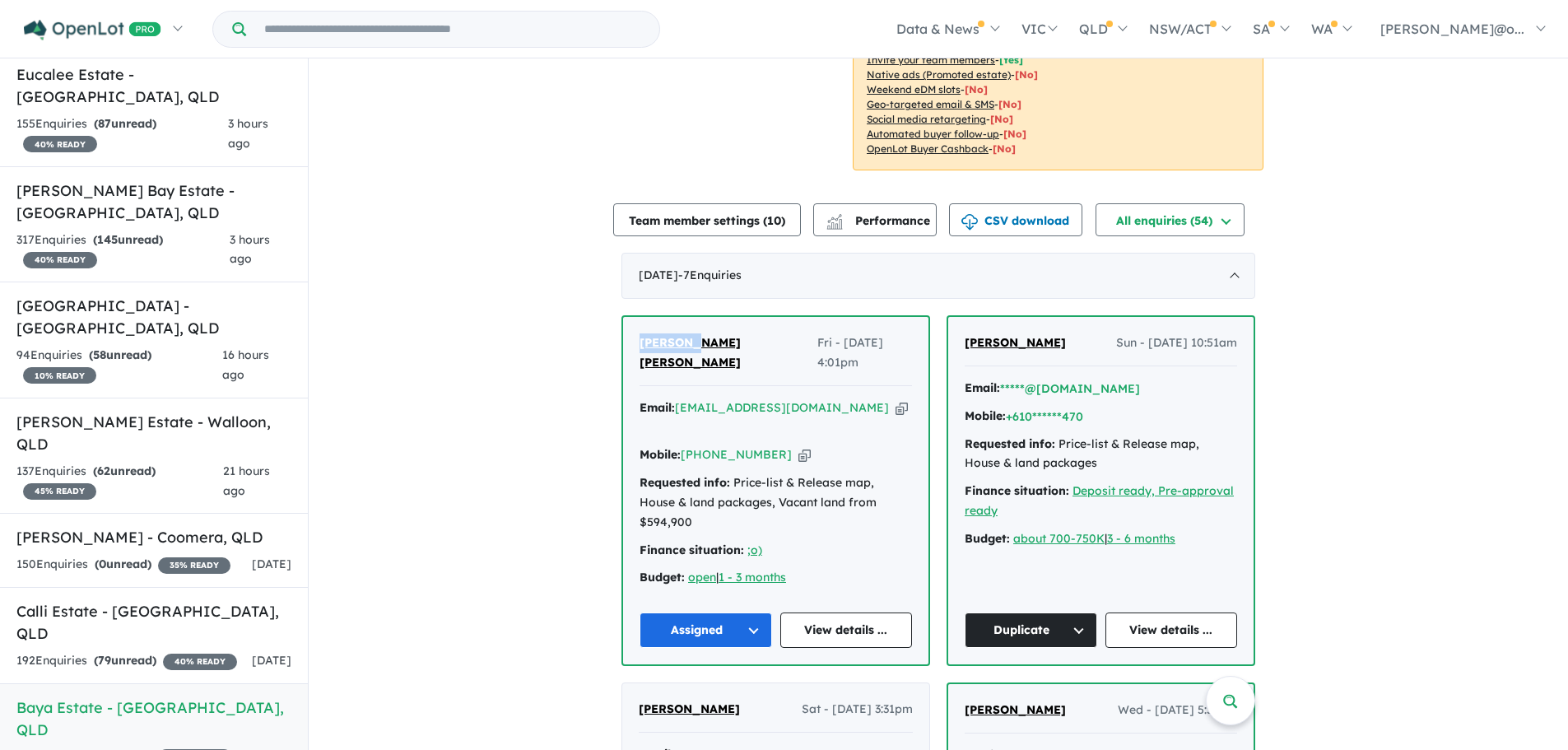
scroll to position [411, 0]
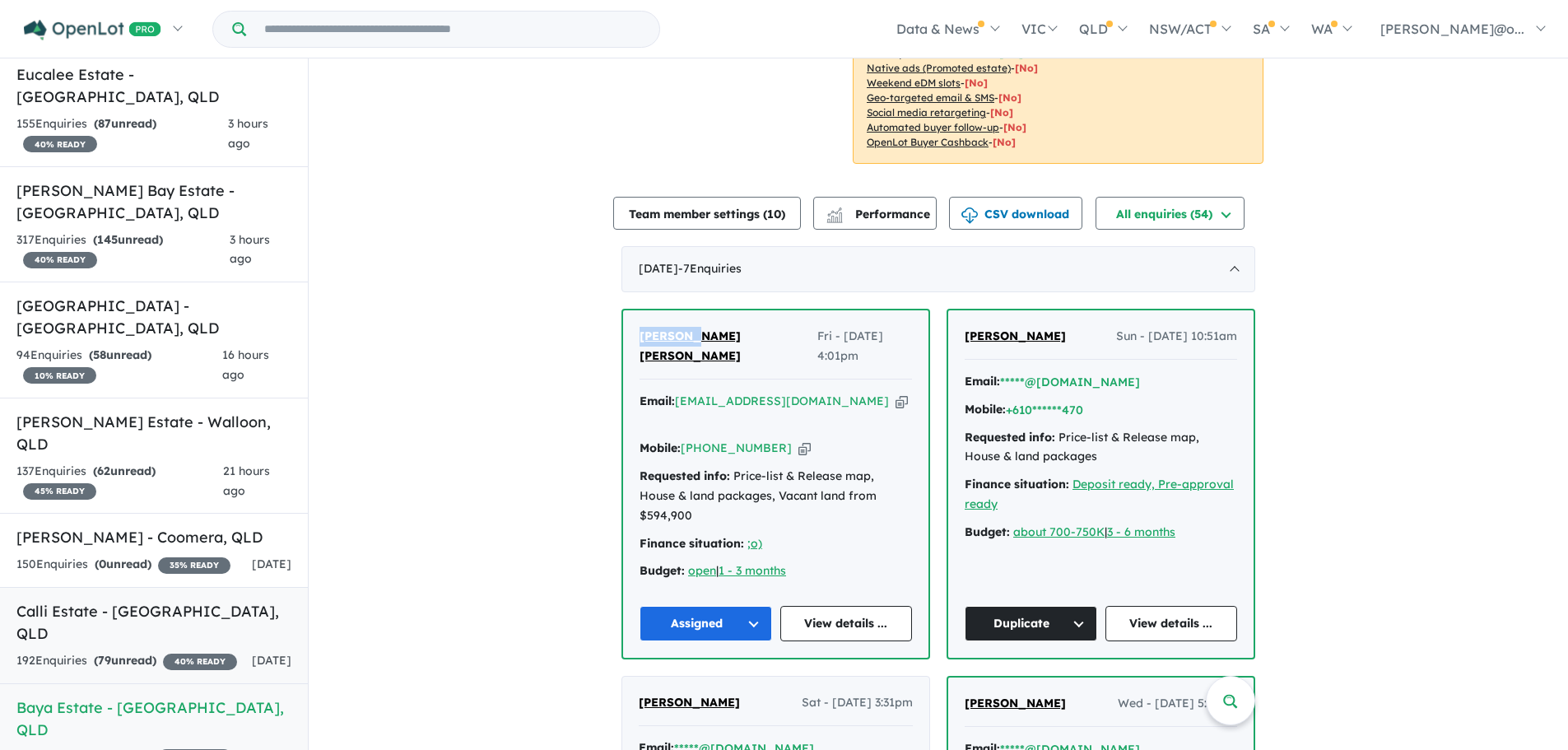
click at [154, 600] on h5 "Calli Estate - [GEOGRAPHIC_DATA] , [GEOGRAPHIC_DATA]" at bounding box center [154, 622] width 275 height 45
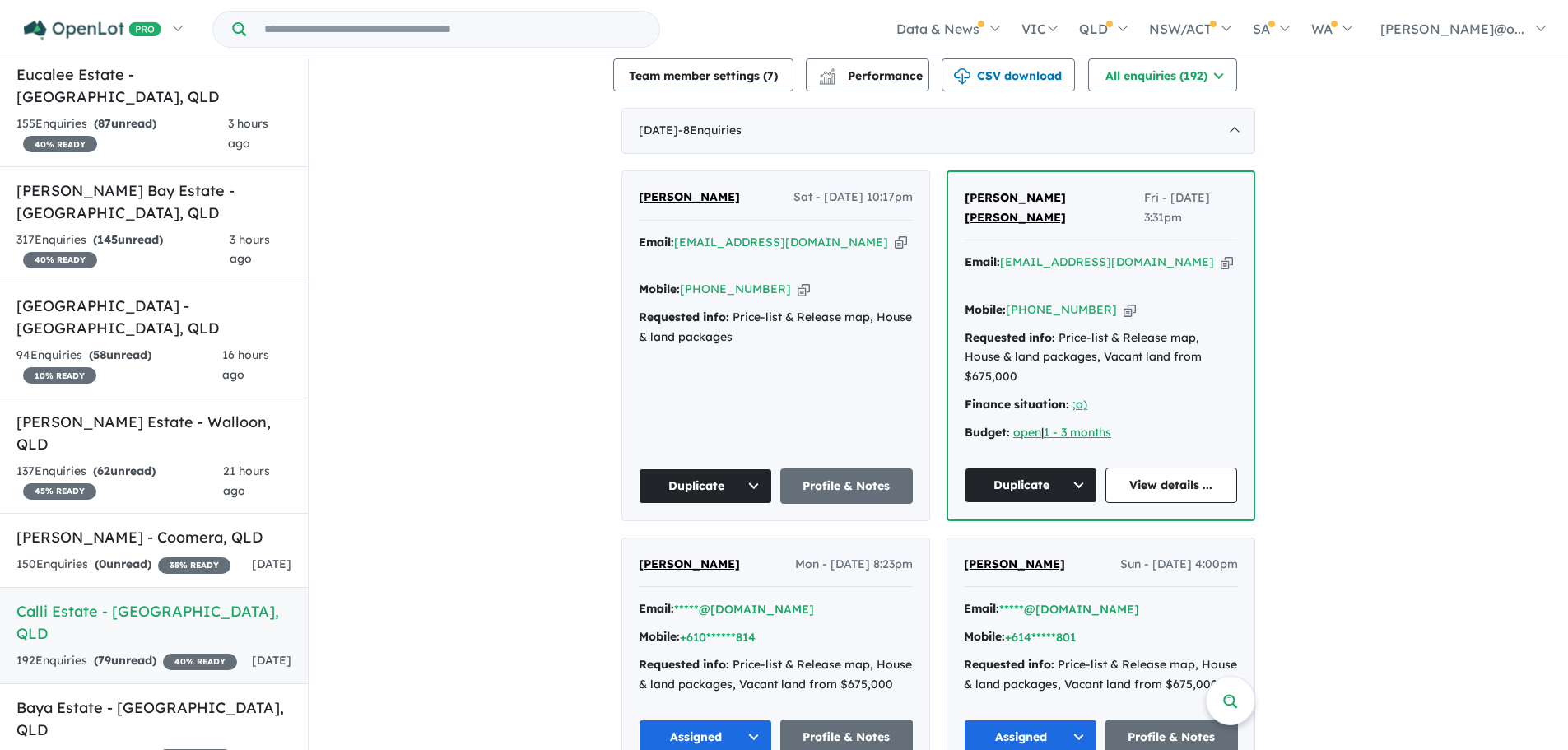
scroll to position [585, 0]
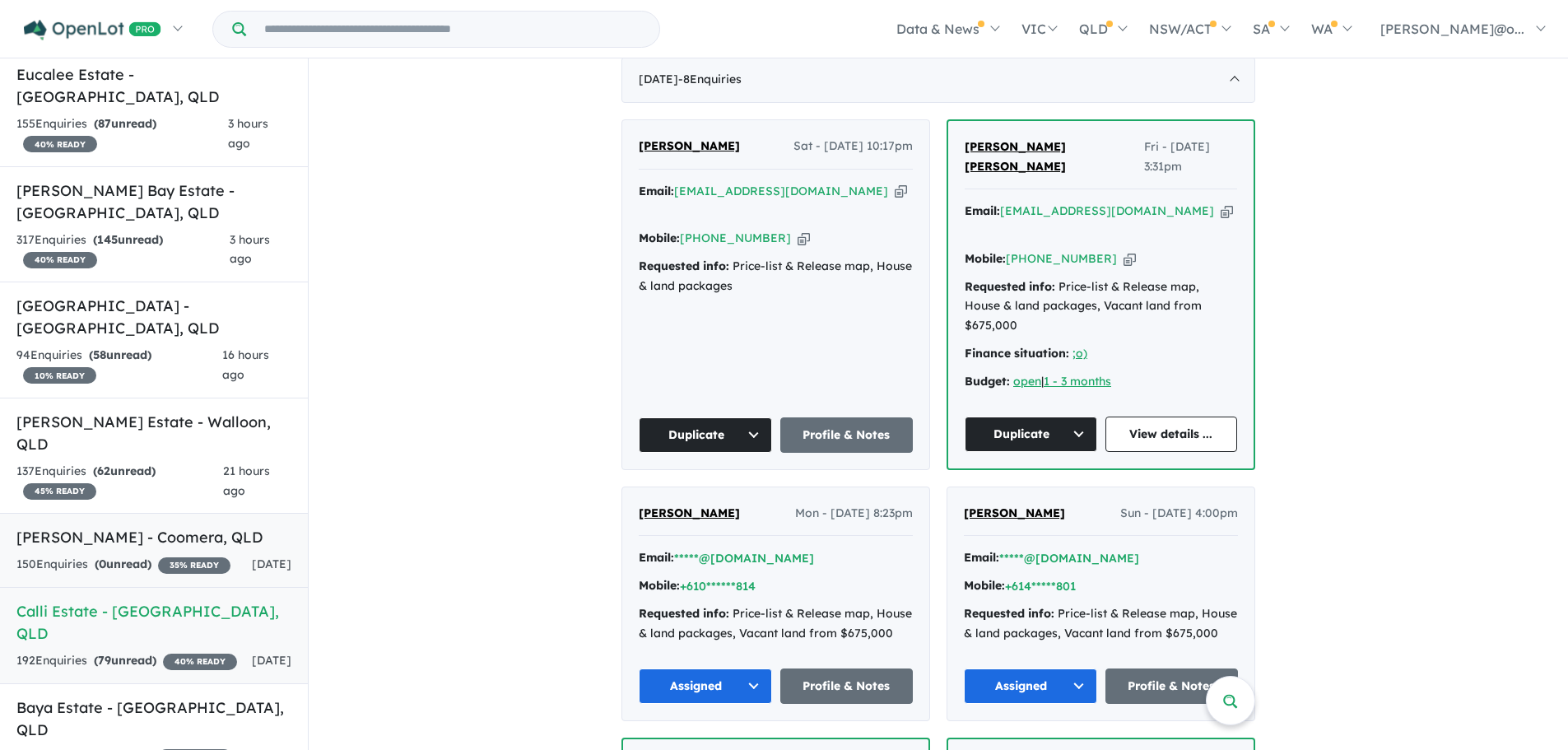
click at [133, 557] on strong "( 0 unread)" at bounding box center [123, 564] width 57 height 15
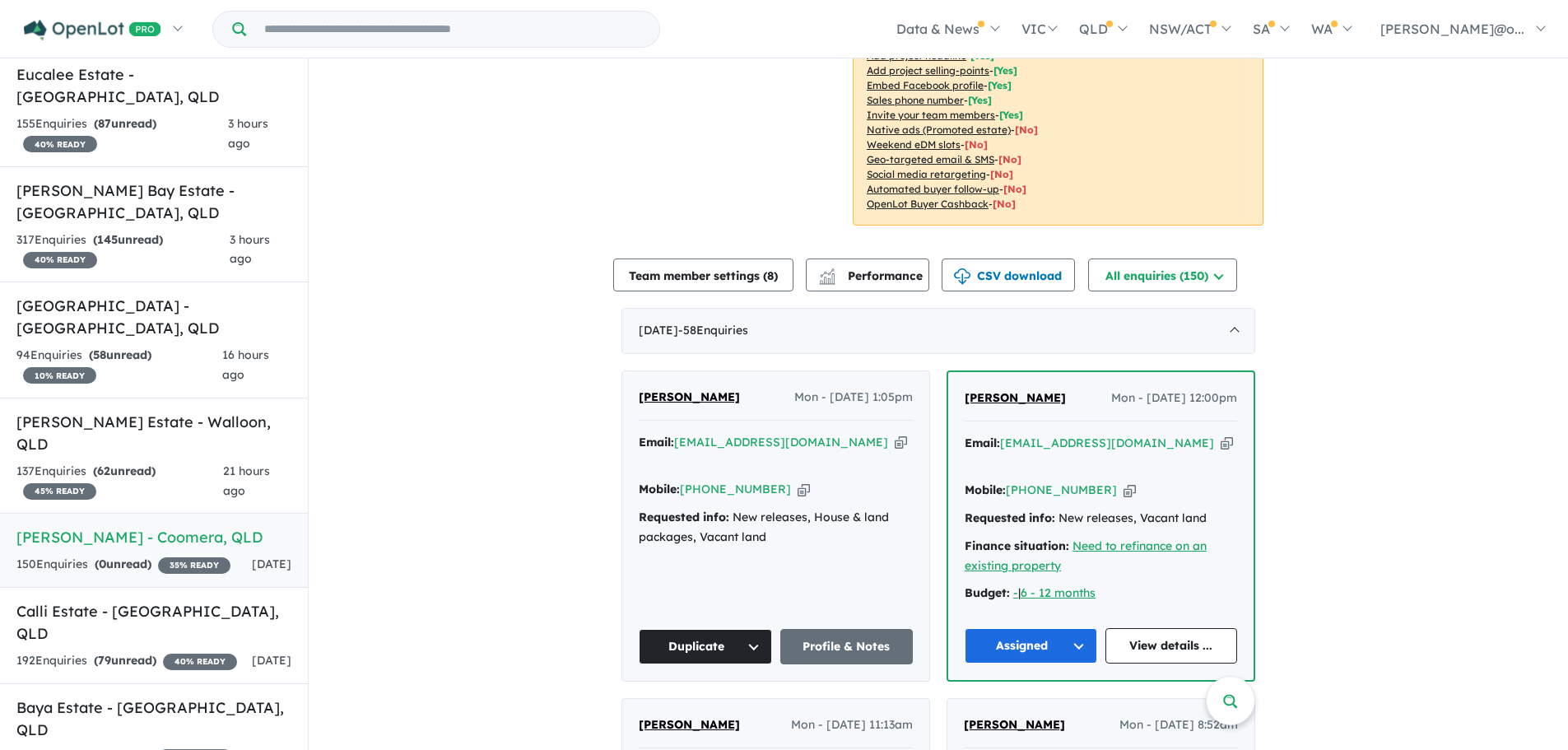
scroll to position [359, 0]
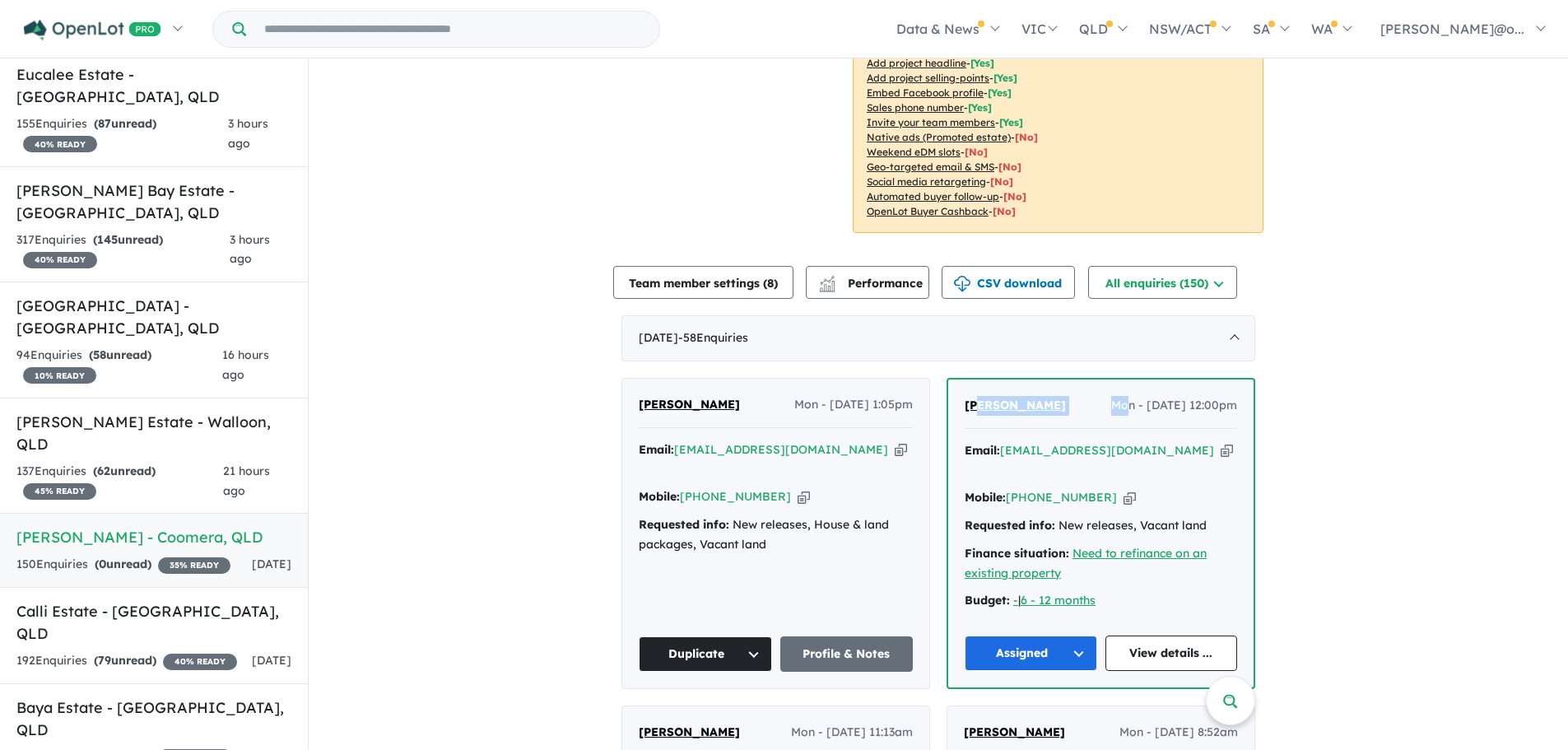
drag, startPoint x: 1098, startPoint y: 392, endPoint x: 975, endPoint y: 397, distance: 123.1
click at [975, 397] on div "[PERSON_NAME] - [DATE] 12:00pm" at bounding box center [1102, 412] width 273 height 33
click at [1075, 396] on div "[PERSON_NAME] - [DATE] 12:00pm" at bounding box center [1102, 412] width 273 height 33
drag, startPoint x: 1067, startPoint y: 393, endPoint x: 958, endPoint y: 397, distance: 109.1
click at [958, 397] on div "[PERSON_NAME] - [DATE] 12:00pm Email: [EMAIL_ADDRESS][DOMAIN_NAME] Copied! Mobi…" at bounding box center [1101, 533] width 306 height 308
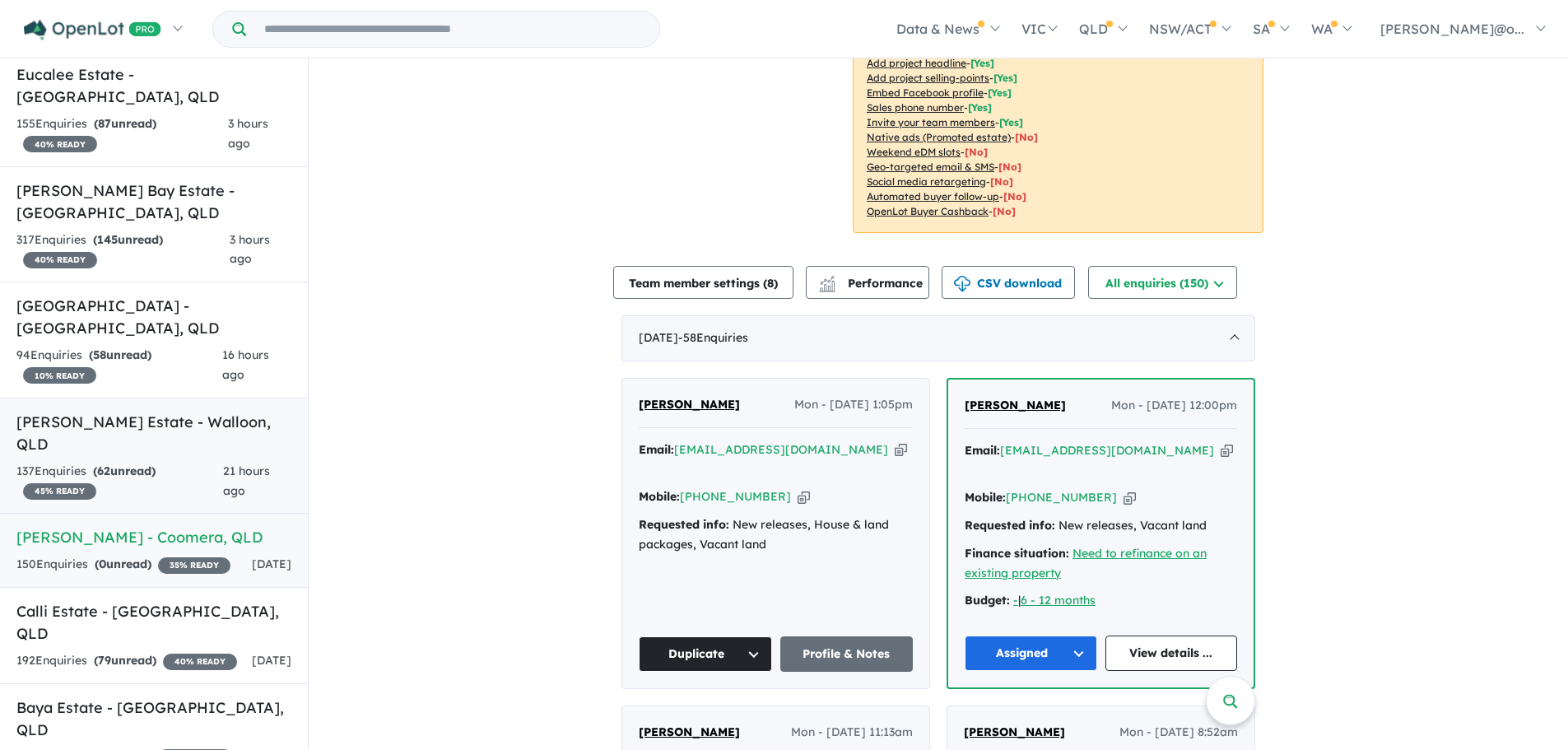
click at [138, 463] on strong "( 62 unread)" at bounding box center [124, 470] width 63 height 15
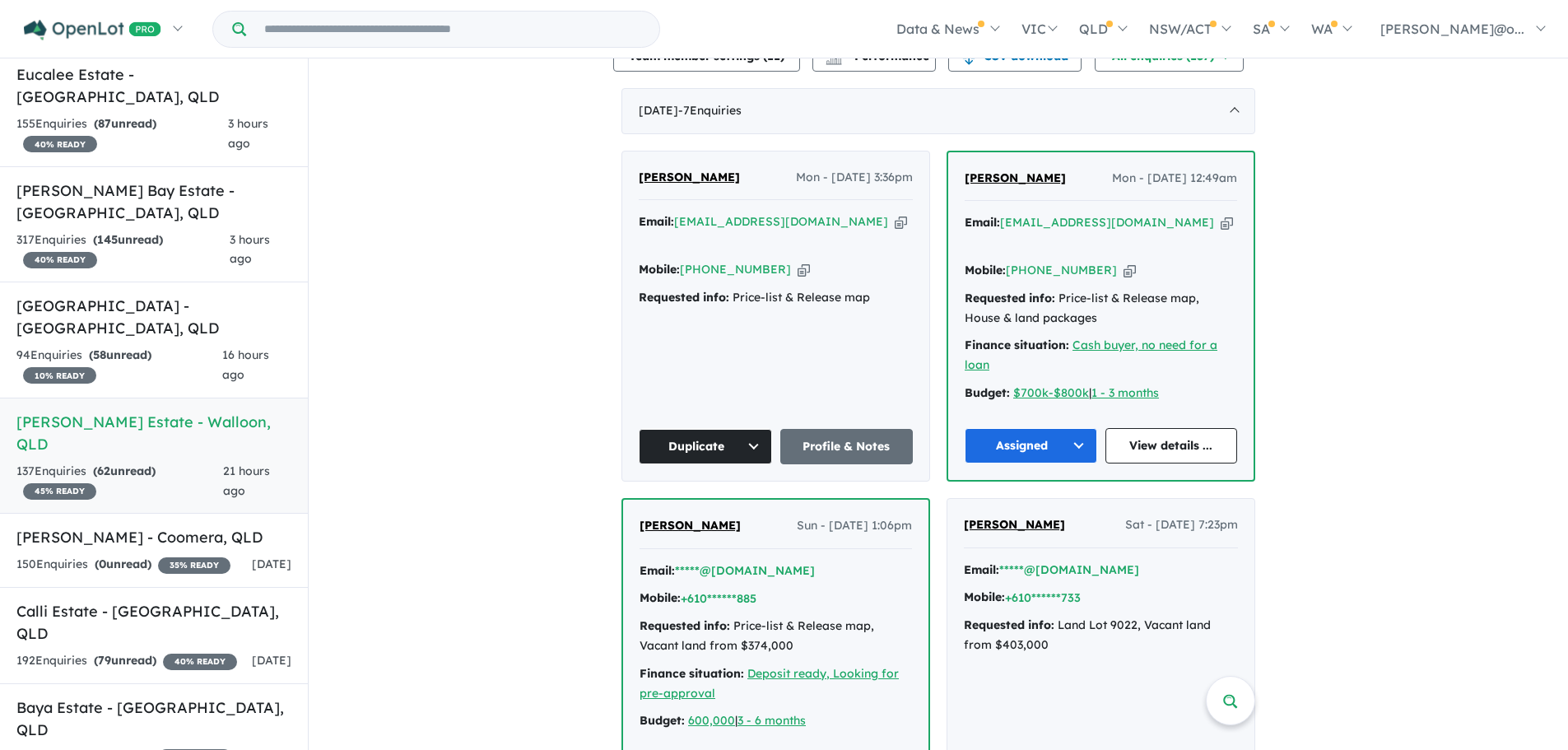
scroll to position [453, 0]
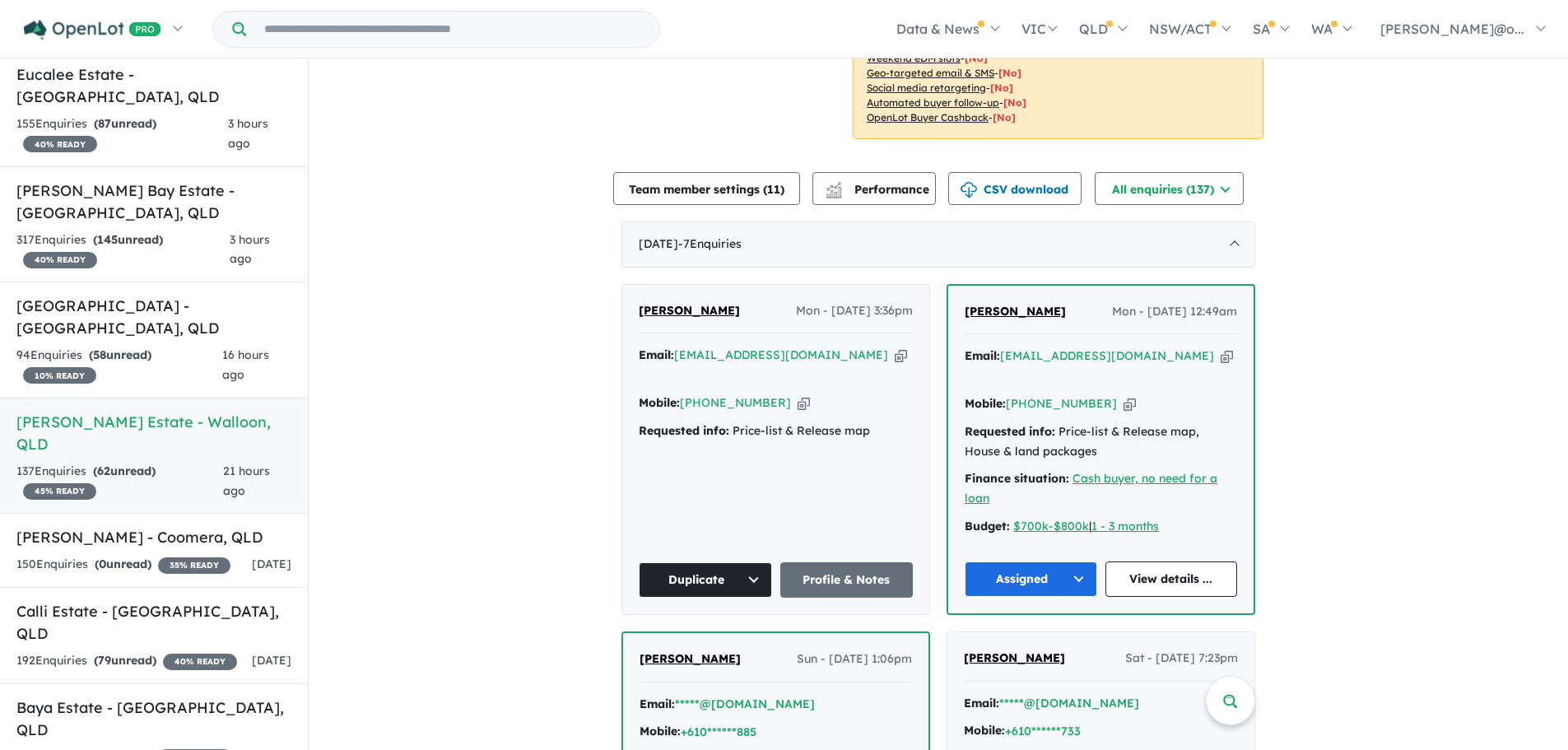
drag, startPoint x: 1074, startPoint y: 311, endPoint x: 956, endPoint y: 310, distance: 118.0
click at [956, 310] on div "[PERSON_NAME] - [DATE] 12:49am Email: [EMAIL_ADDRESS][DOMAIN_NAME] Copied! Mobi…" at bounding box center [1101, 449] width 306 height 328
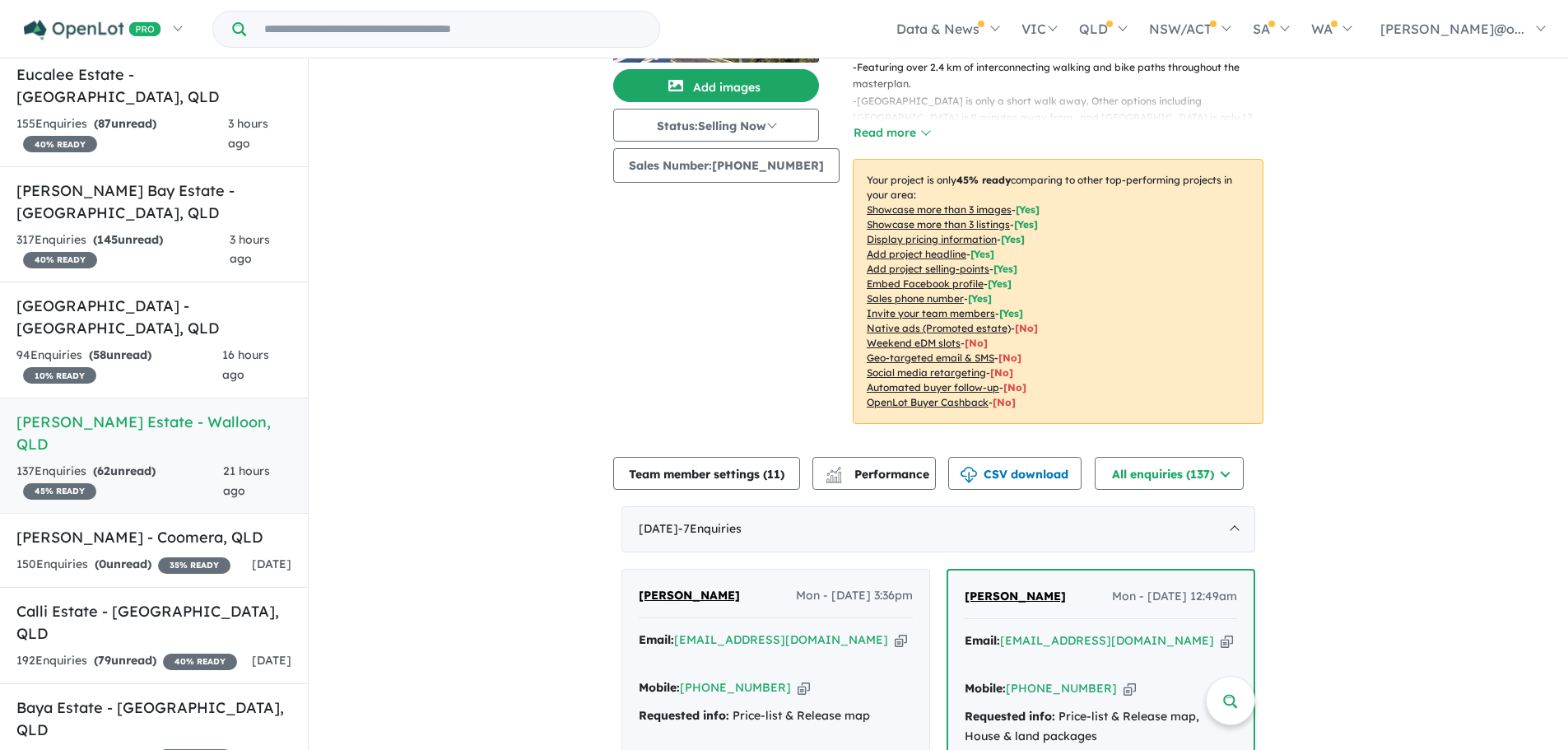
scroll to position [42, 0]
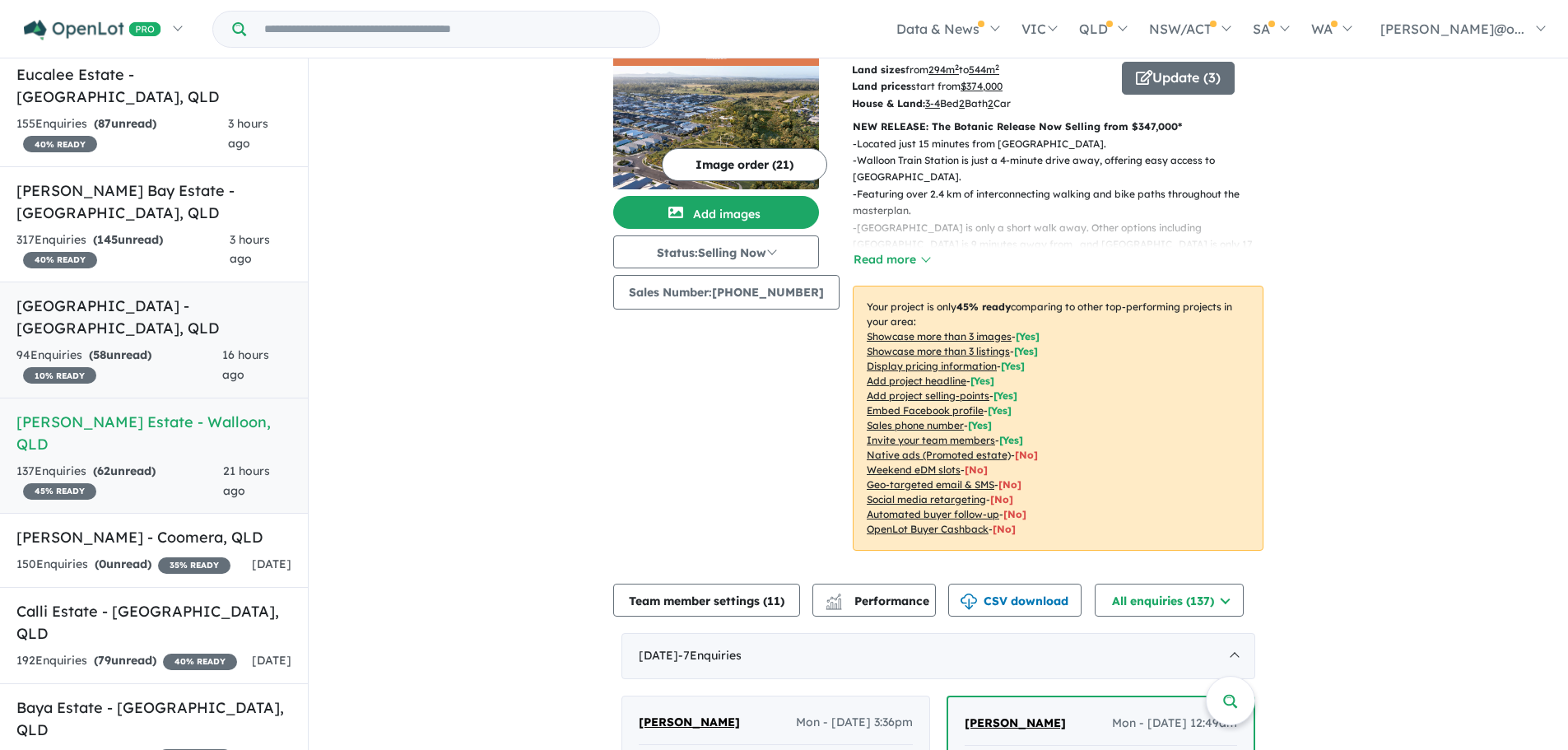
click at [109, 310] on h5 "[GEOGRAPHIC_DATA] - [GEOGRAPHIC_DATA] , [GEOGRAPHIC_DATA]" at bounding box center [154, 317] width 275 height 45
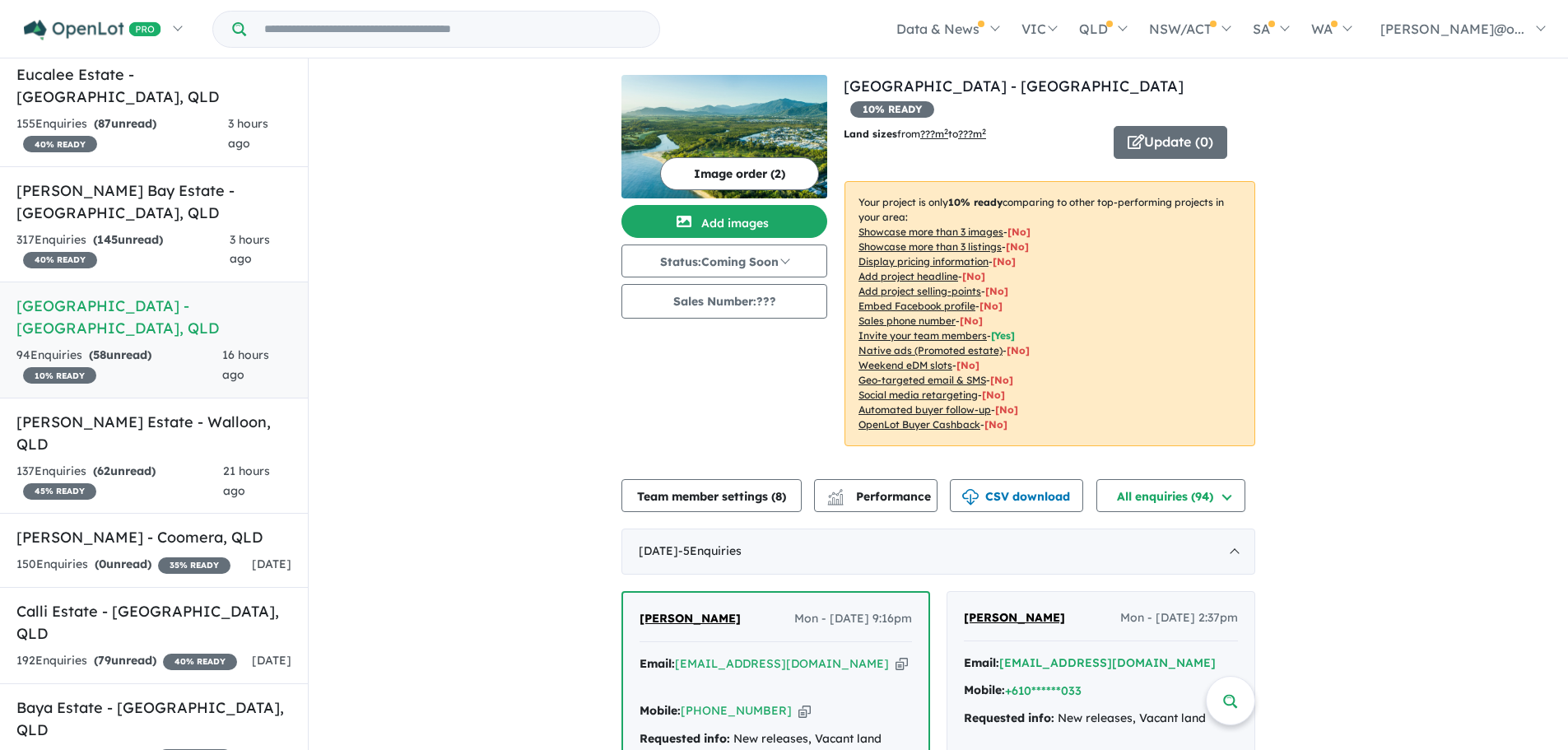
scroll to position [164, 0]
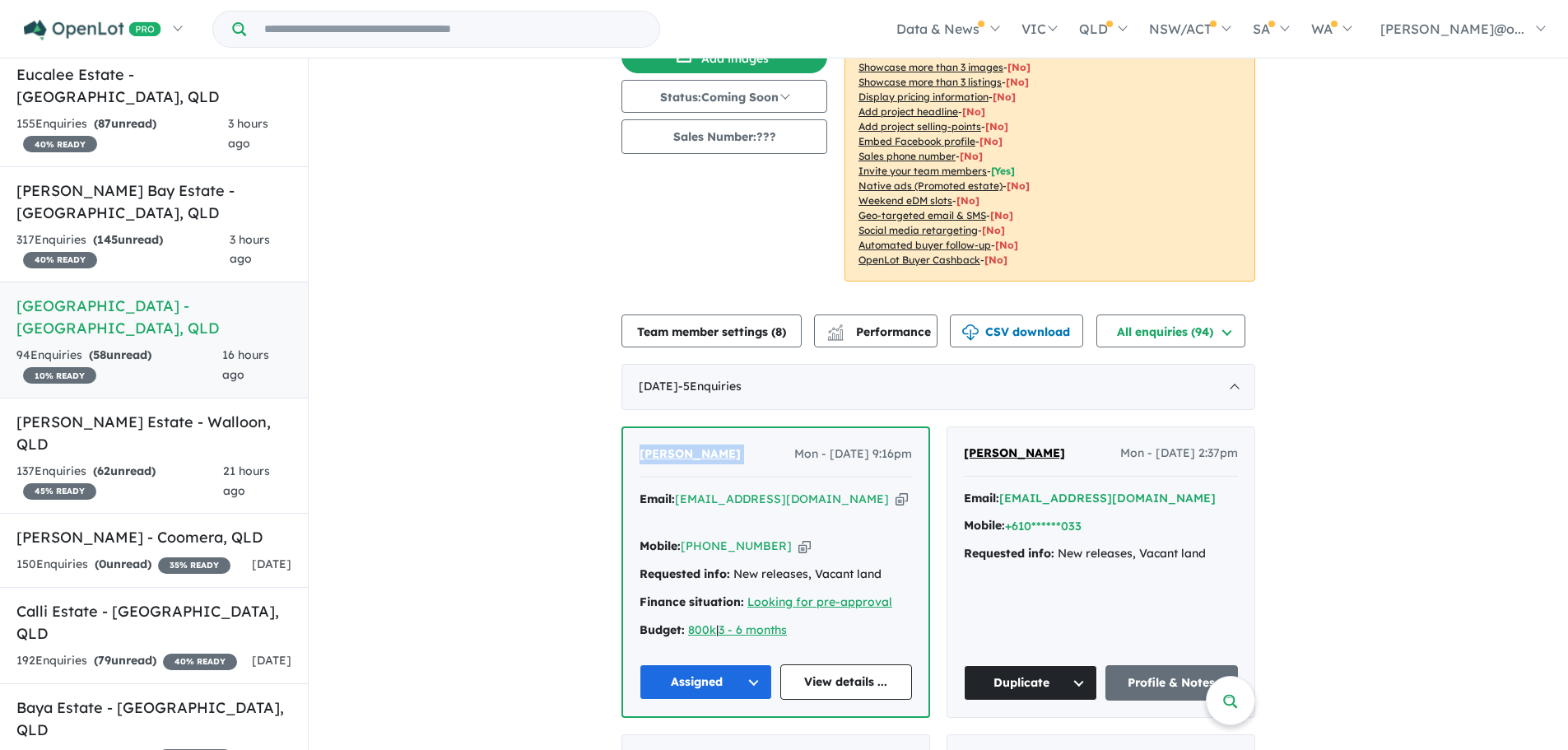
drag, startPoint x: 756, startPoint y: 430, endPoint x: 613, endPoint y: 428, distance: 143.0
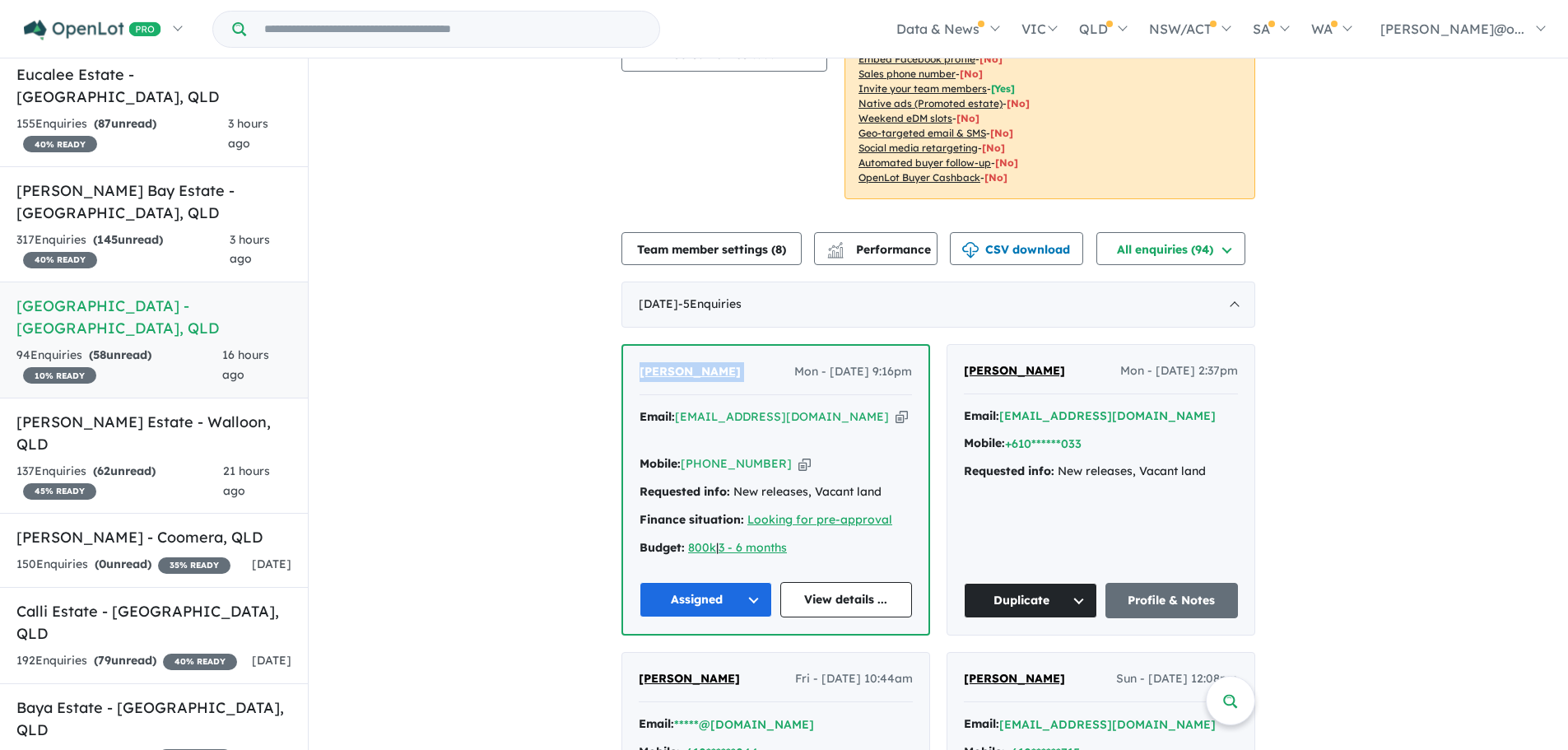
scroll to position [0, 0]
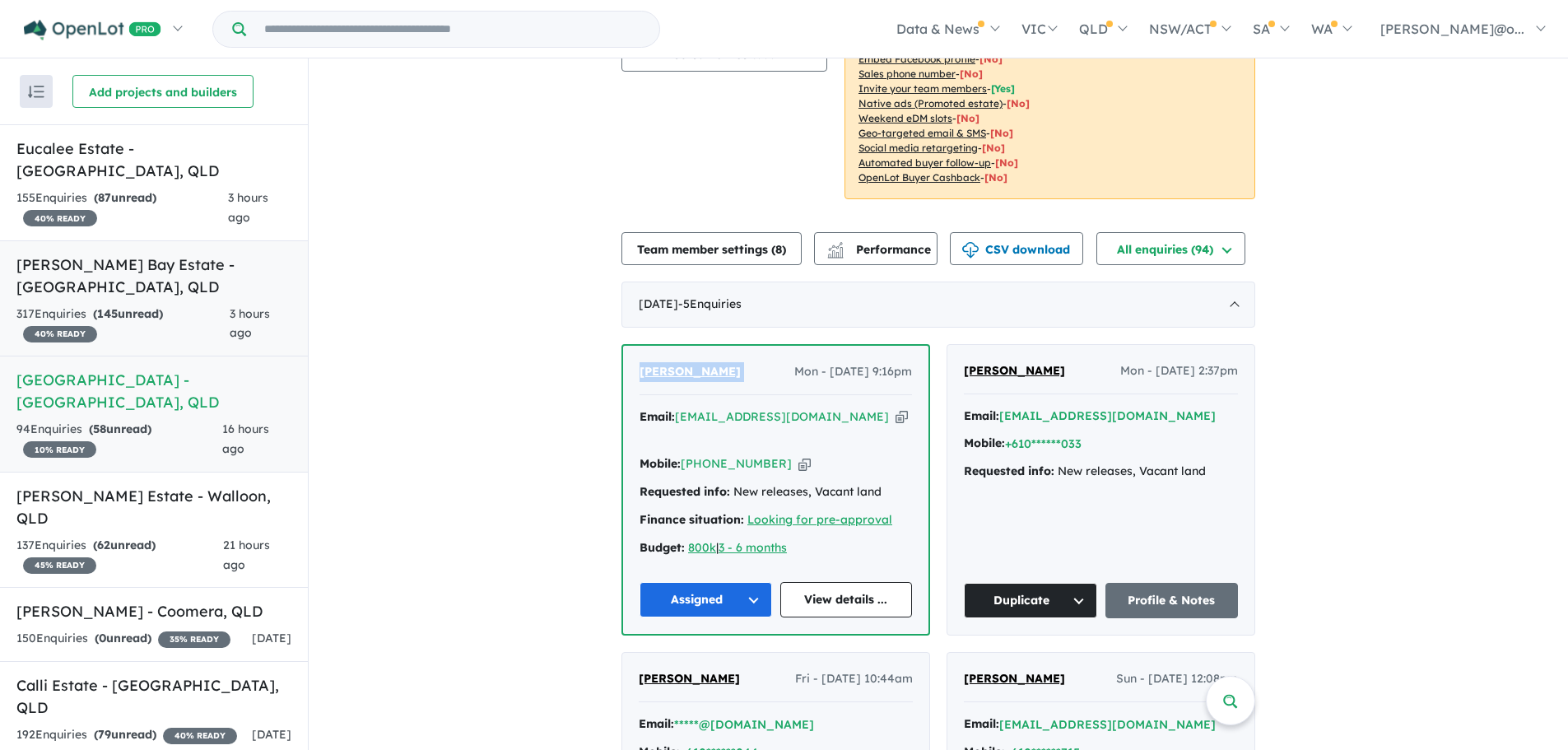
click at [210, 305] on div "317 Enquir ies ( 145 unread) 40 % READY" at bounding box center [124, 325] width 213 height 40
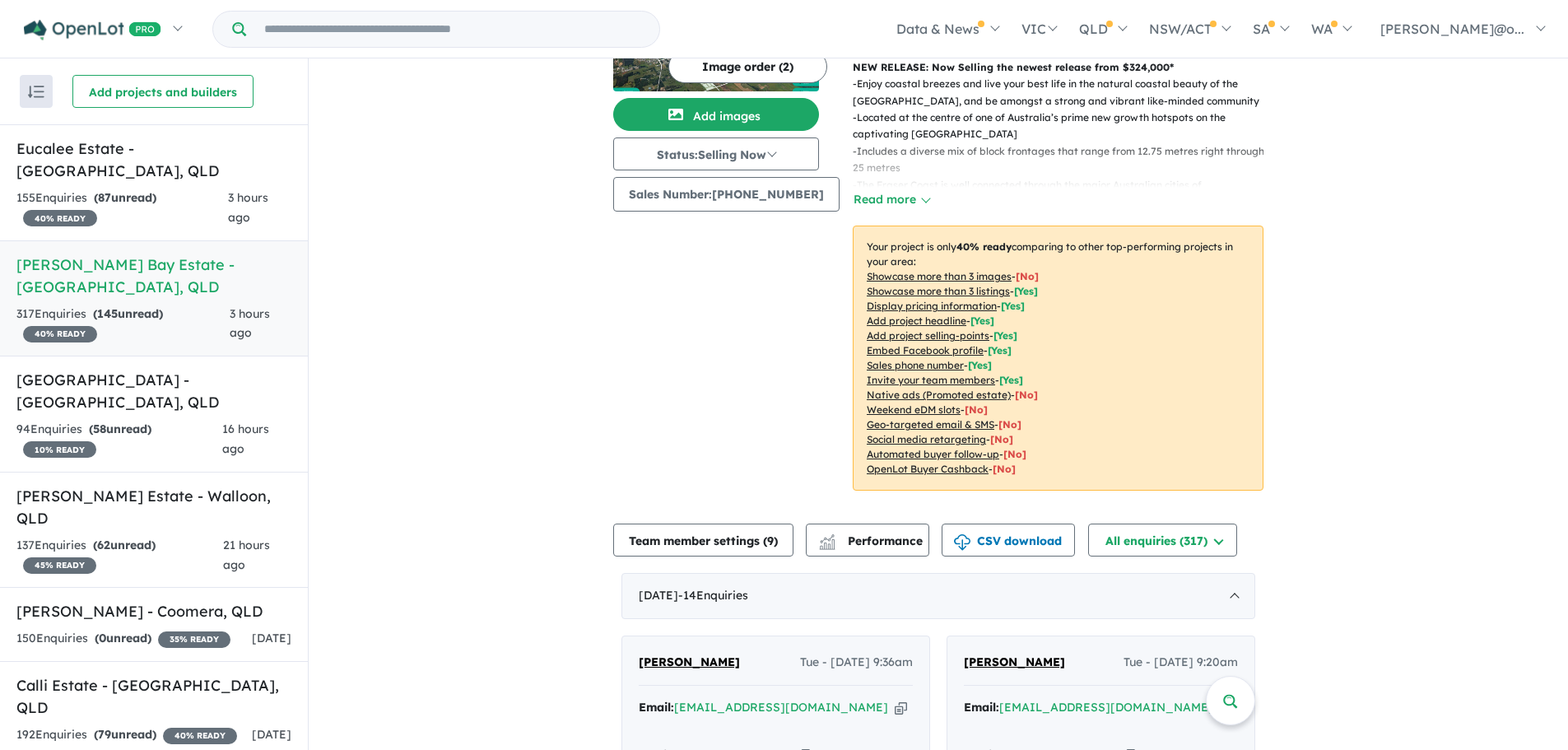
scroll to position [519, 0]
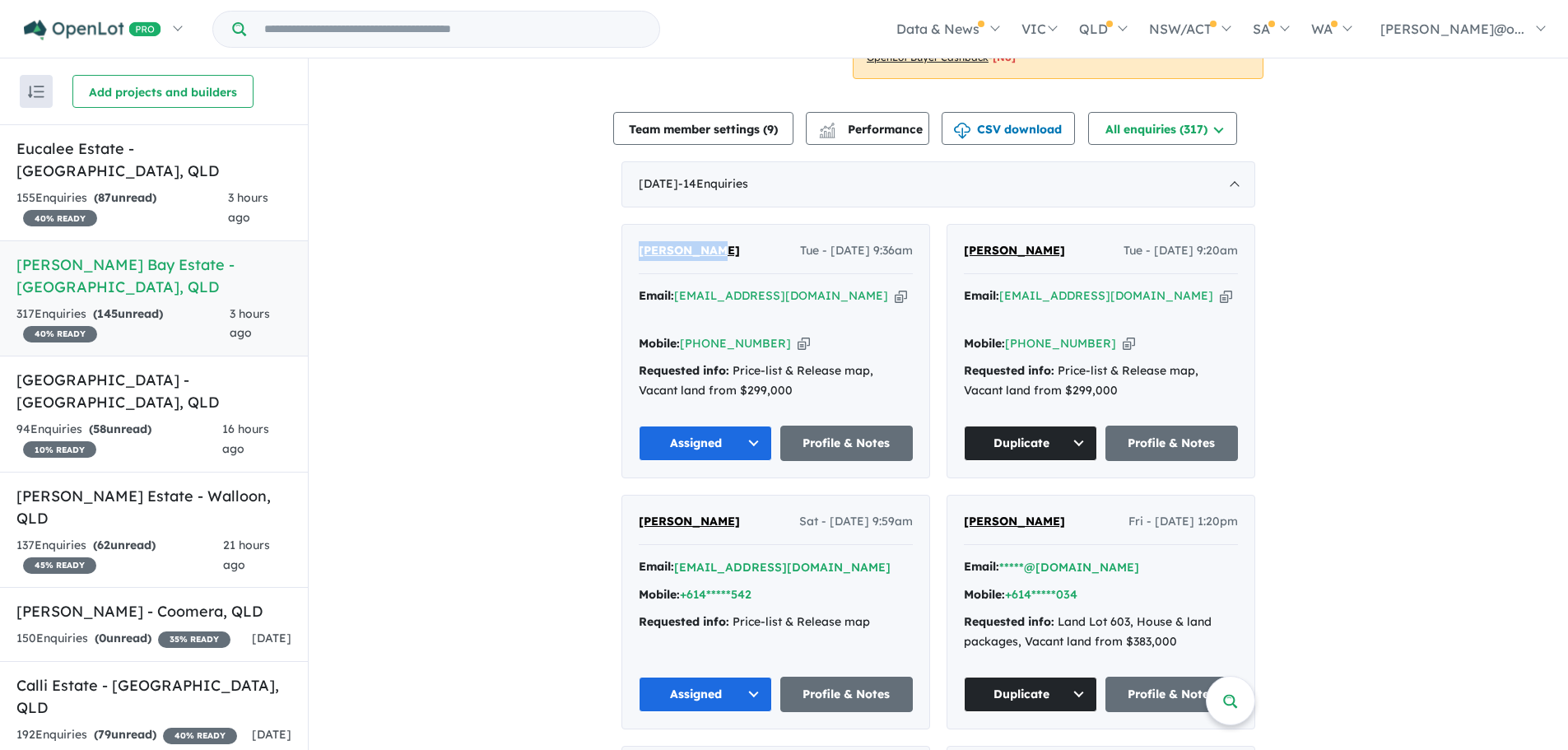
drag, startPoint x: 733, startPoint y: 230, endPoint x: 616, endPoint y: 230, distance: 117.0
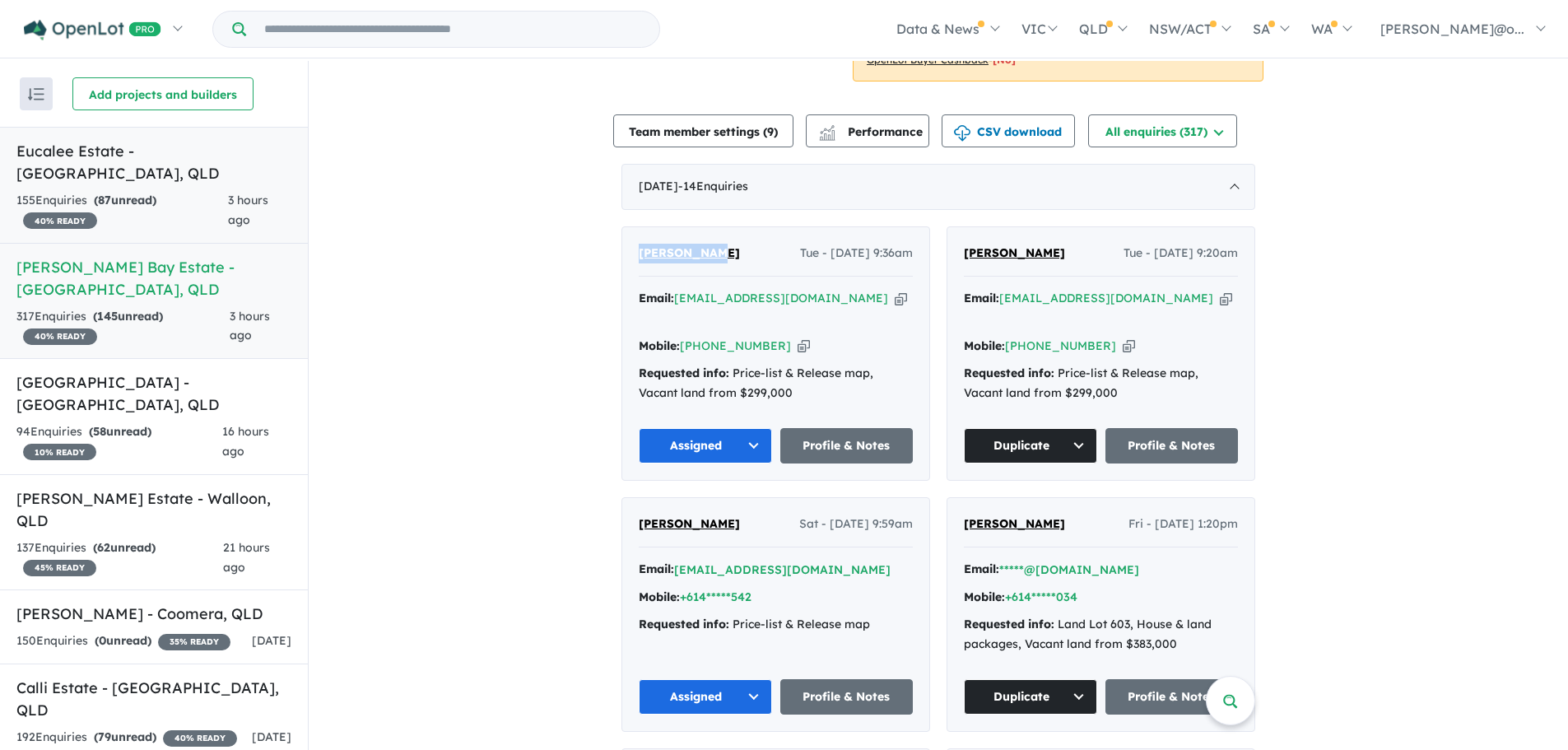
click at [134, 164] on link "Eucalee Estate - [GEOGRAPHIC_DATA] , [GEOGRAPHIC_DATA] 155 Enquir ies ( 87 unre…" at bounding box center [153, 184] width 308 height 117
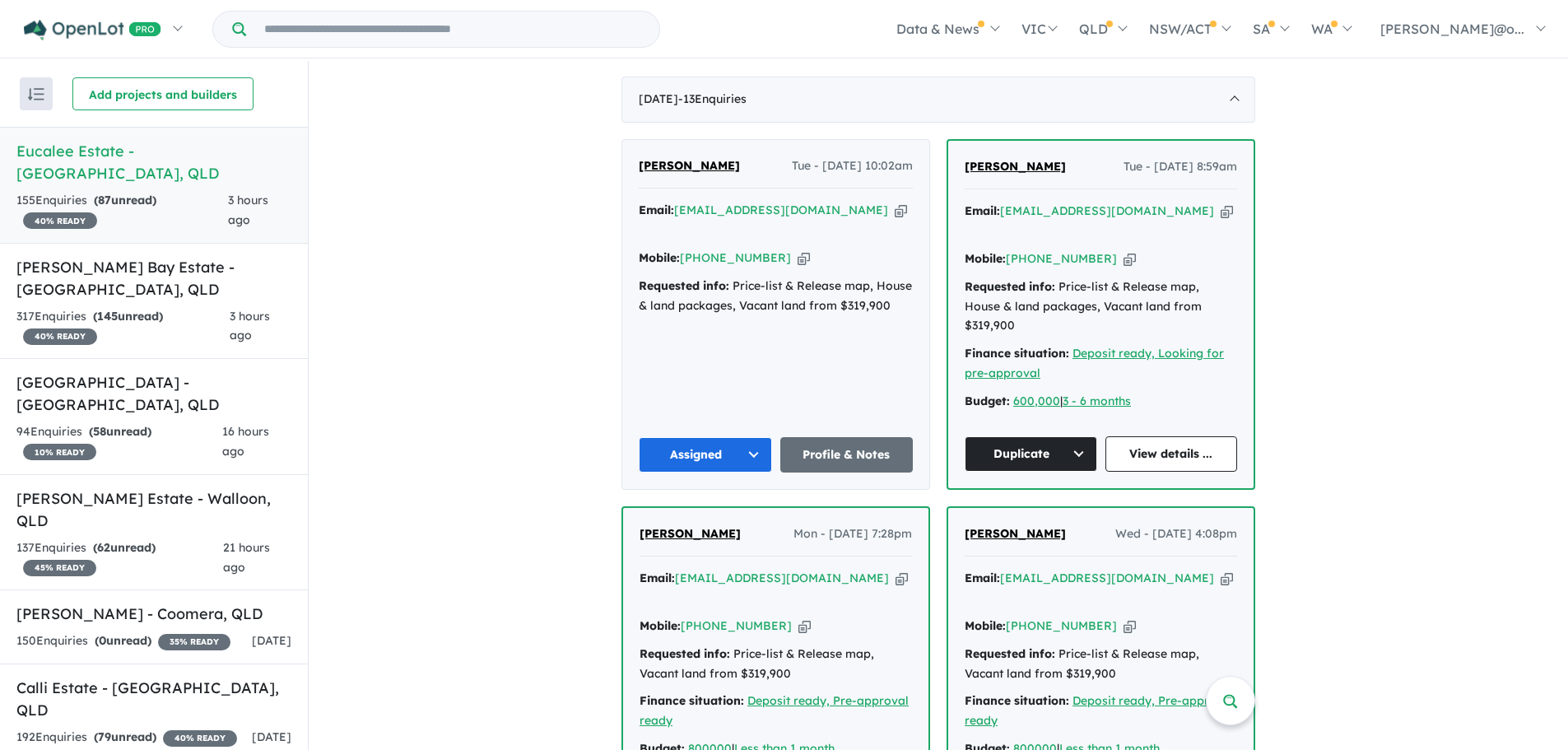
scroll to position [372, 0]
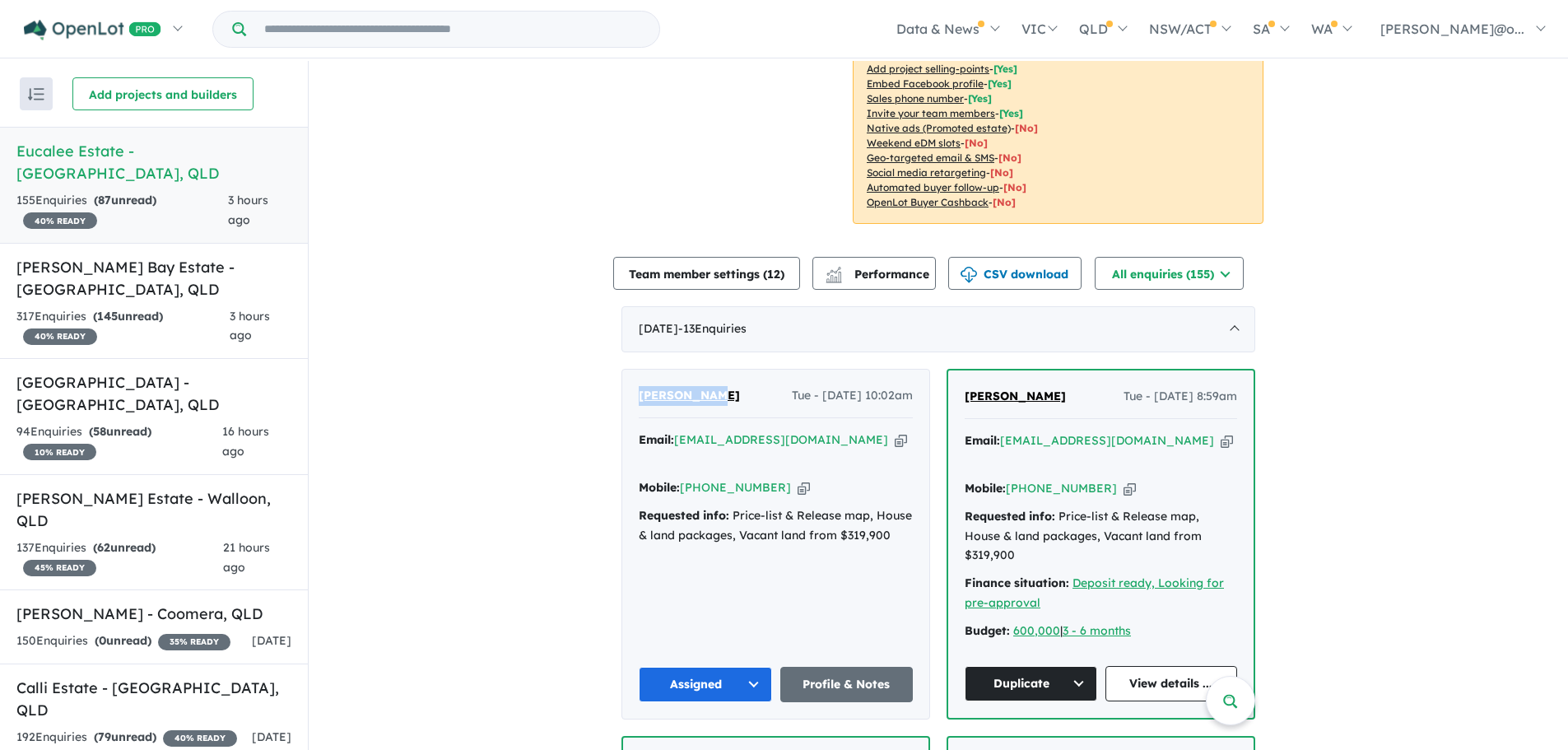
drag, startPoint x: 715, startPoint y: 396, endPoint x: 610, endPoint y: 396, distance: 105.0
